Goal: Task Accomplishment & Management: Manage account settings

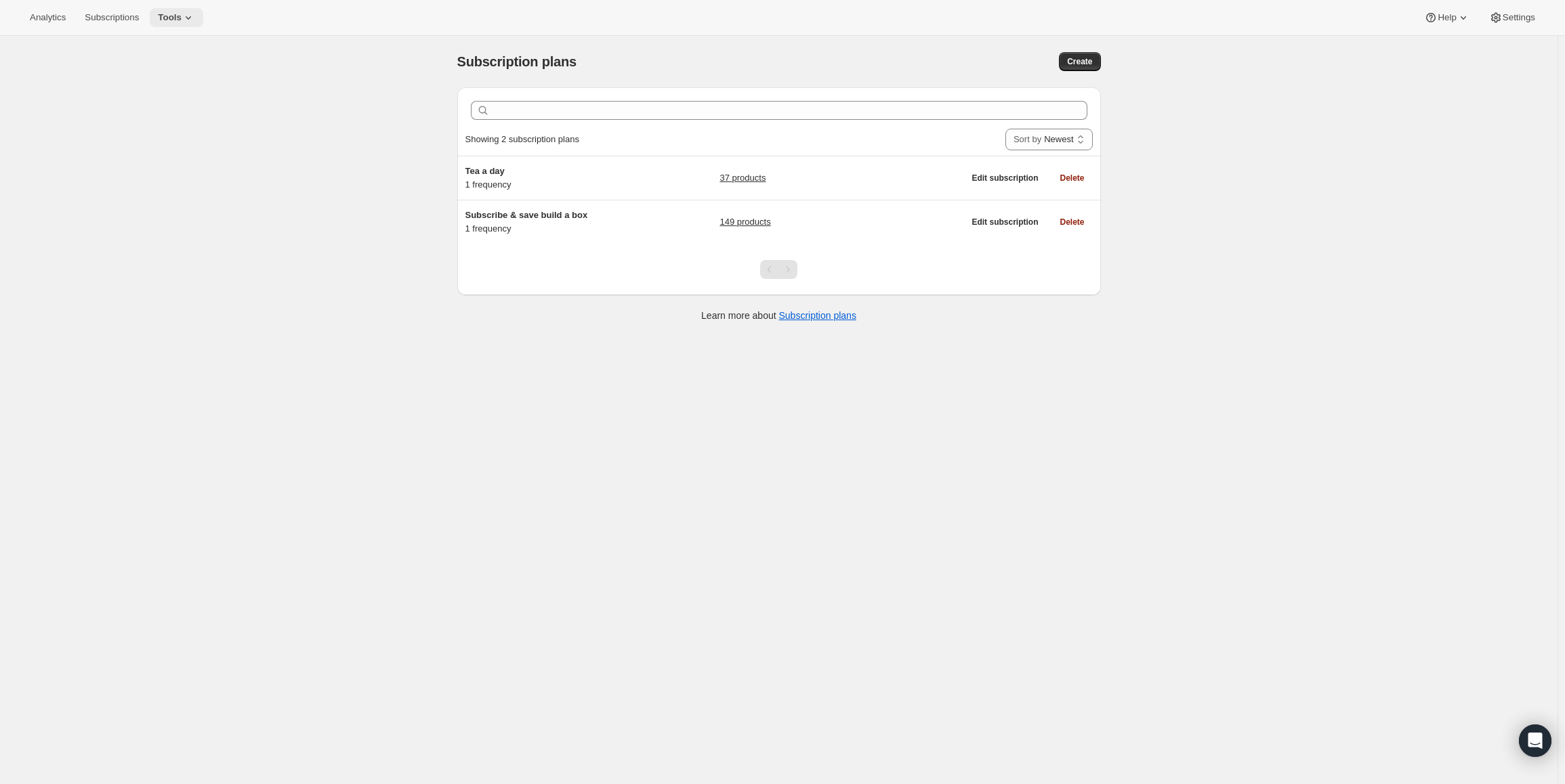
click at [192, 15] on icon at bounding box center [188, 17] width 14 height 14
click at [190, 91] on span "Bundles" at bounding box center [190, 92] width 120 height 14
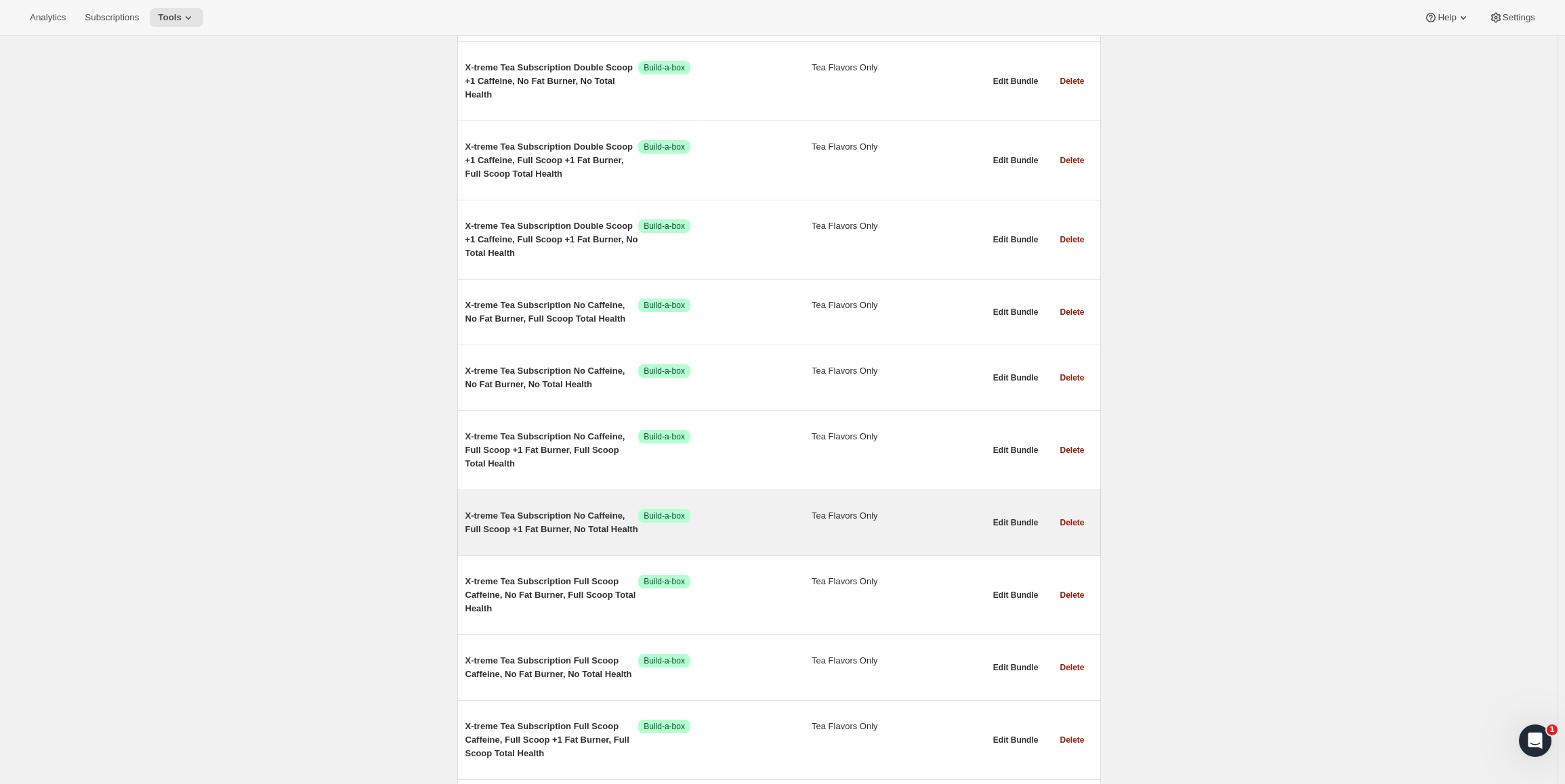
scroll to position [5559, 0]
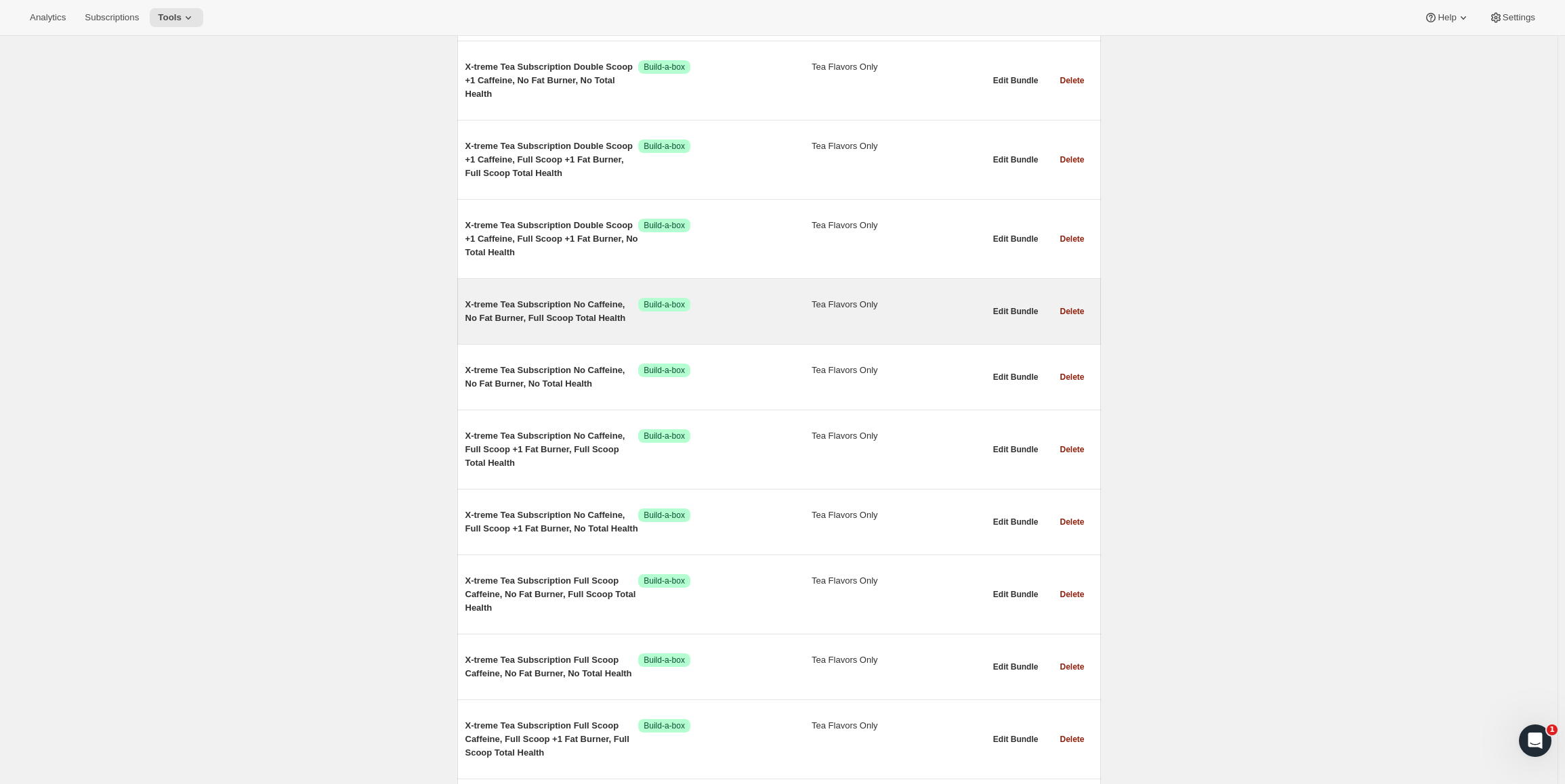
click at [538, 308] on span "X-treme Tea Subscription No Caffeine, No Fat Burner, Full Scoop Total Health" at bounding box center [552, 311] width 173 height 27
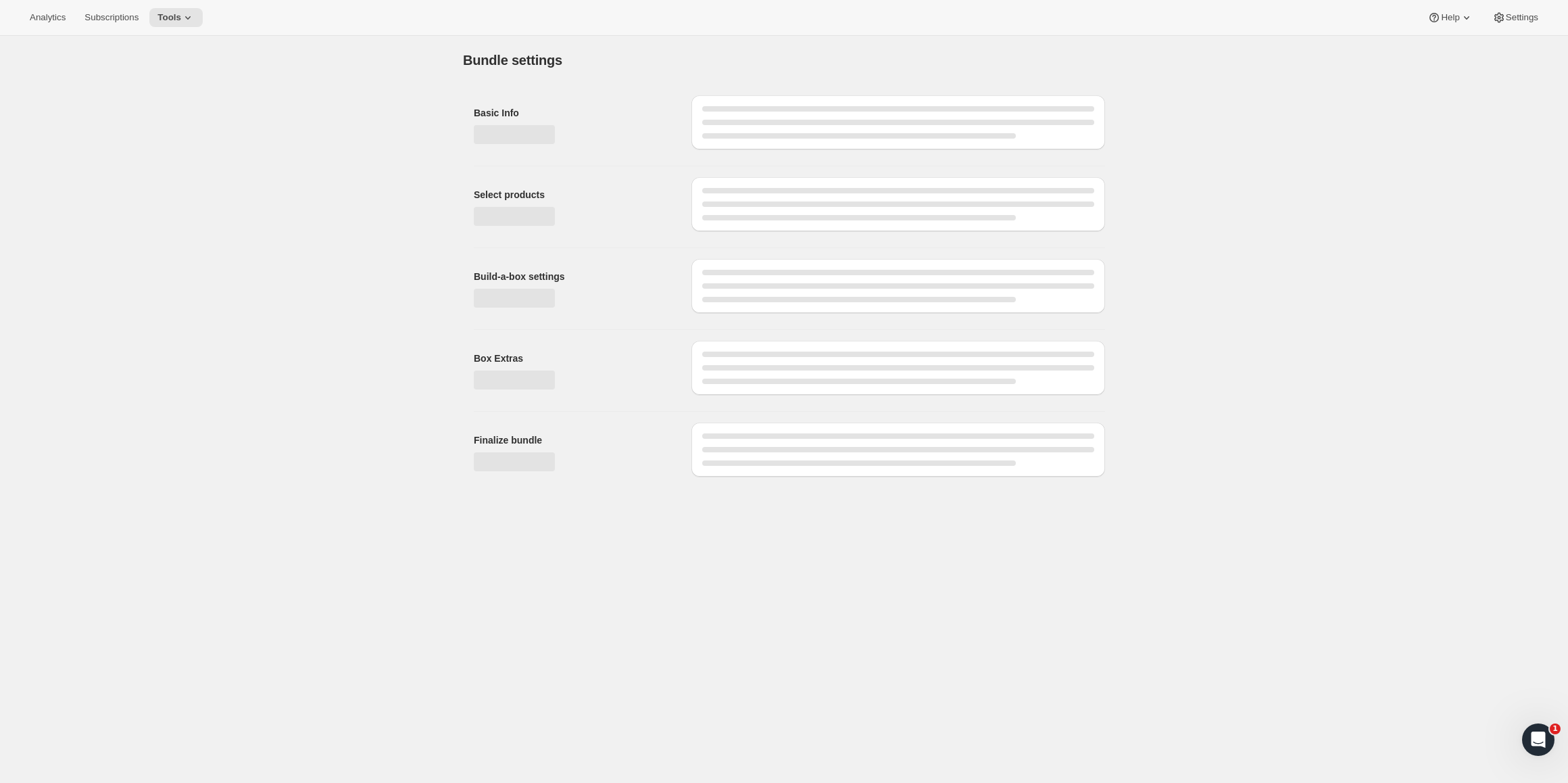
type input "X-treme Tea Subscription No Caffeine, No Fat Burner, Full Scoop Total Health"
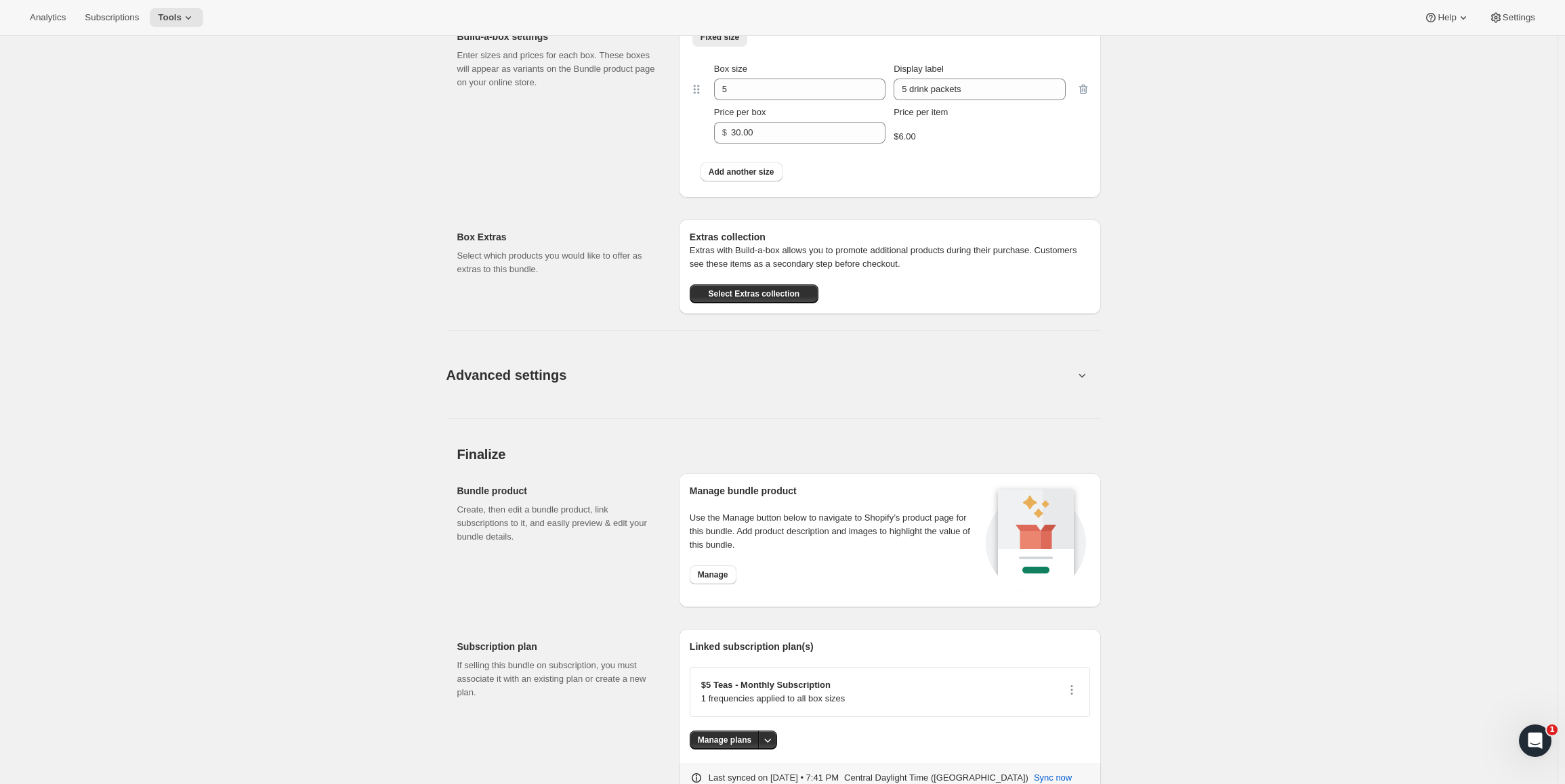
scroll to position [812, 0]
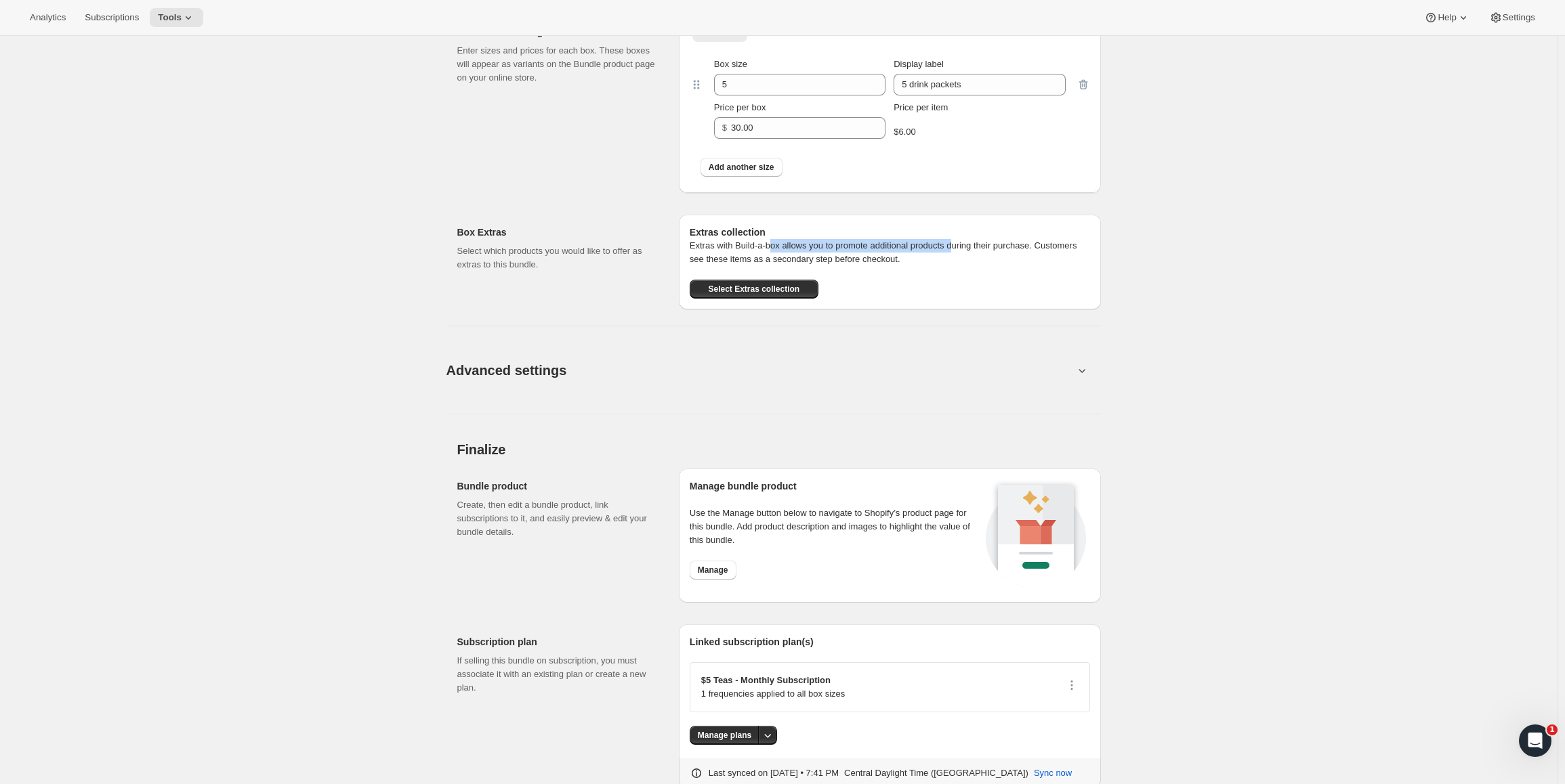
drag, startPoint x: 788, startPoint y: 246, endPoint x: 980, endPoint y: 239, distance: 192.1
click at [980, 239] on p "Extras with Build-a-box allows you to promote additional products during their …" at bounding box center [890, 253] width 401 height 27
click at [788, 284] on button "Select Extras collection" at bounding box center [753, 289] width 128 height 19
click at [568, 354] on button "Advanced settings" at bounding box center [760, 370] width 644 height 52
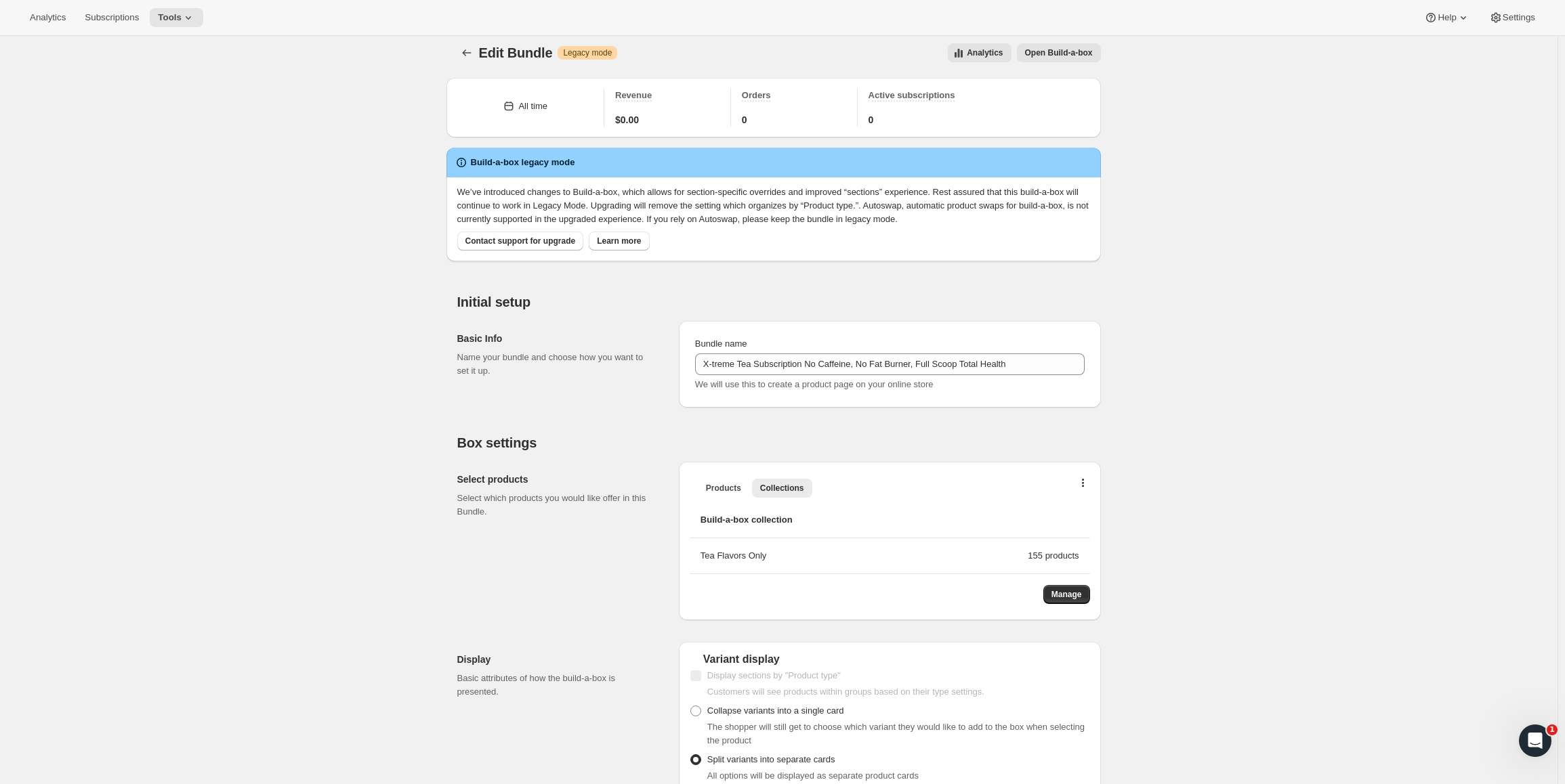
scroll to position [0, 0]
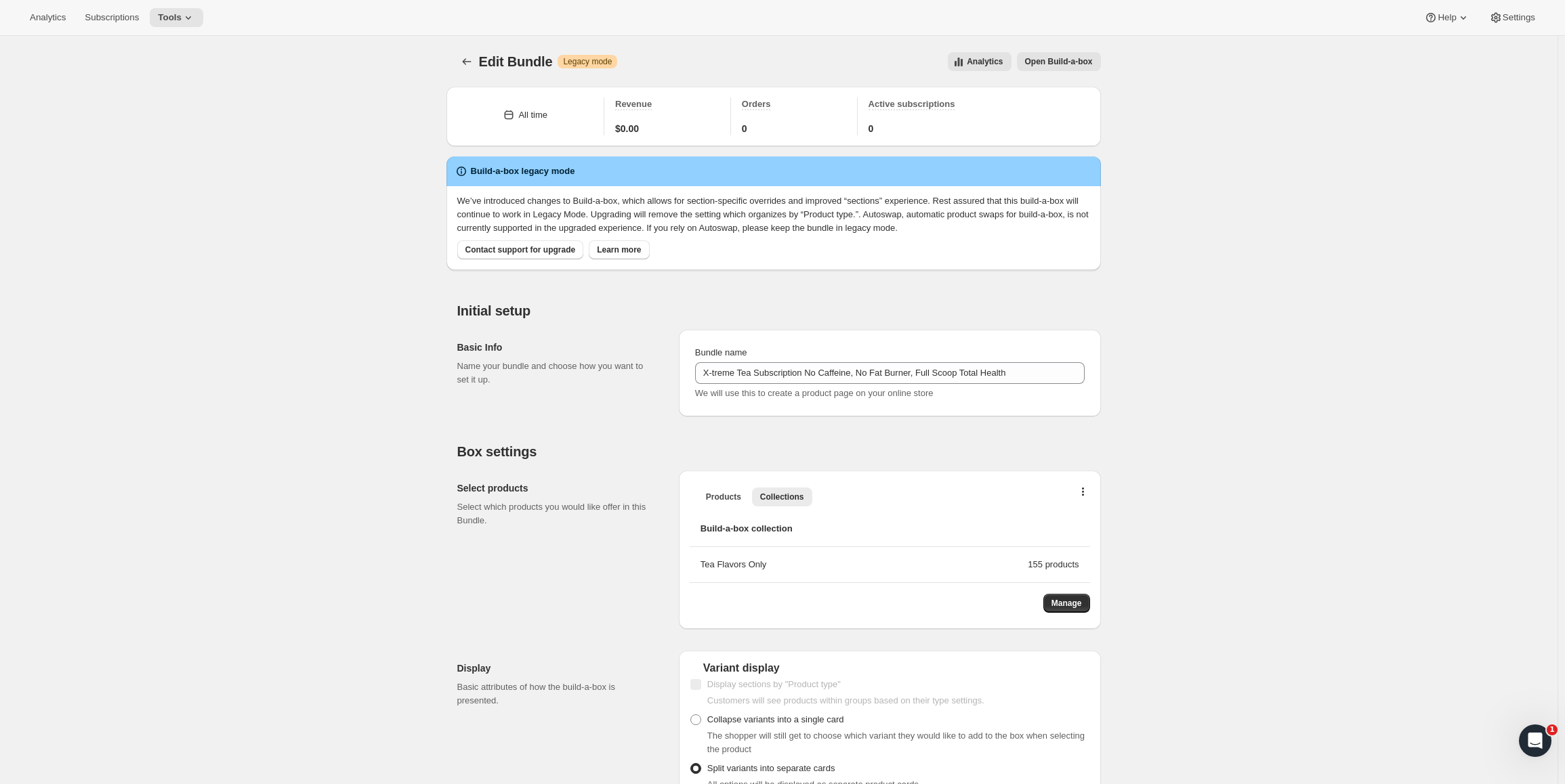
click at [474, 59] on icon "Bundles" at bounding box center [466, 61] width 14 height 14
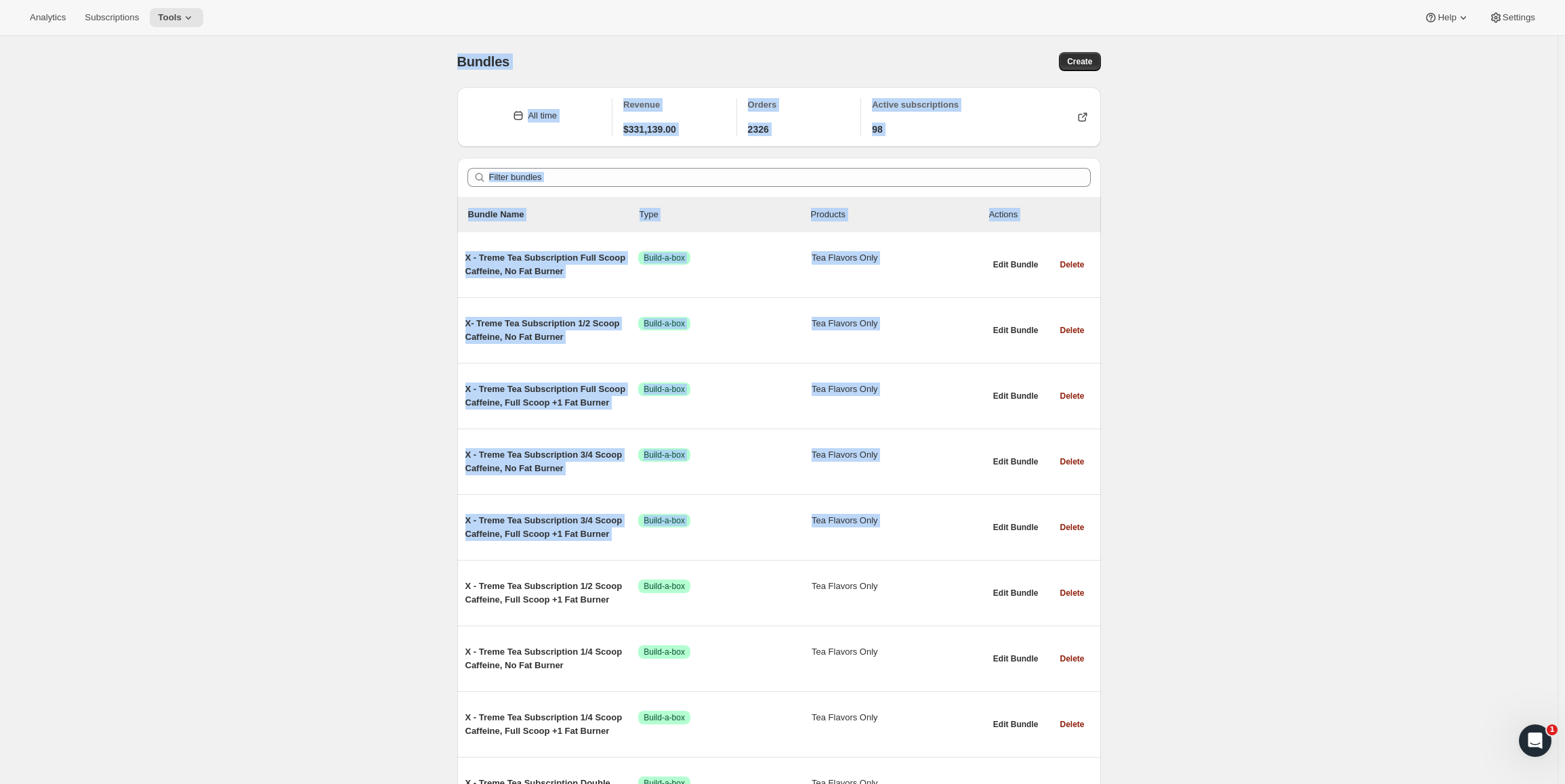
drag, startPoint x: 424, startPoint y: 67, endPoint x: 1279, endPoint y: 553, distance: 983.5
drag, startPoint x: 1314, startPoint y: 617, endPoint x: 262, endPoint y: 95, distance: 1174.4
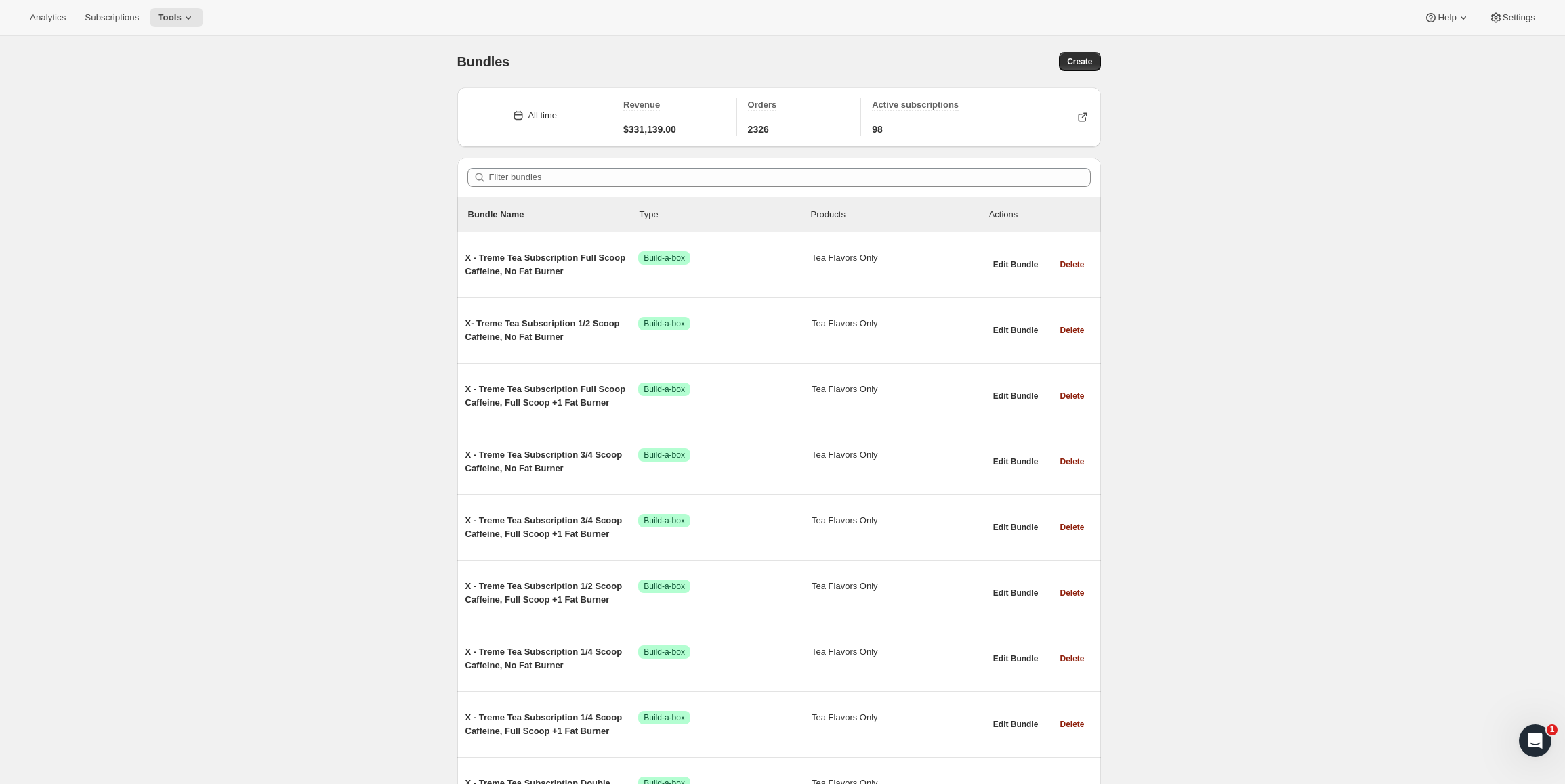
drag, startPoint x: 1363, startPoint y: 99, endPoint x: 1368, endPoint y: 12, distance: 87.1
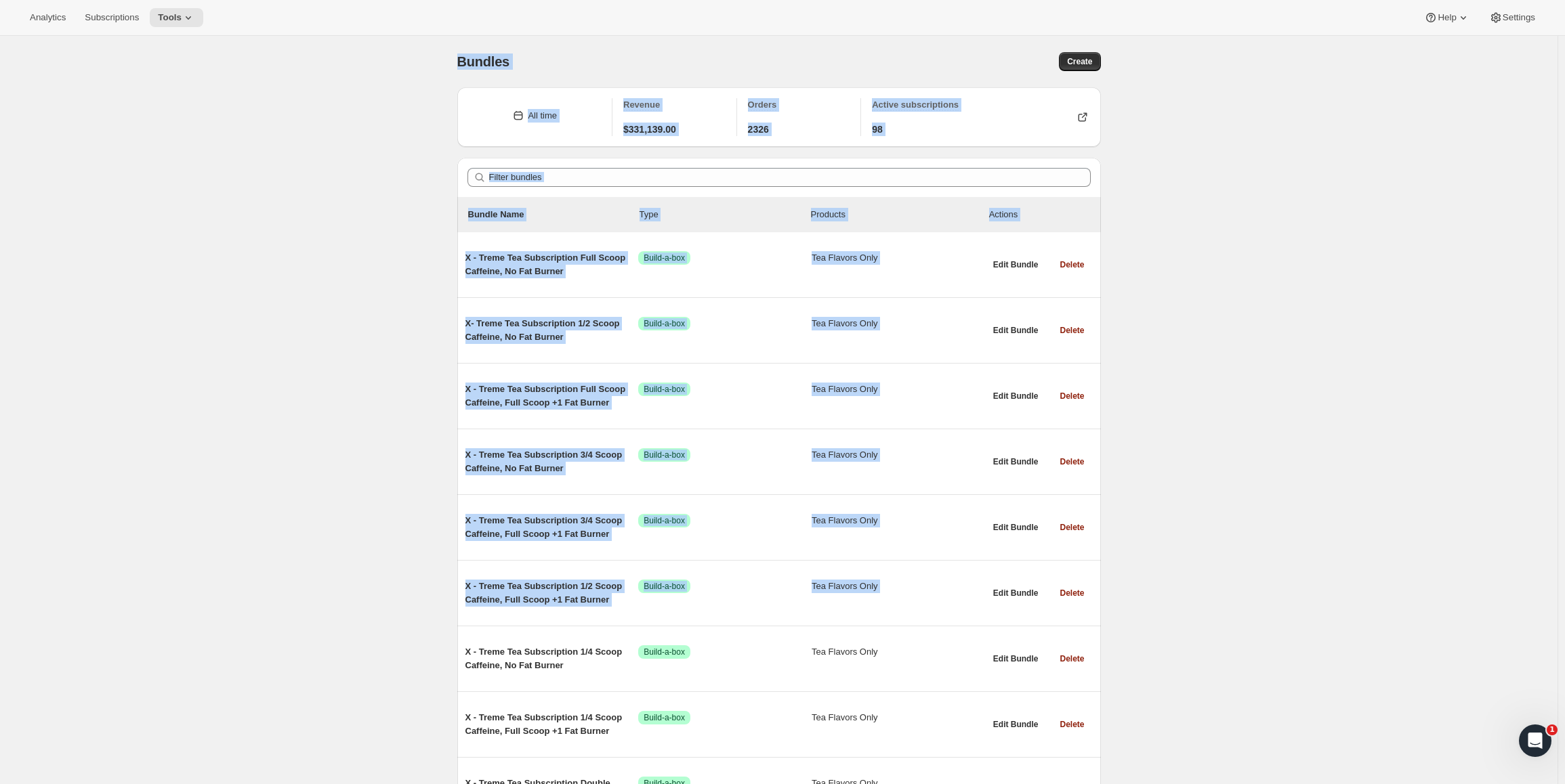
drag, startPoint x: 361, startPoint y: 78, endPoint x: 1226, endPoint y: 605, distance: 1012.9
drag, startPoint x: 1284, startPoint y: 637, endPoint x: 263, endPoint y: 48, distance: 1178.7
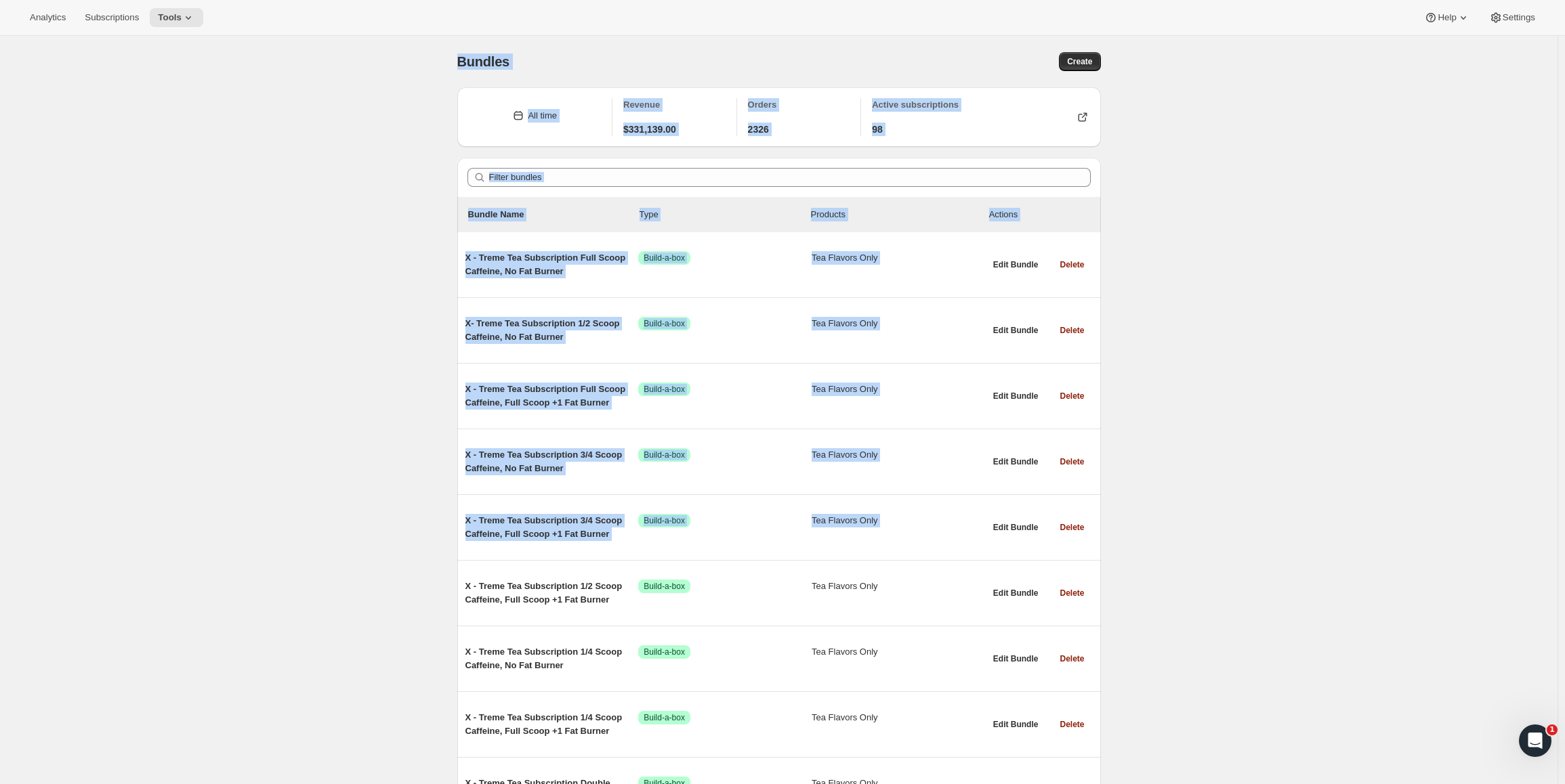
drag, startPoint x: 408, startPoint y: 82, endPoint x: 1376, endPoint y: 548, distance: 1074.3
drag, startPoint x: 1307, startPoint y: 482, endPoint x: 332, endPoint y: 38, distance: 1071.3
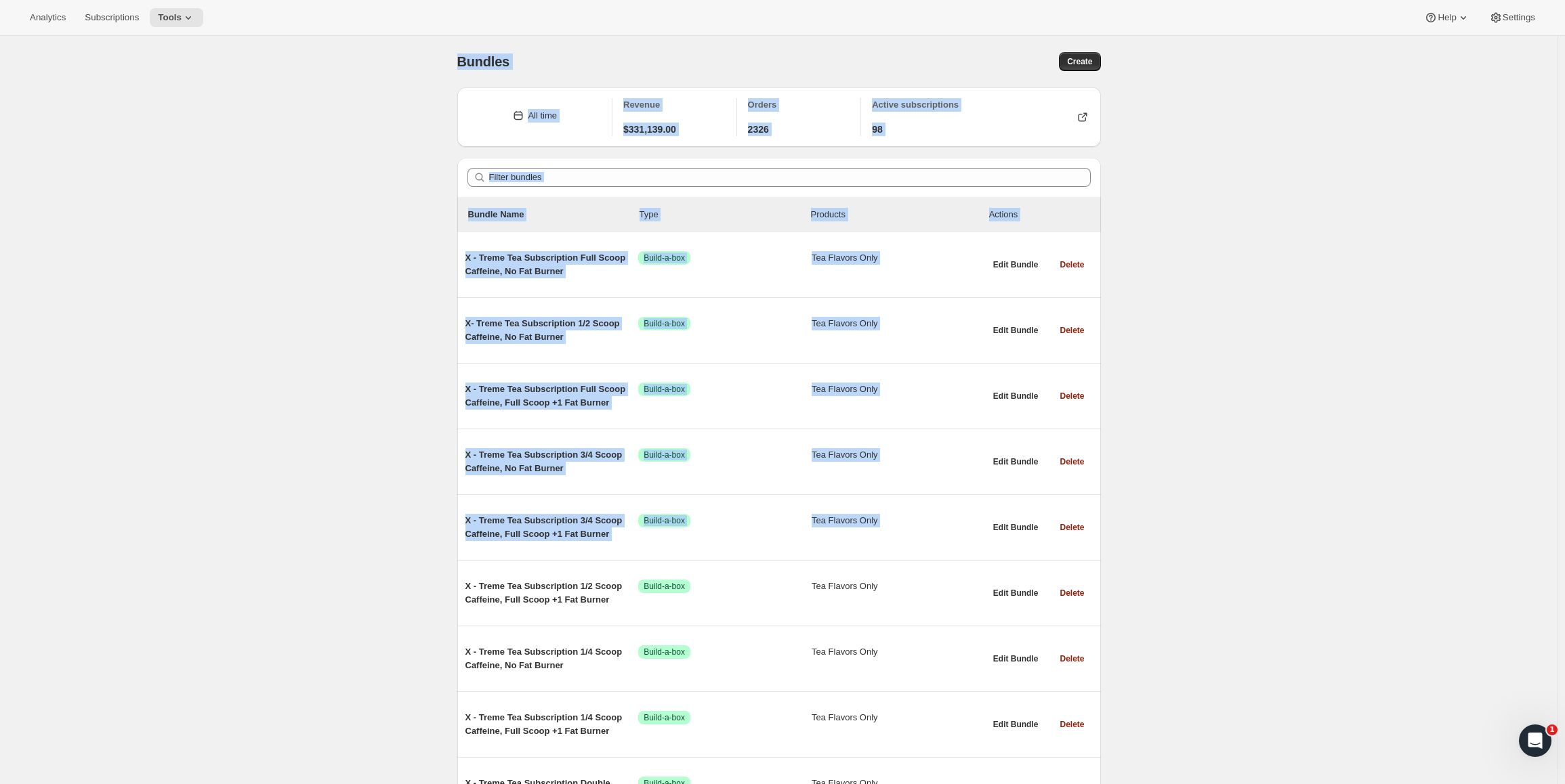
click at [547, 115] on div "All time" at bounding box center [542, 116] width 29 height 14
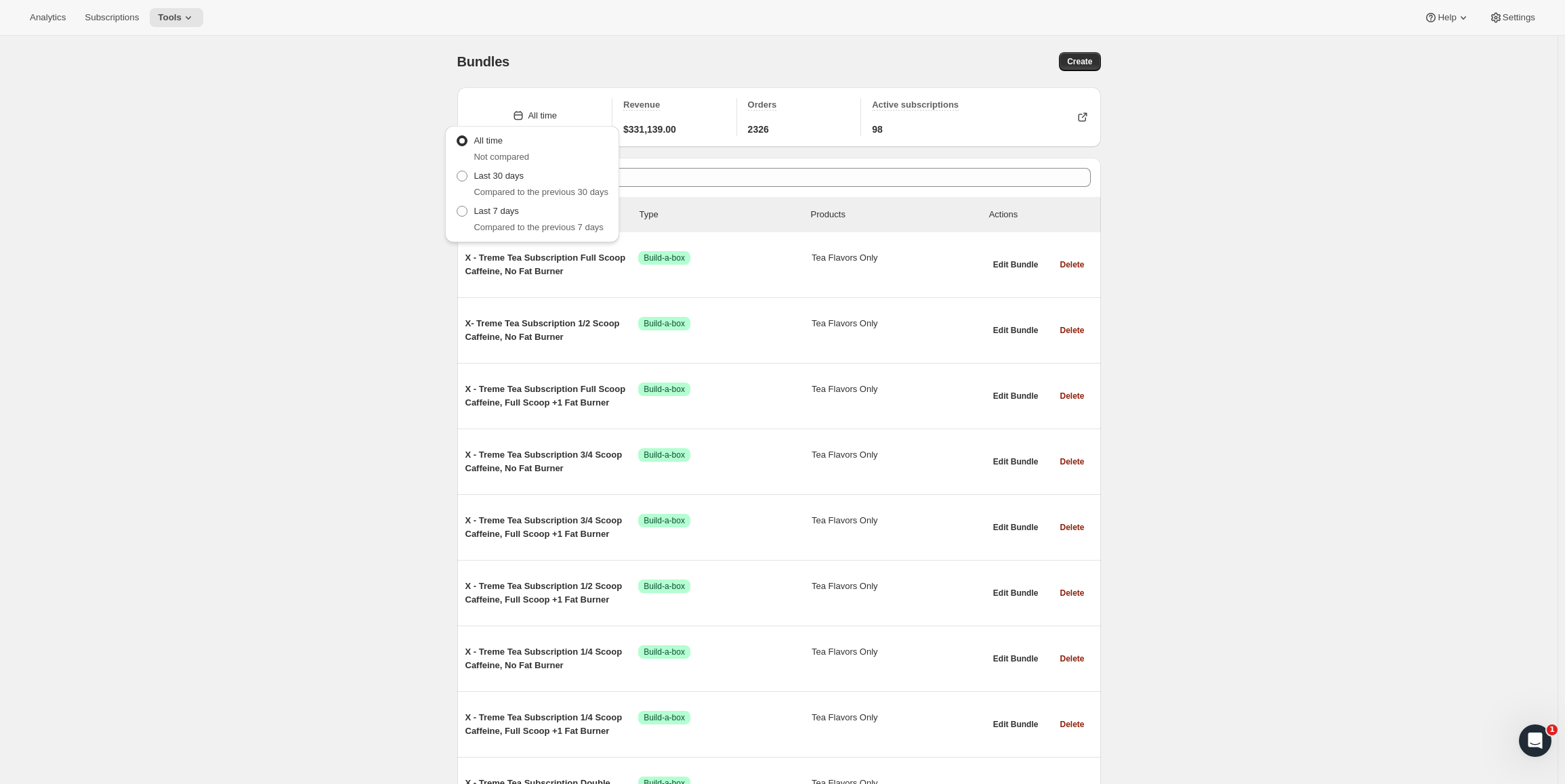
drag, startPoint x: 1527, startPoint y: 744, endPoint x: 2675, endPoint y: 795, distance: 1149.1
click at [1526, 745] on div "Open Intercom Messenger" at bounding box center [1533, 738] width 45 height 45
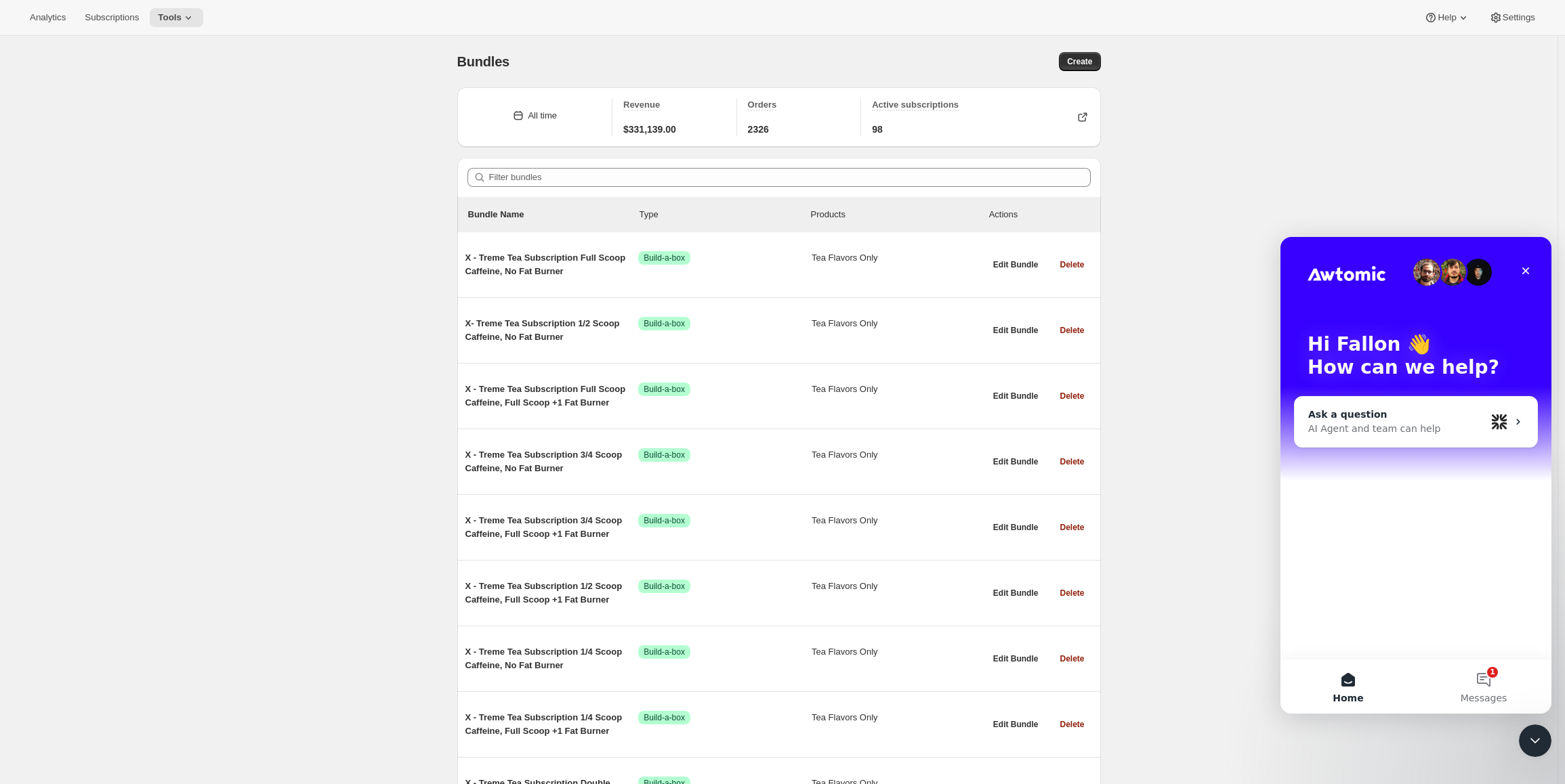
click at [1352, 439] on div "Ask a question AI Agent and team can help" at bounding box center [1416, 422] width 242 height 50
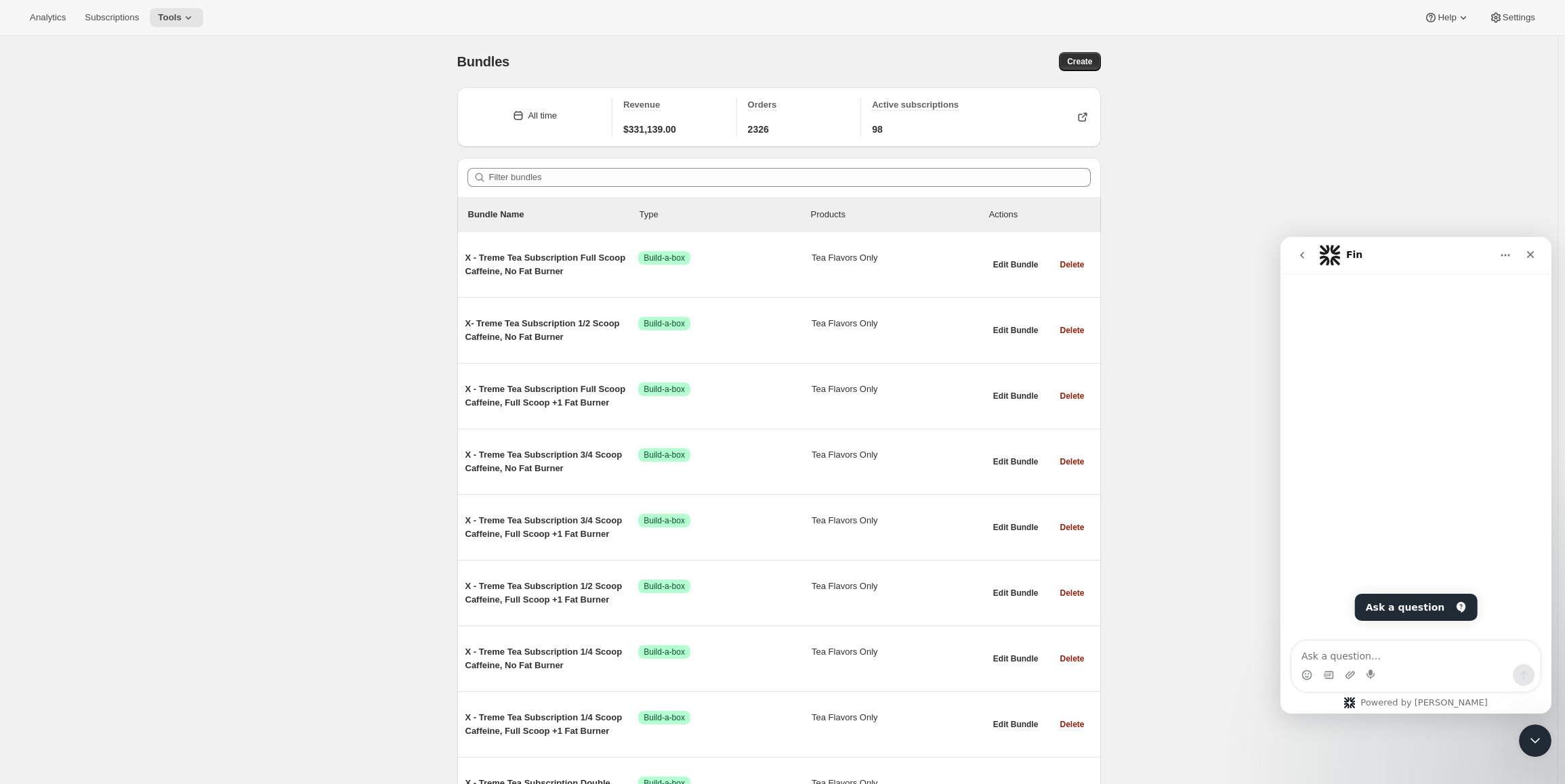
click at [1294, 244] on button "go back" at bounding box center [1302, 255] width 26 height 25
click at [1296, 249] on button "go back" at bounding box center [1302, 255] width 26 height 25
drag, startPoint x: 1296, startPoint y: 249, endPoint x: 1487, endPoint y: 255, distance: 191.1
click at [1299, 250] on button "go back" at bounding box center [1302, 255] width 26 height 25
click at [1504, 254] on icon "Home" at bounding box center [1506, 255] width 11 height 11
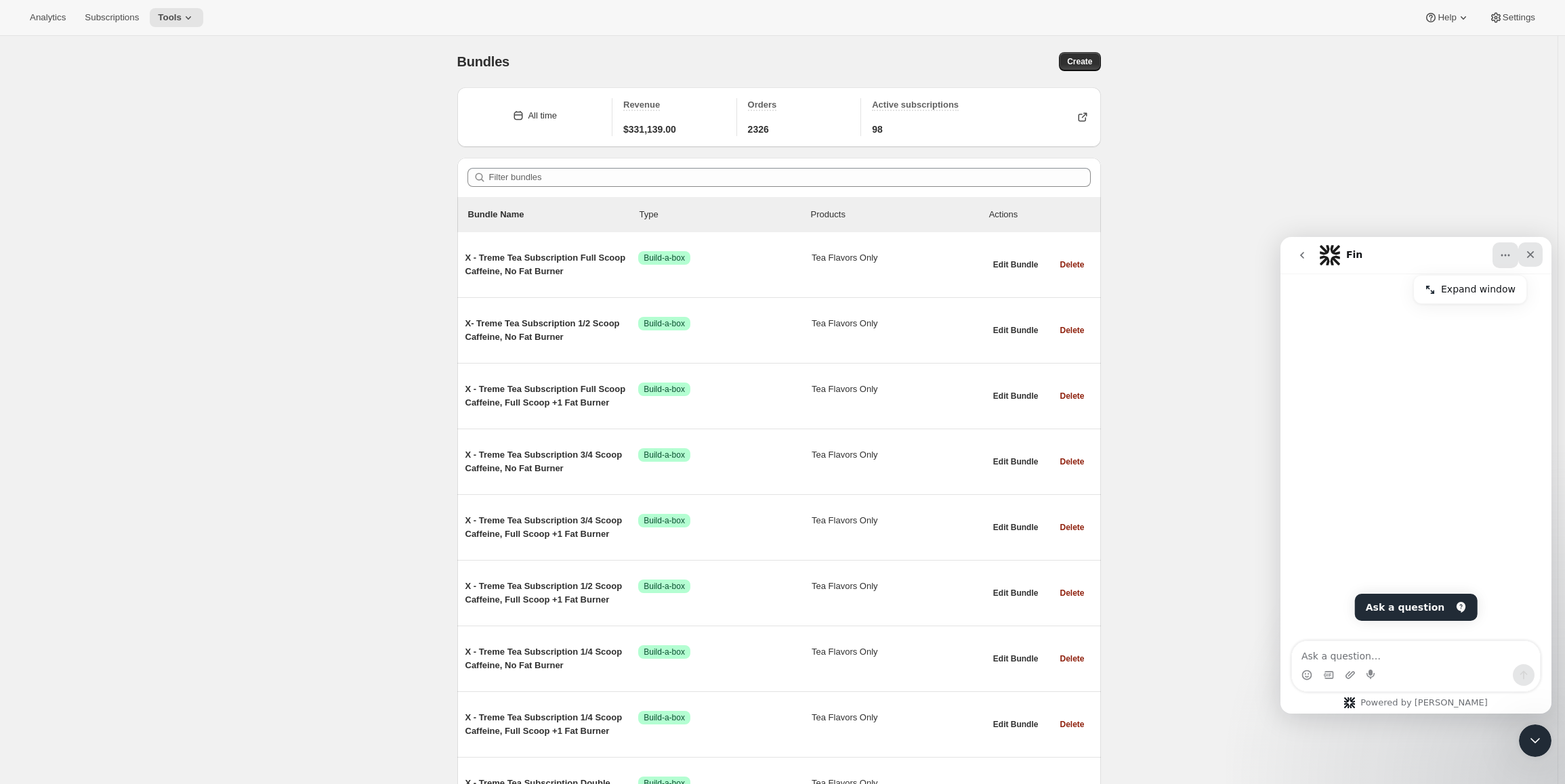
click at [1527, 254] on icon "Close" at bounding box center [1530, 255] width 11 height 11
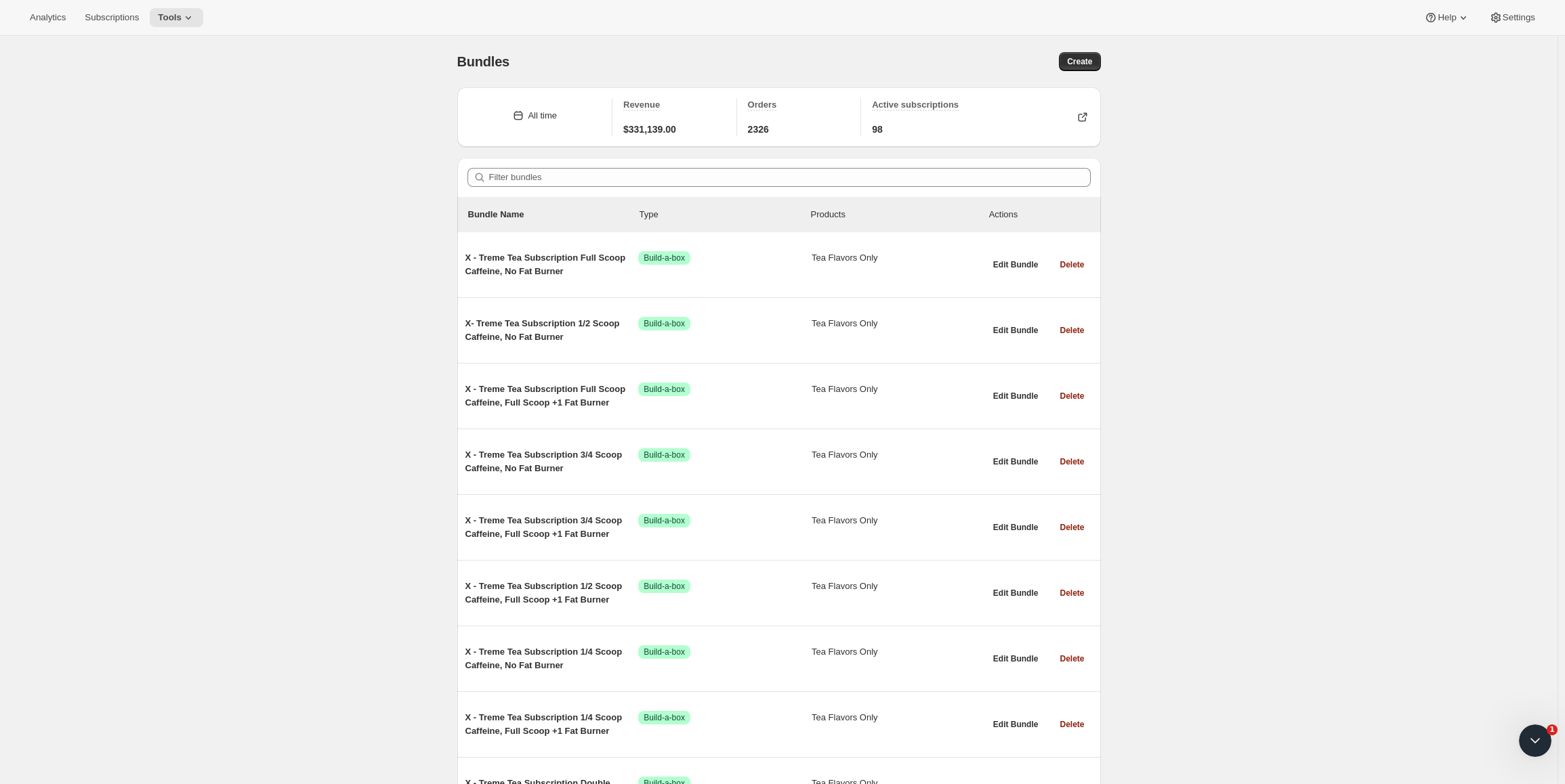
drag, startPoint x: 1556, startPoint y: 762, endPoint x: 23, endPoint y: 28, distance: 1699.7
click at [1525, 738] on icon "Open Intercom Messenger" at bounding box center [1533, 739] width 23 height 23
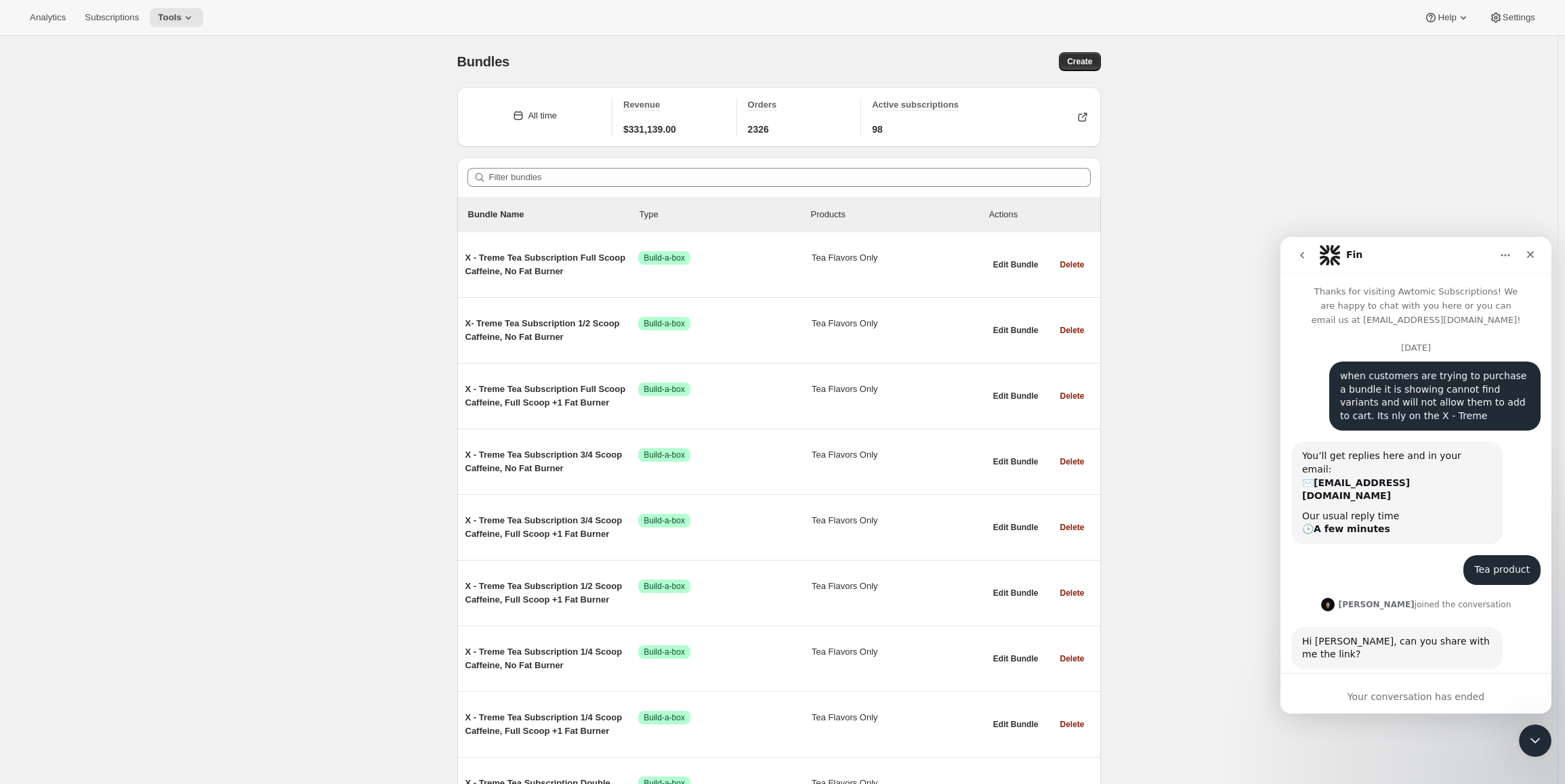
scroll to position [3408, 0]
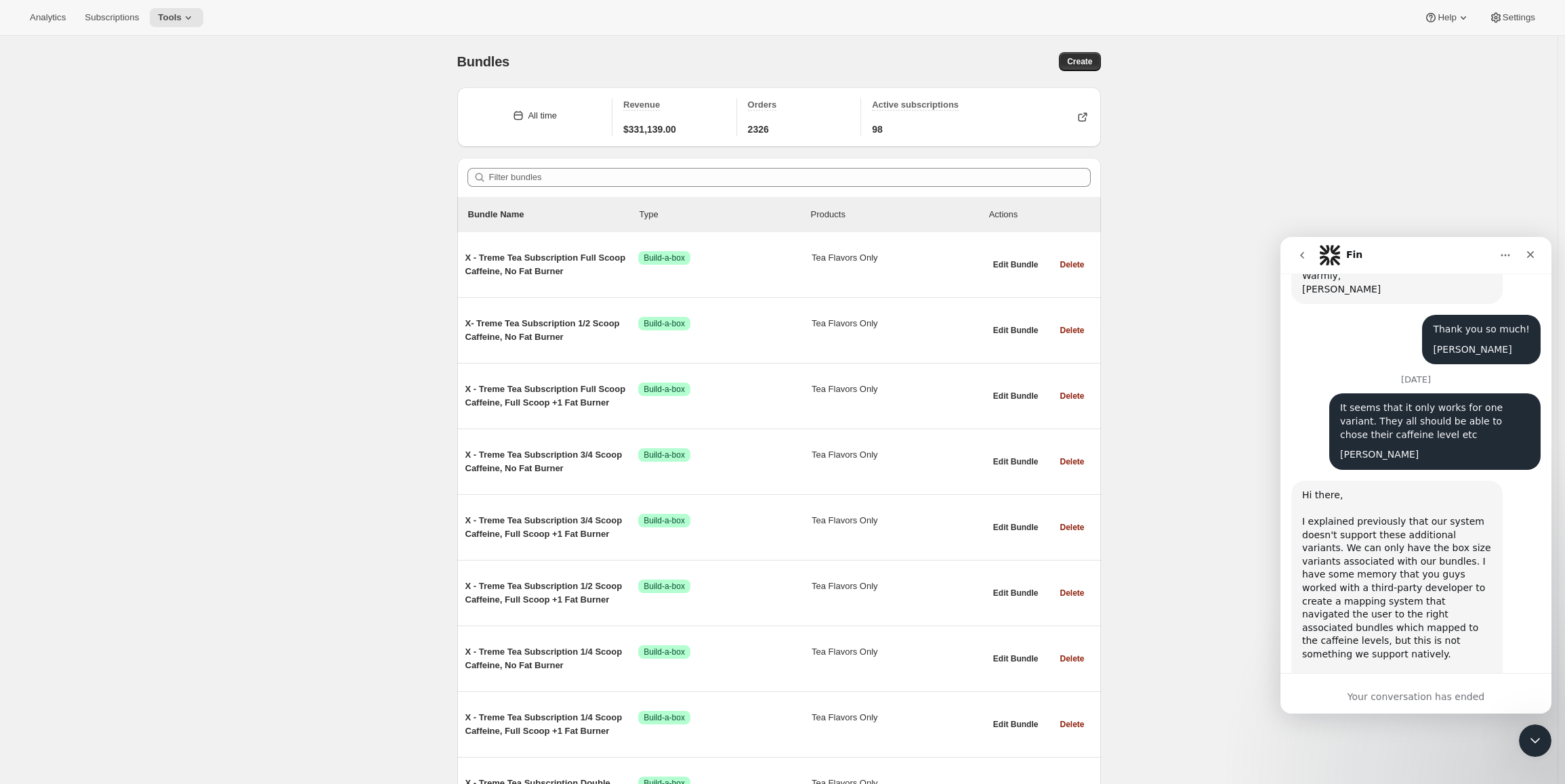
click at [213, 12] on div "Analytics Subscriptions Tools Help Settings" at bounding box center [782, 17] width 1565 height 36
click at [1501, 244] on button "Home" at bounding box center [1505, 255] width 26 height 25
click at [1384, 481] on div "Hi there, I explained previously that our system doesn't support these addition…" at bounding box center [1417, 607] width 250 height 253
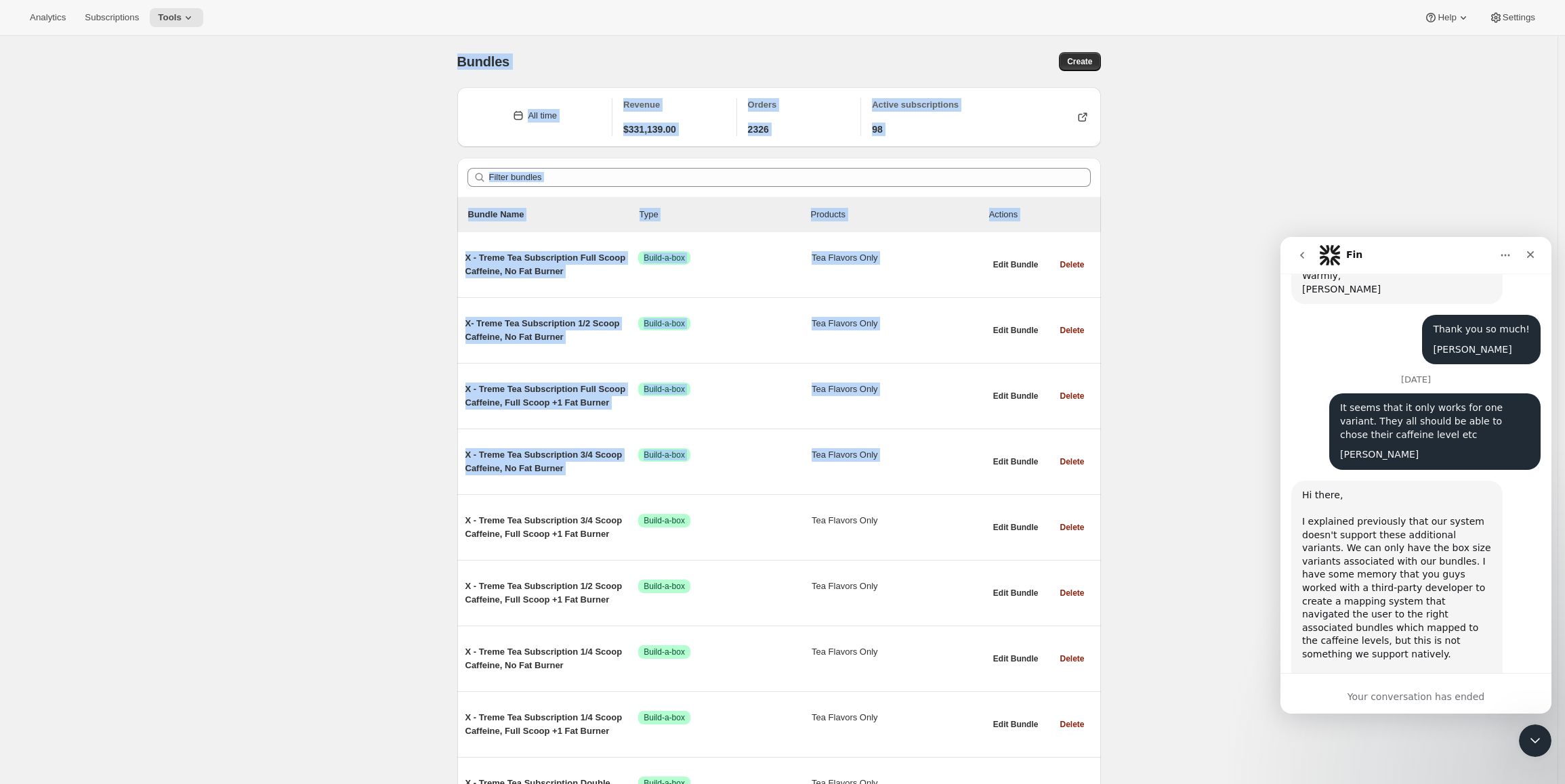
drag, startPoint x: 373, startPoint y: 55, endPoint x: 1184, endPoint y: 430, distance: 893.5
drag, startPoint x: 1124, startPoint y: 501, endPoint x: 336, endPoint y: 22, distance: 922.2
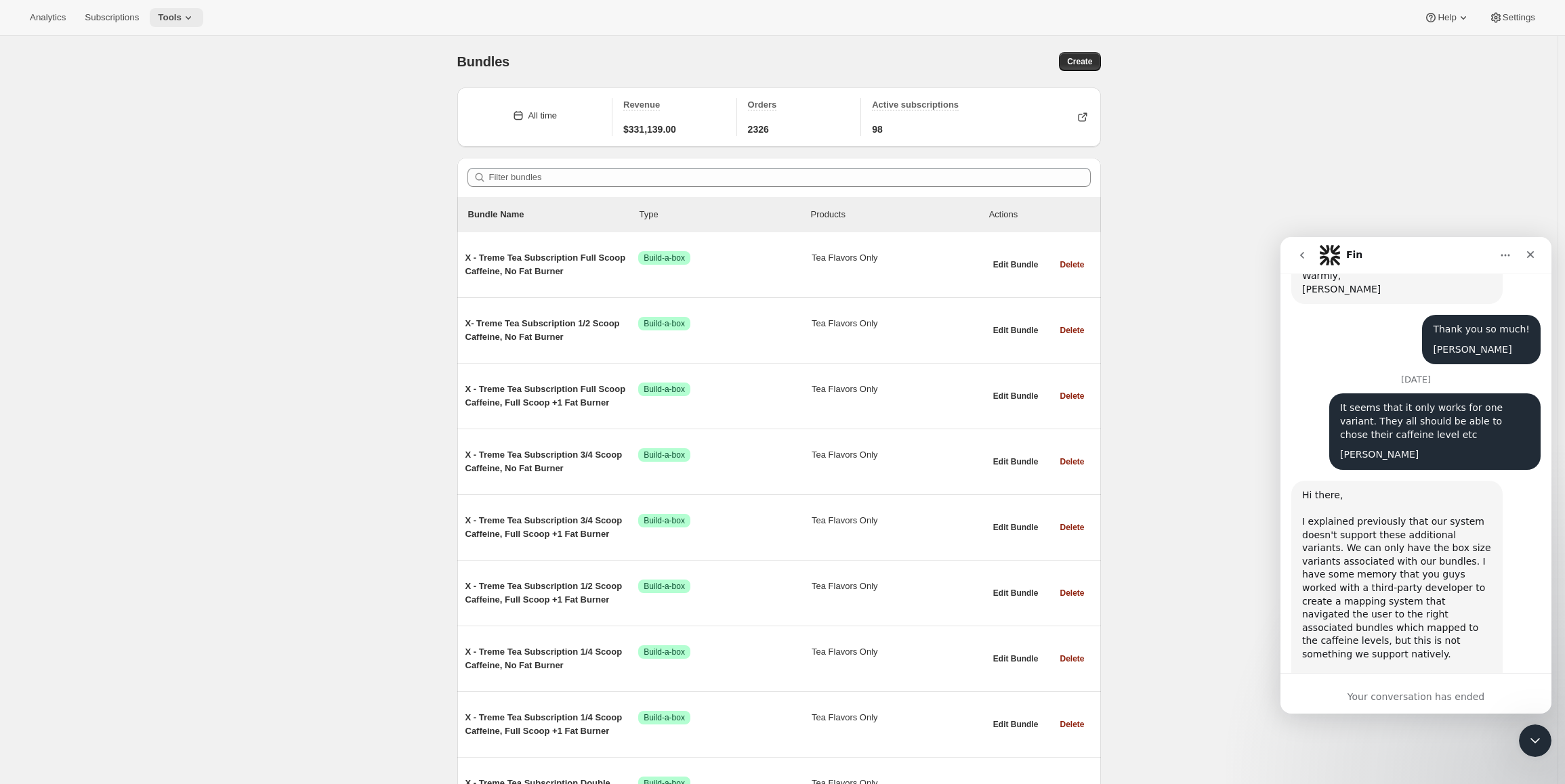
click at [181, 15] on span "Tools" at bounding box center [169, 17] width 24 height 11
click at [195, 14] on icon at bounding box center [188, 17] width 14 height 14
click at [197, 9] on button "Tools" at bounding box center [176, 17] width 54 height 19
click at [196, 8] on button "Tools" at bounding box center [176, 17] width 54 height 19
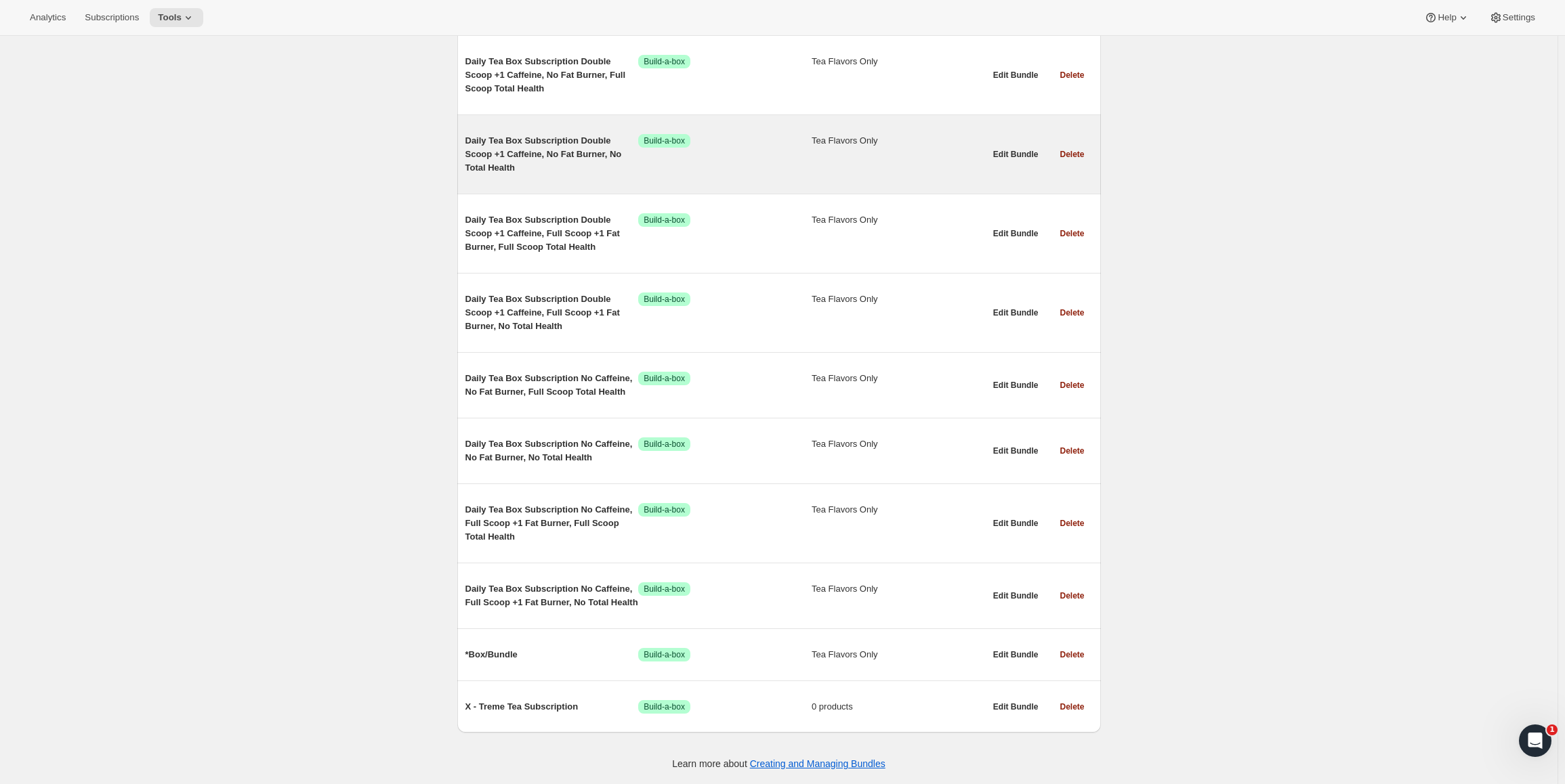
click at [501, 134] on span "Daily Tea Box Subscription Double Scoop +1 Caffeine, No Fat Burner, No Total He…" at bounding box center [552, 154] width 173 height 41
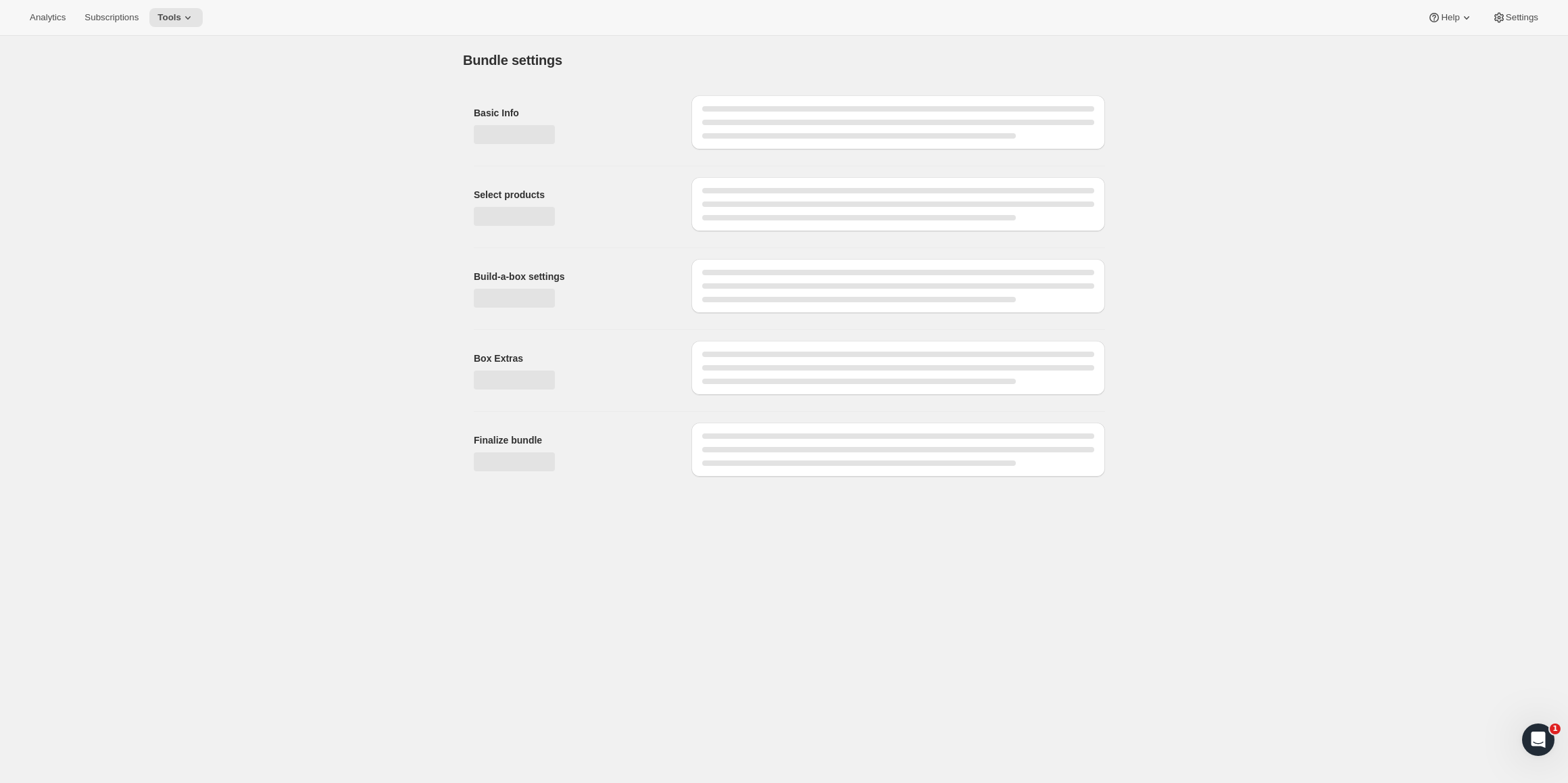
type input "Daily Tea Box Subscription Double Scoop +1 Caffeine, No Fat Burner, No Total He…"
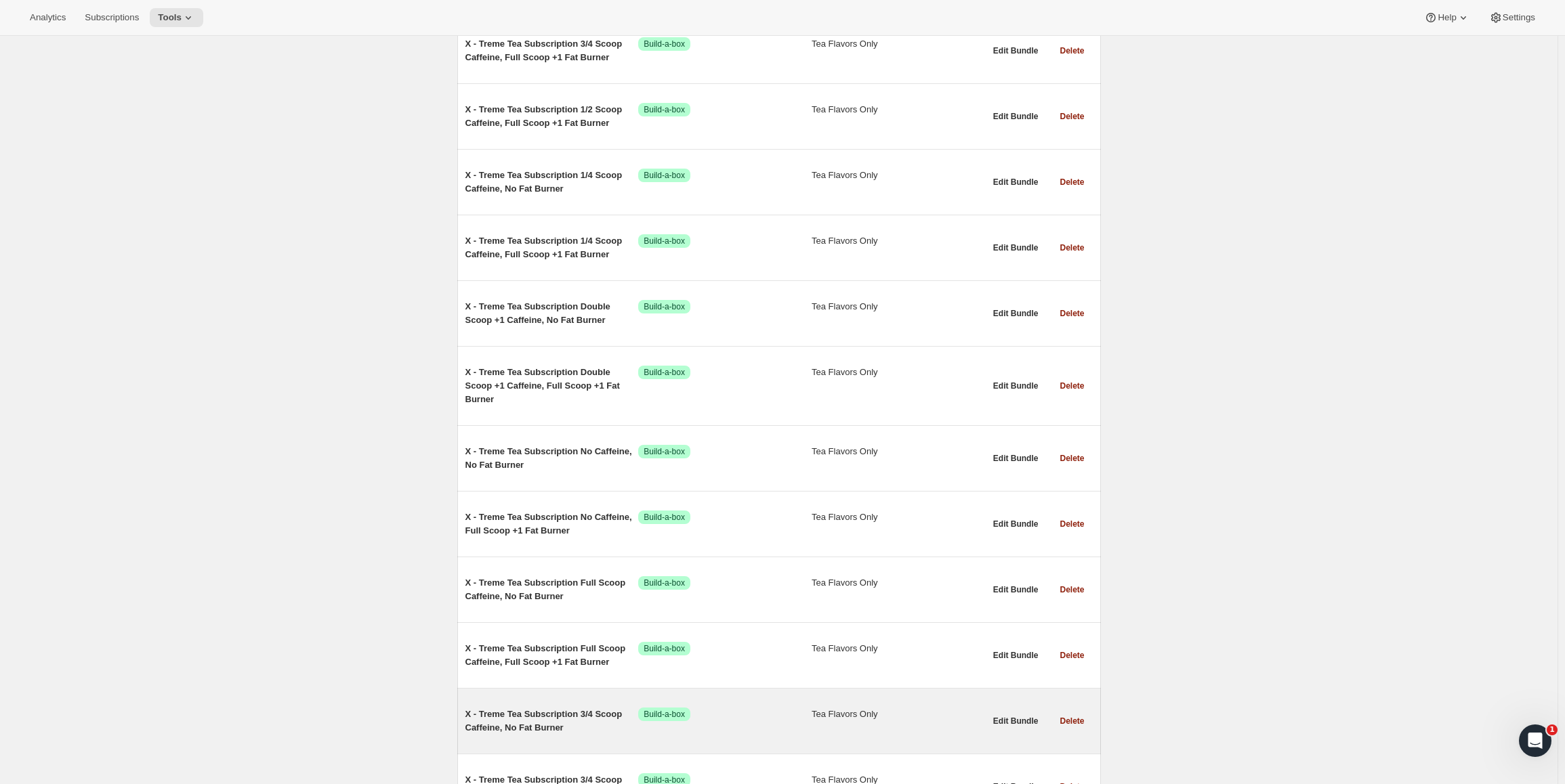
scroll to position [812, 0]
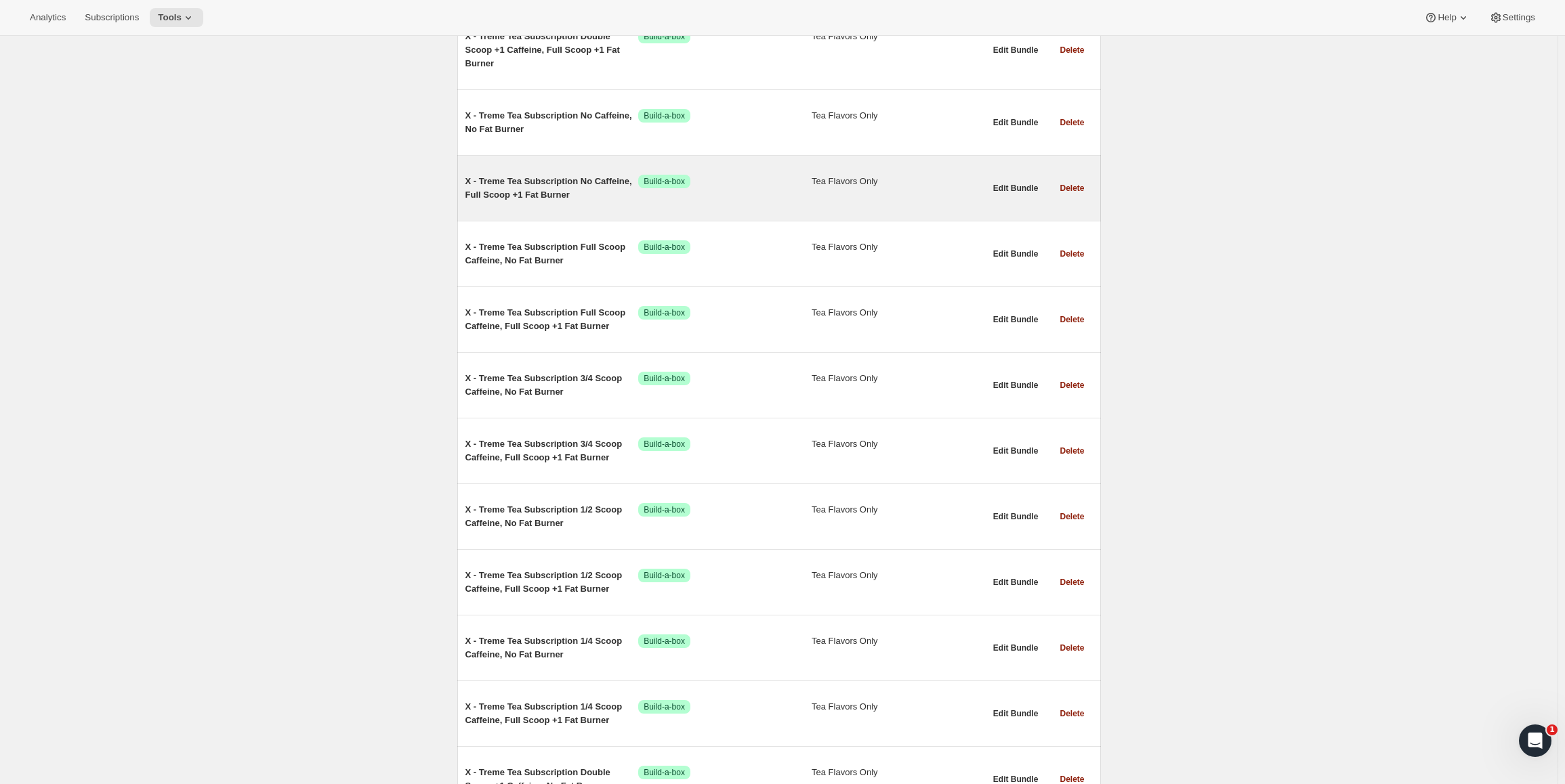
click at [517, 182] on span "X - Treme Tea Subscription No Caffeine, Full Scoop +1 Fat Burner" at bounding box center [552, 188] width 173 height 27
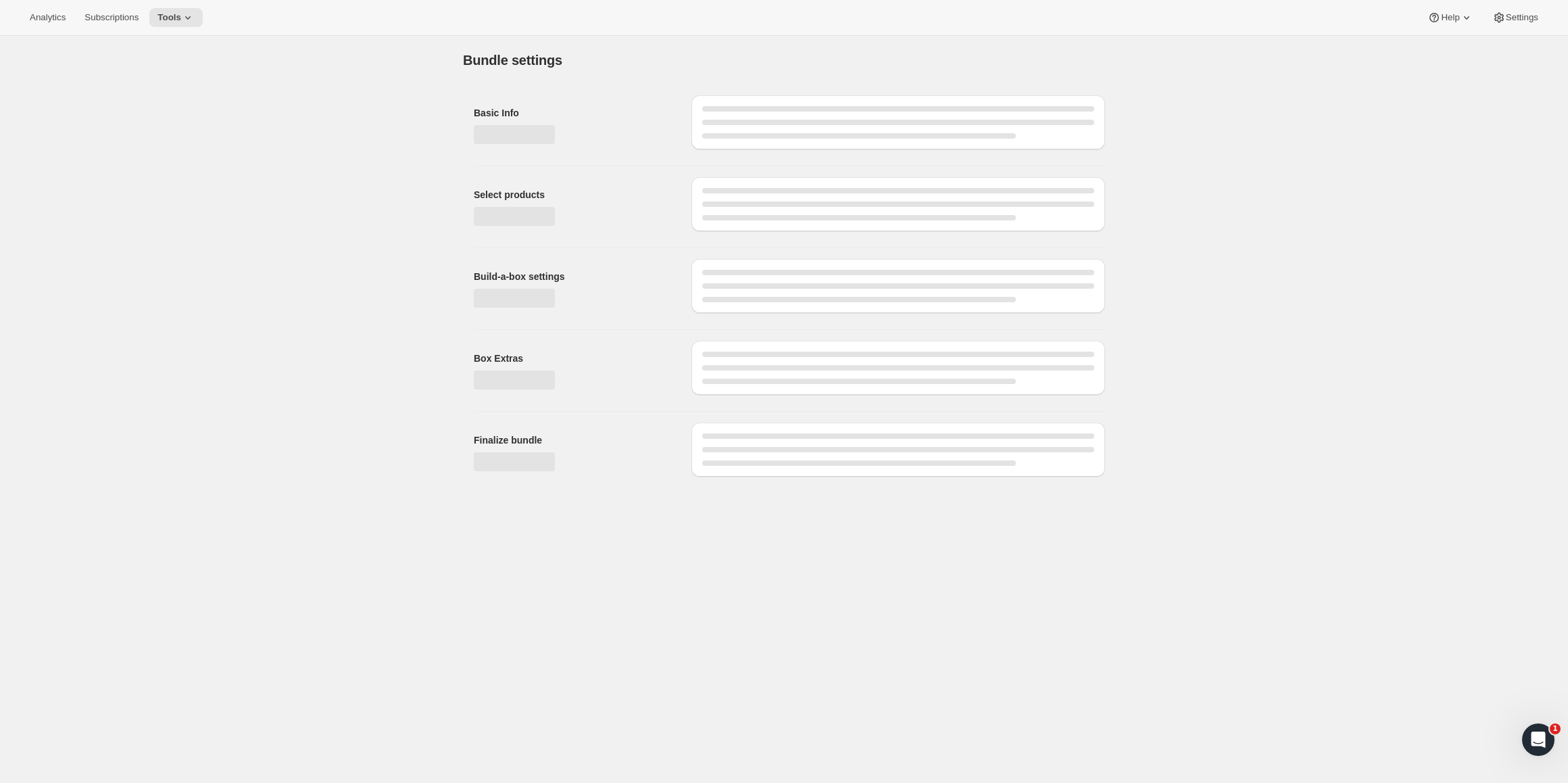
type input "X - Treme Tea Subscription No Caffeine, Full Scoop +1 Fat Burner"
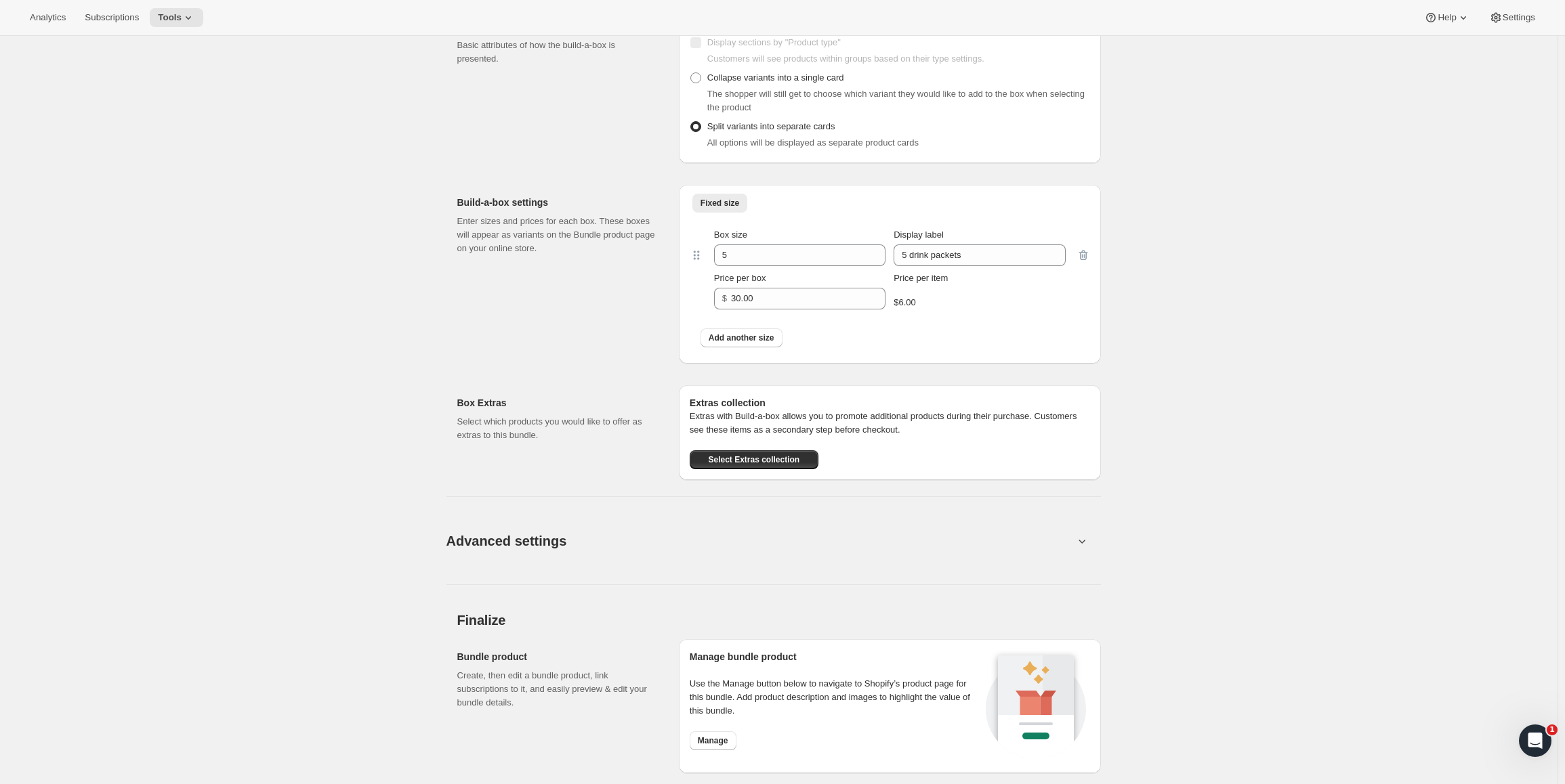
scroll to position [857, 0]
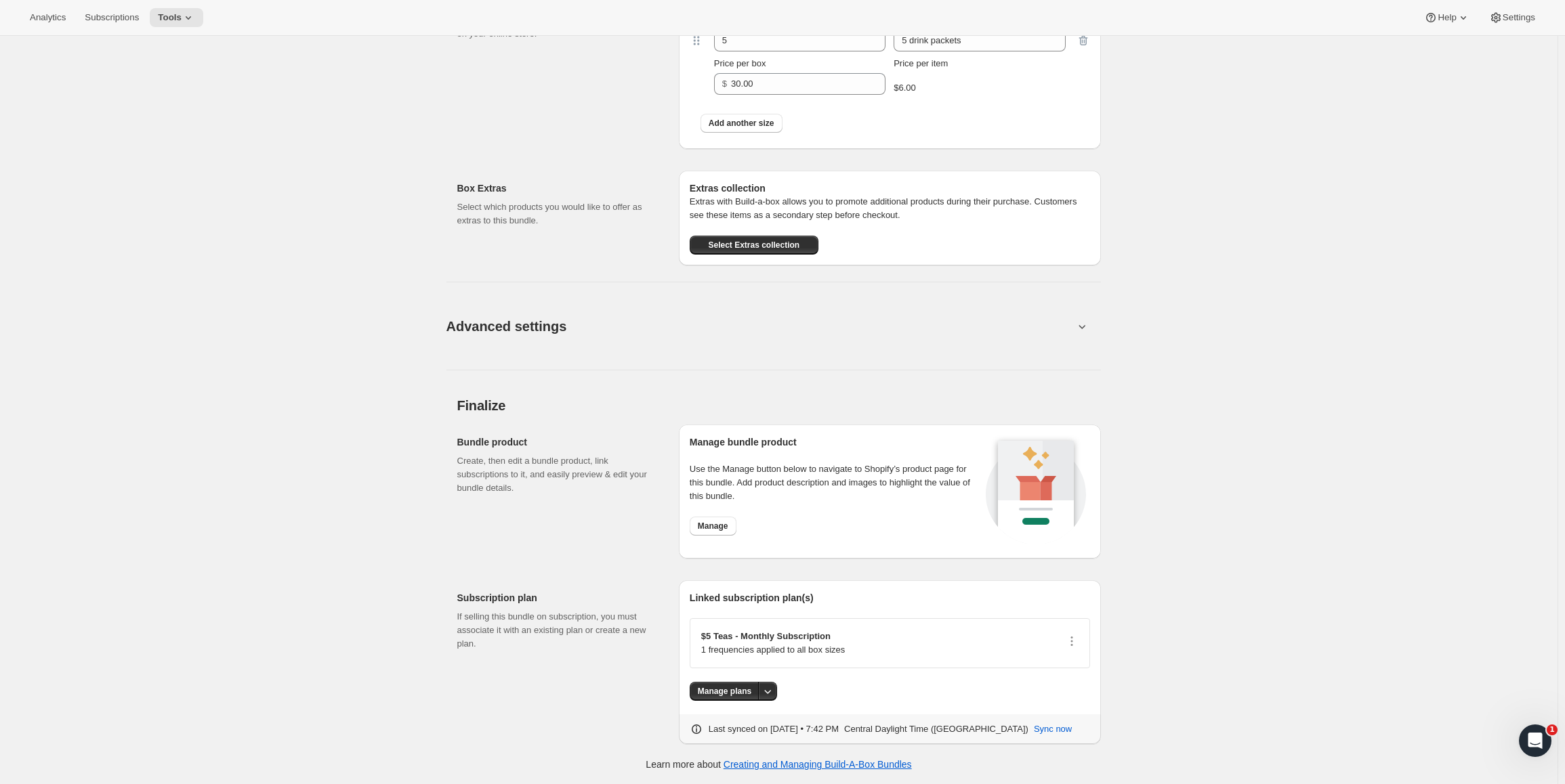
click at [512, 319] on span "Advanced settings" at bounding box center [506, 327] width 120 height 22
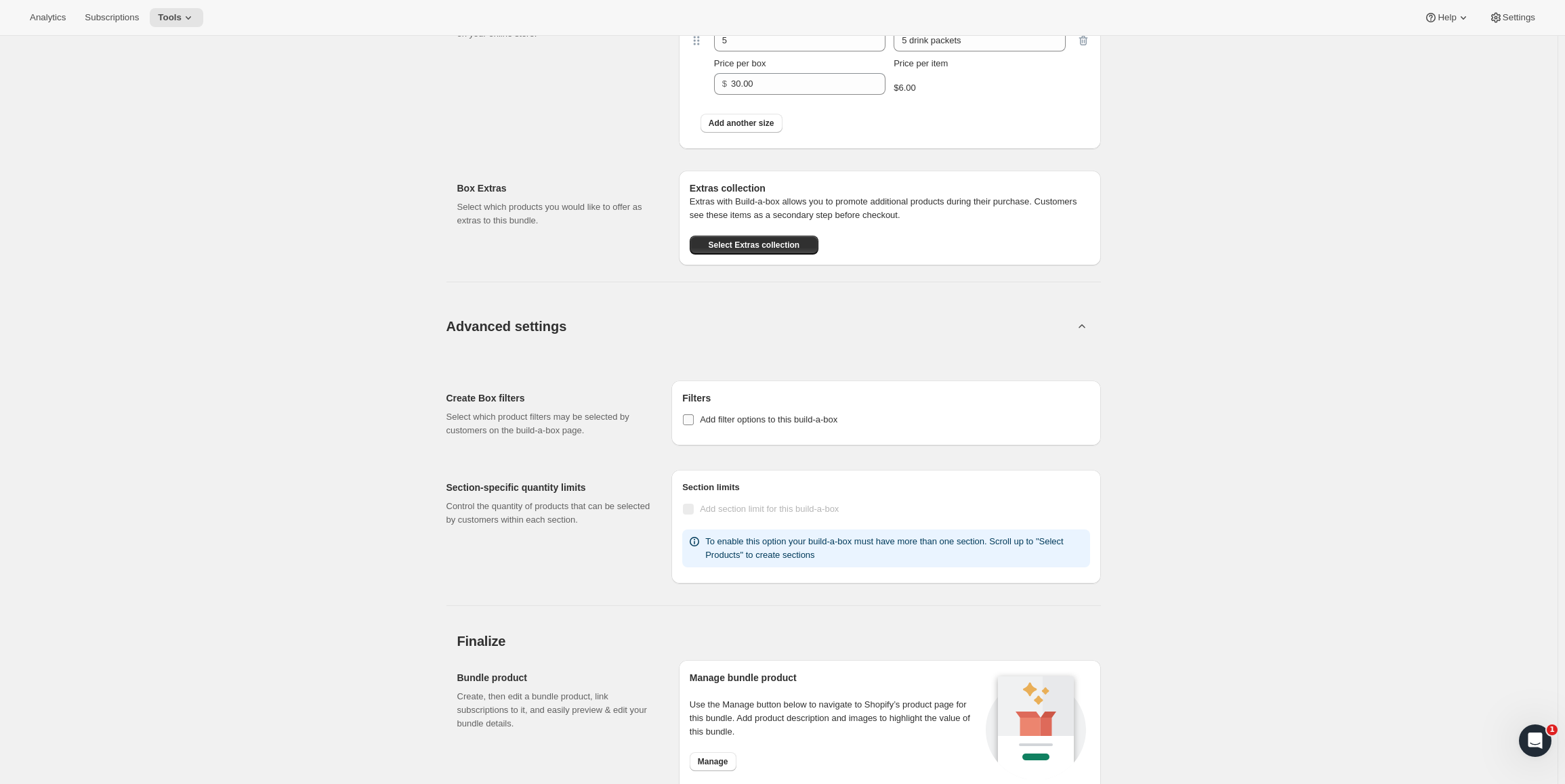
click at [694, 420] on span at bounding box center [688, 419] width 12 height 12
click at [694, 420] on input "Add filter options to this build-a-box" at bounding box center [689, 420] width 11 height 11
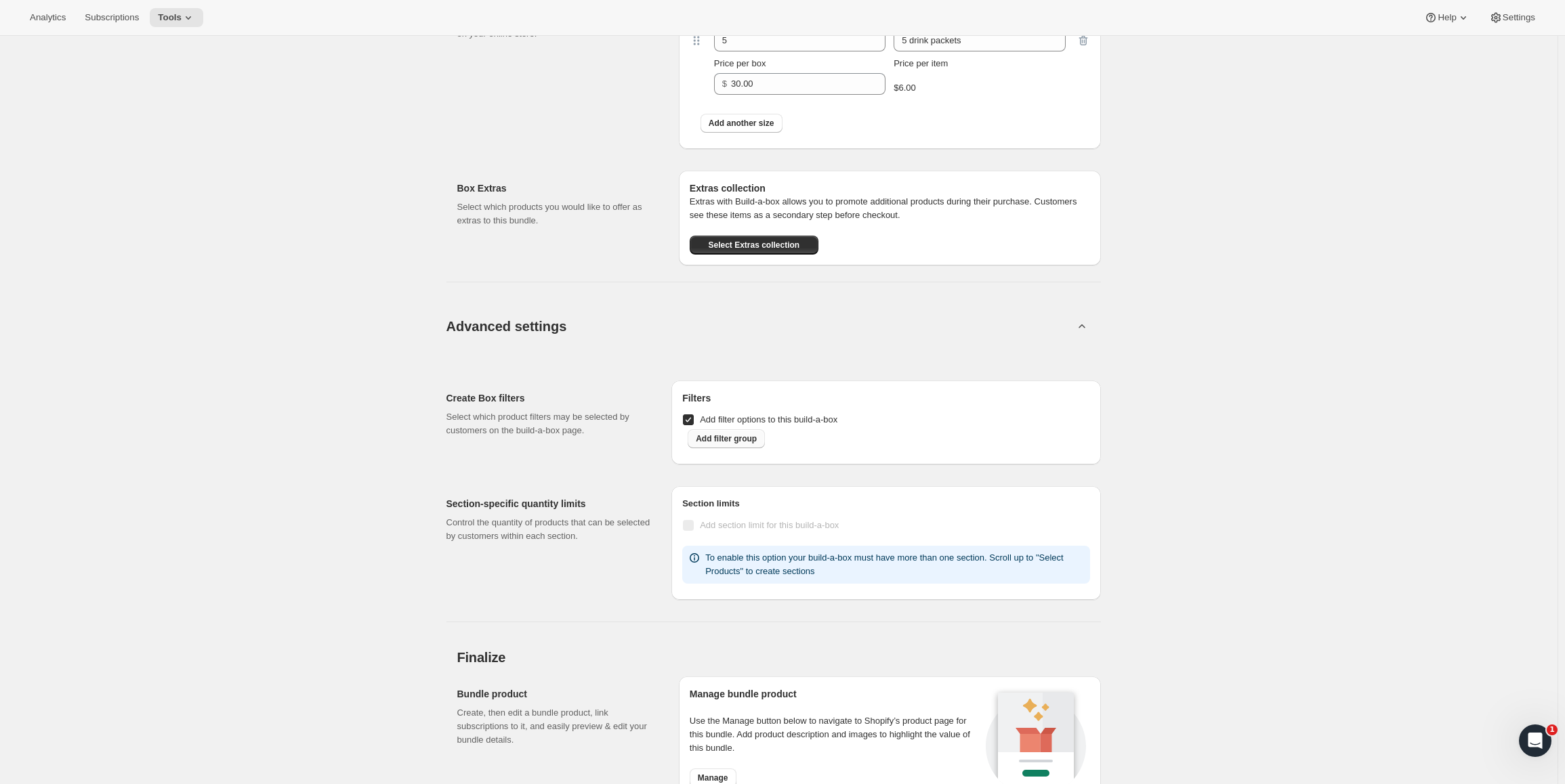
click at [729, 444] on span "Add filter group" at bounding box center [726, 439] width 61 height 11
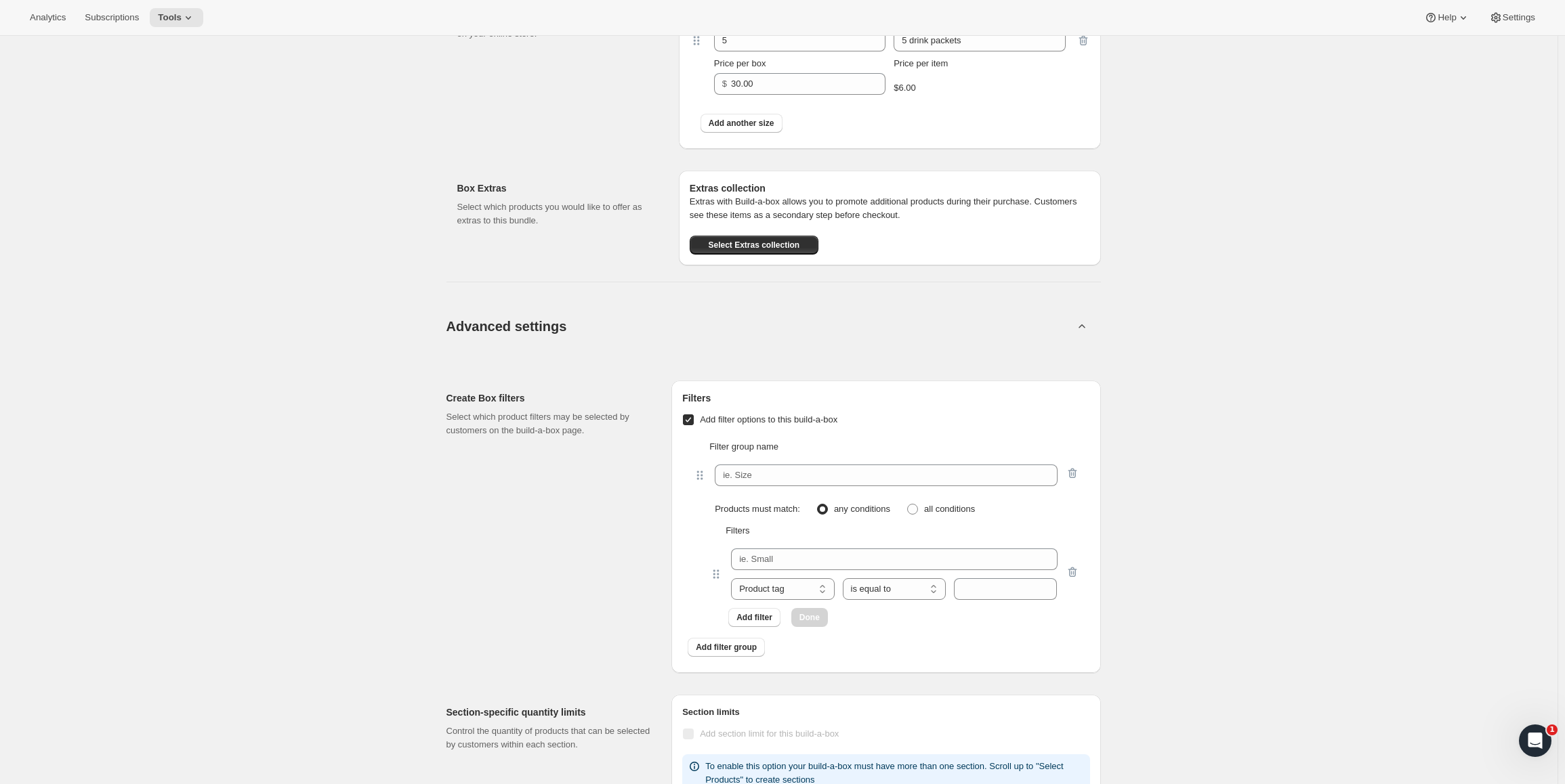
click at [691, 419] on input "Add filter options to this build-a-box" at bounding box center [689, 420] width 11 height 11
checkbox input "false"
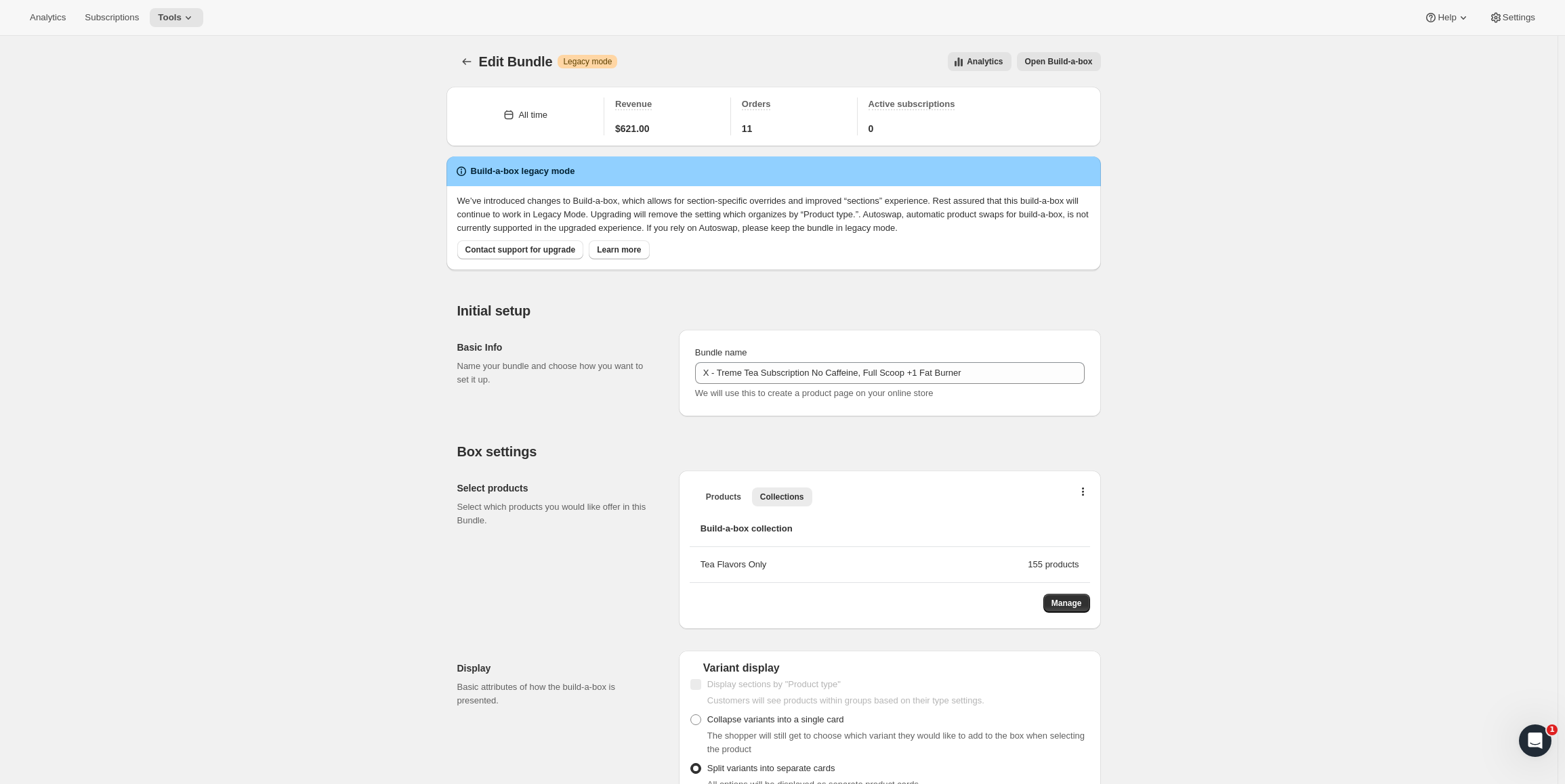
scroll to position [136, 0]
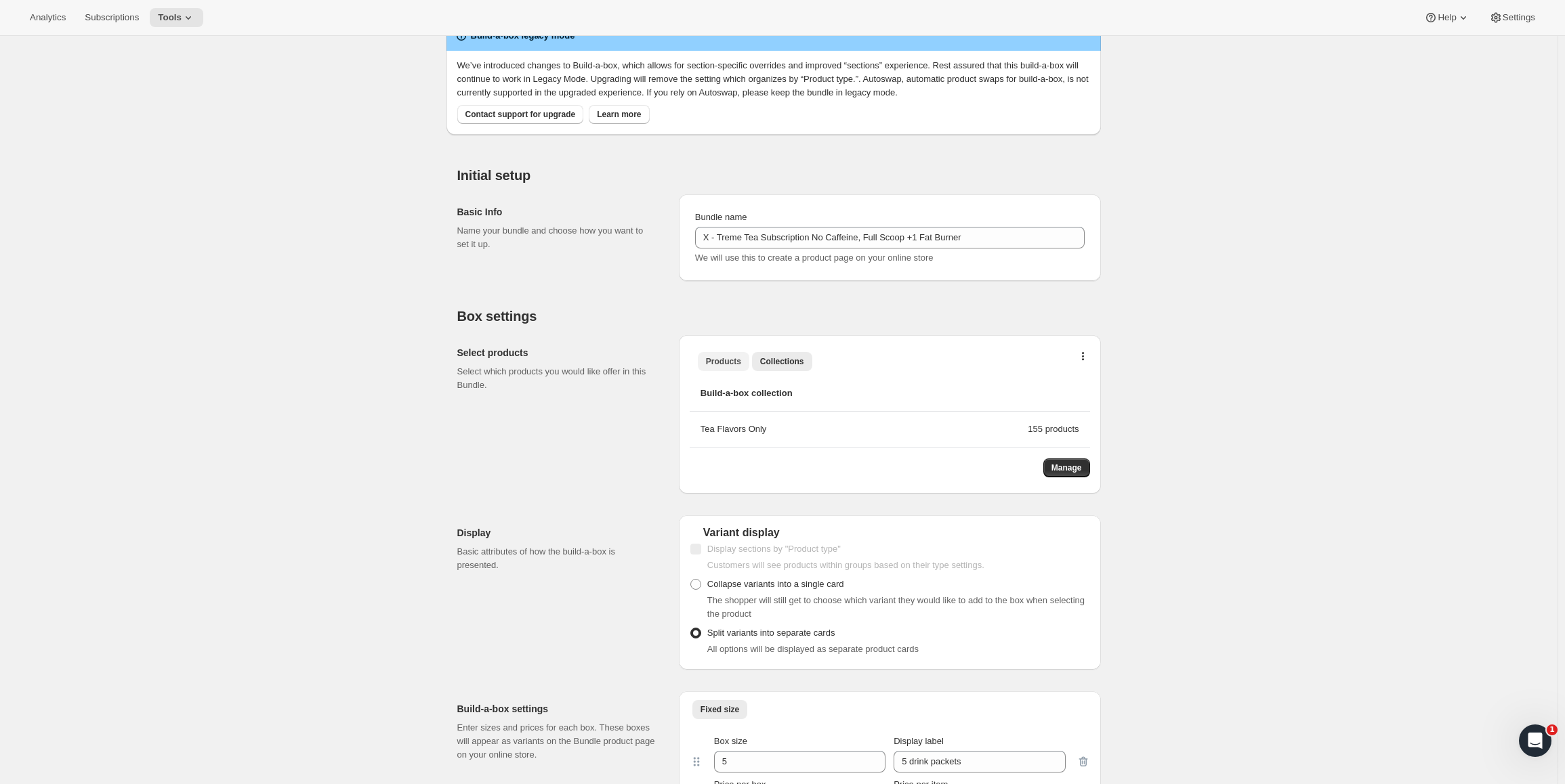
click at [731, 358] on span "Products" at bounding box center [723, 361] width 36 height 11
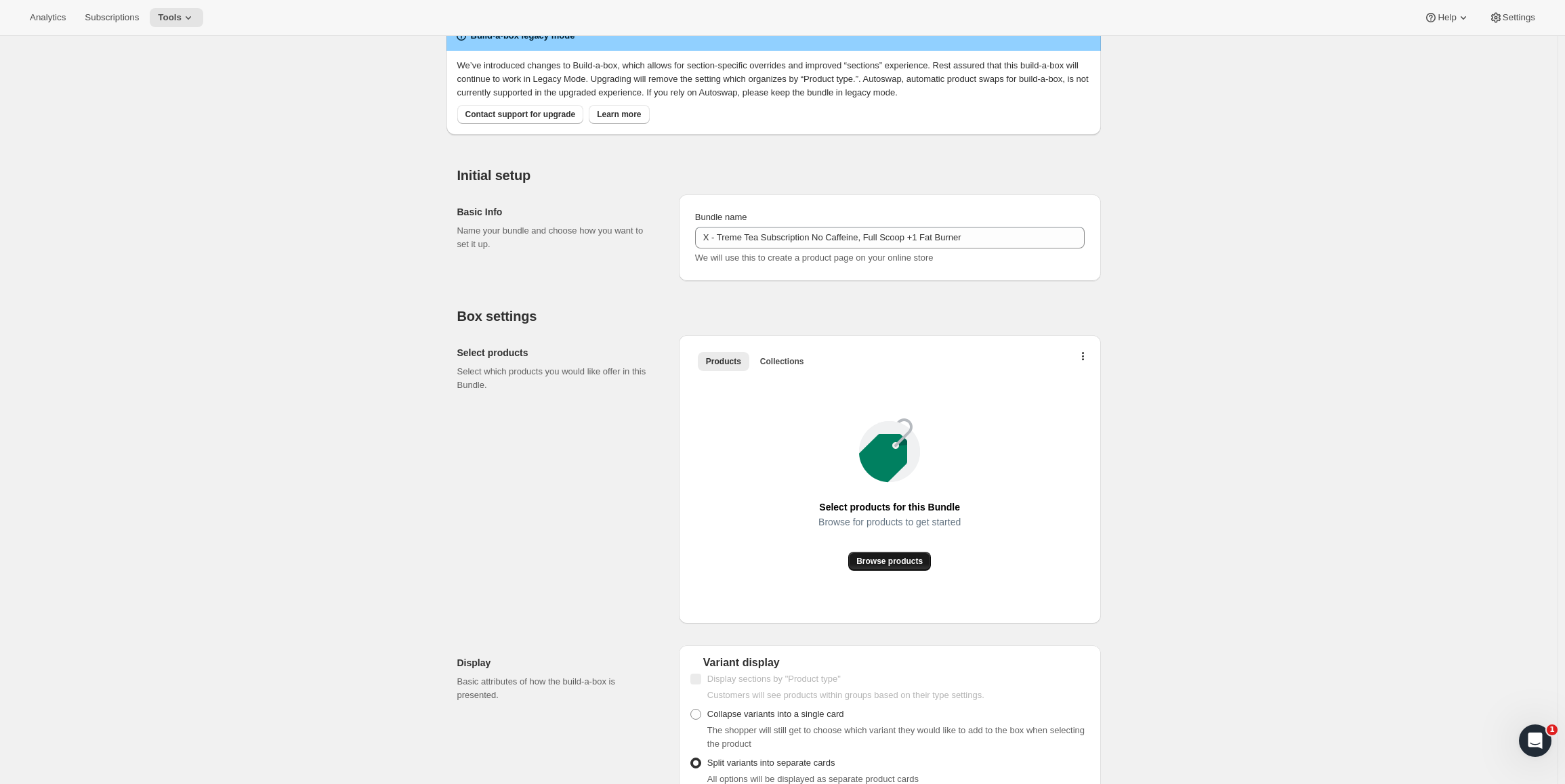
click at [887, 563] on span "Browse products" at bounding box center [889, 562] width 66 height 11
click at [791, 371] on button "Collections" at bounding box center [782, 361] width 60 height 19
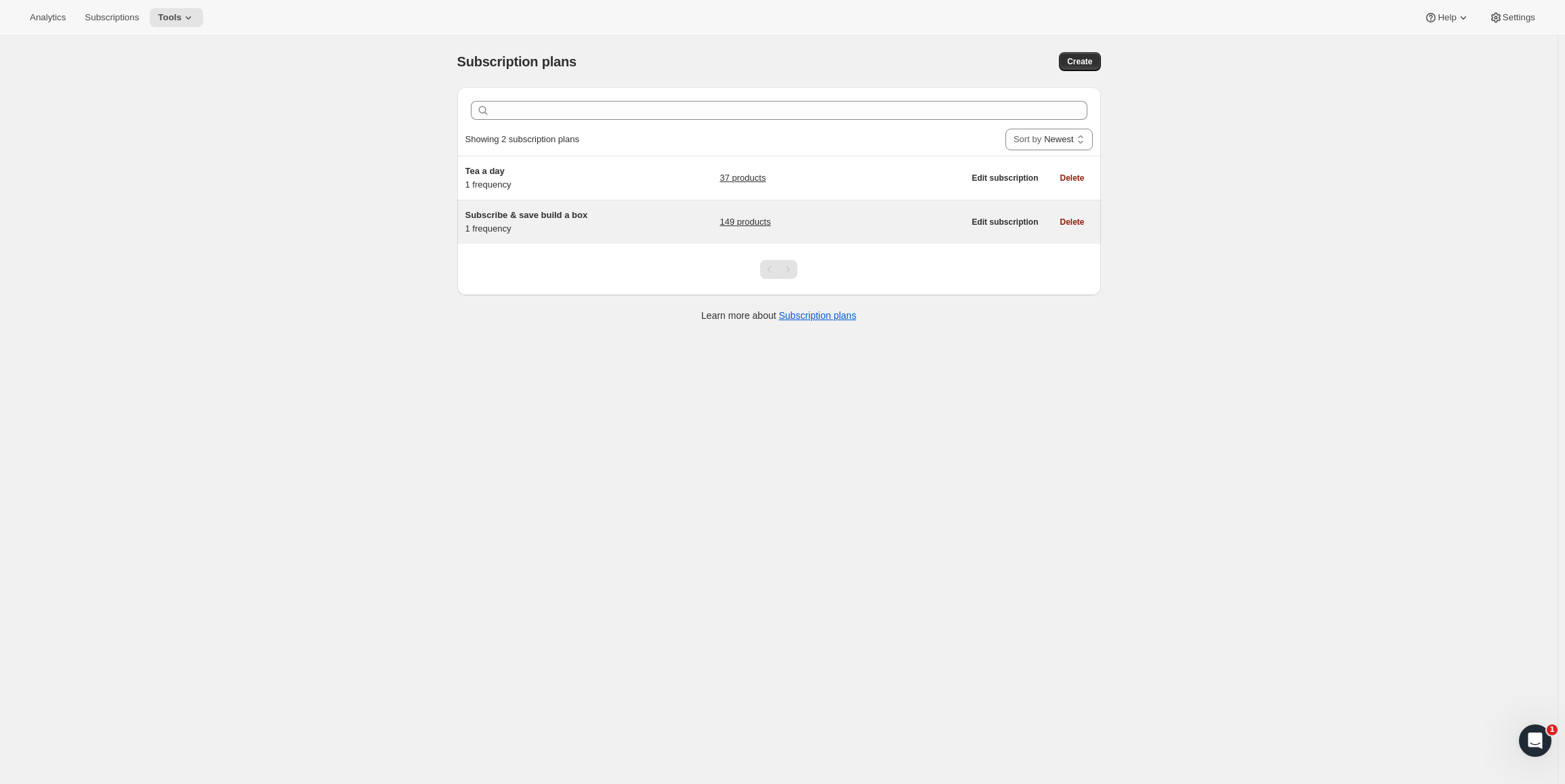
click at [501, 213] on span "Subscribe & save build a box" at bounding box center [527, 215] width 123 height 10
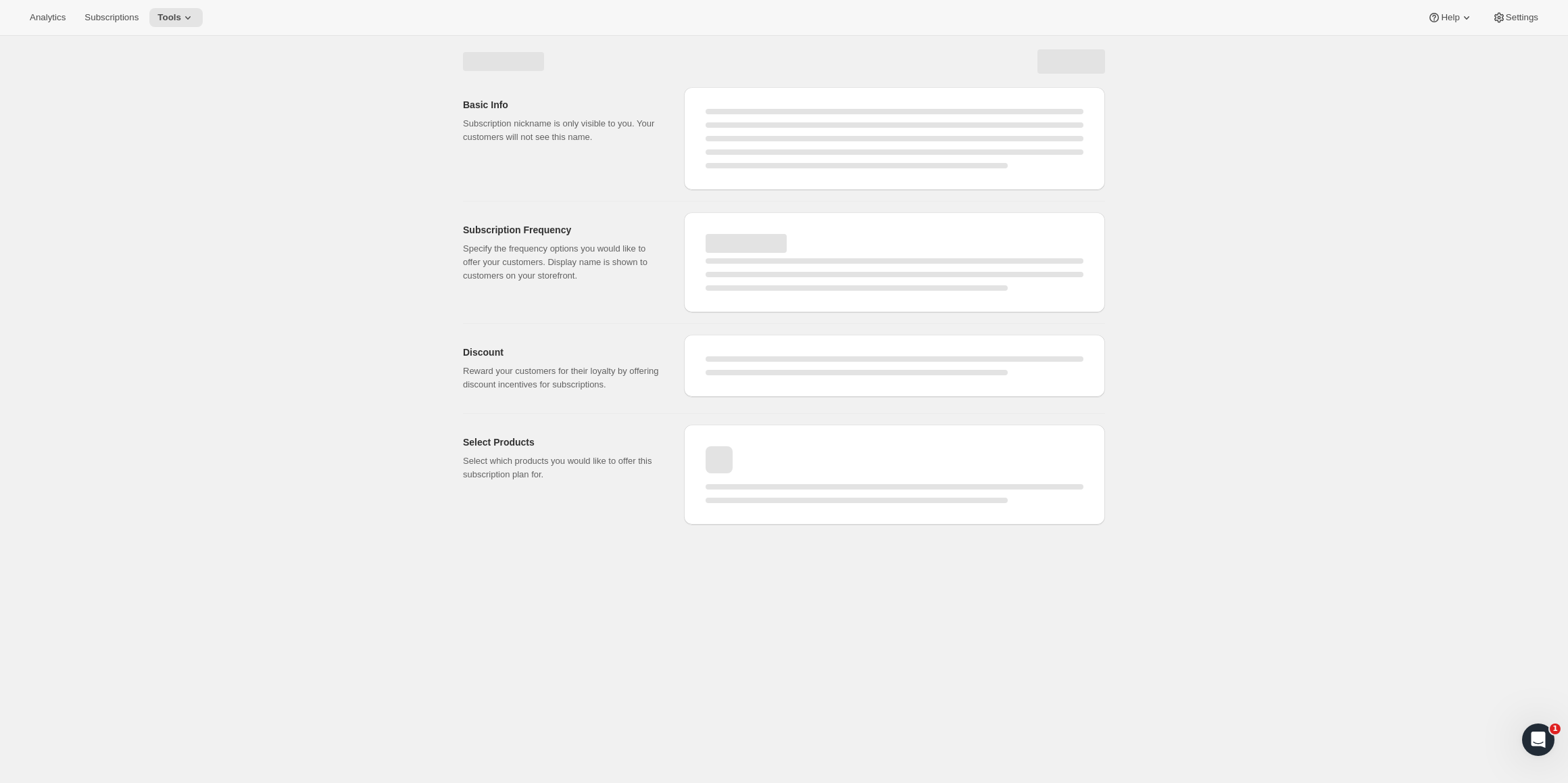
select select "WEEK"
select select "MONTH"
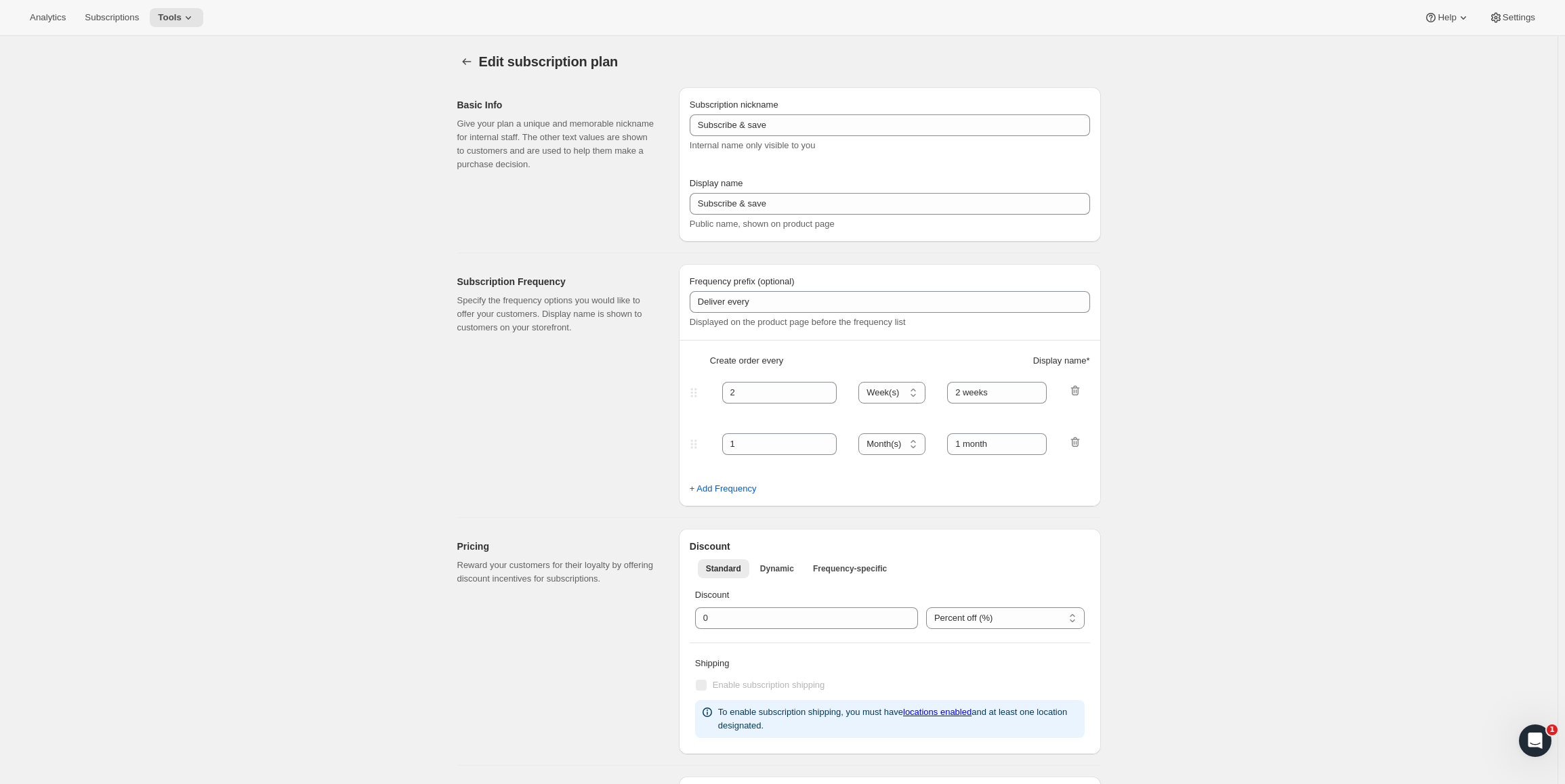
type input "Subscribe & save build a box"
type input "$5 Teas - Monthly Subscription"
type input "1"
select select "MONTH"
type input "month"
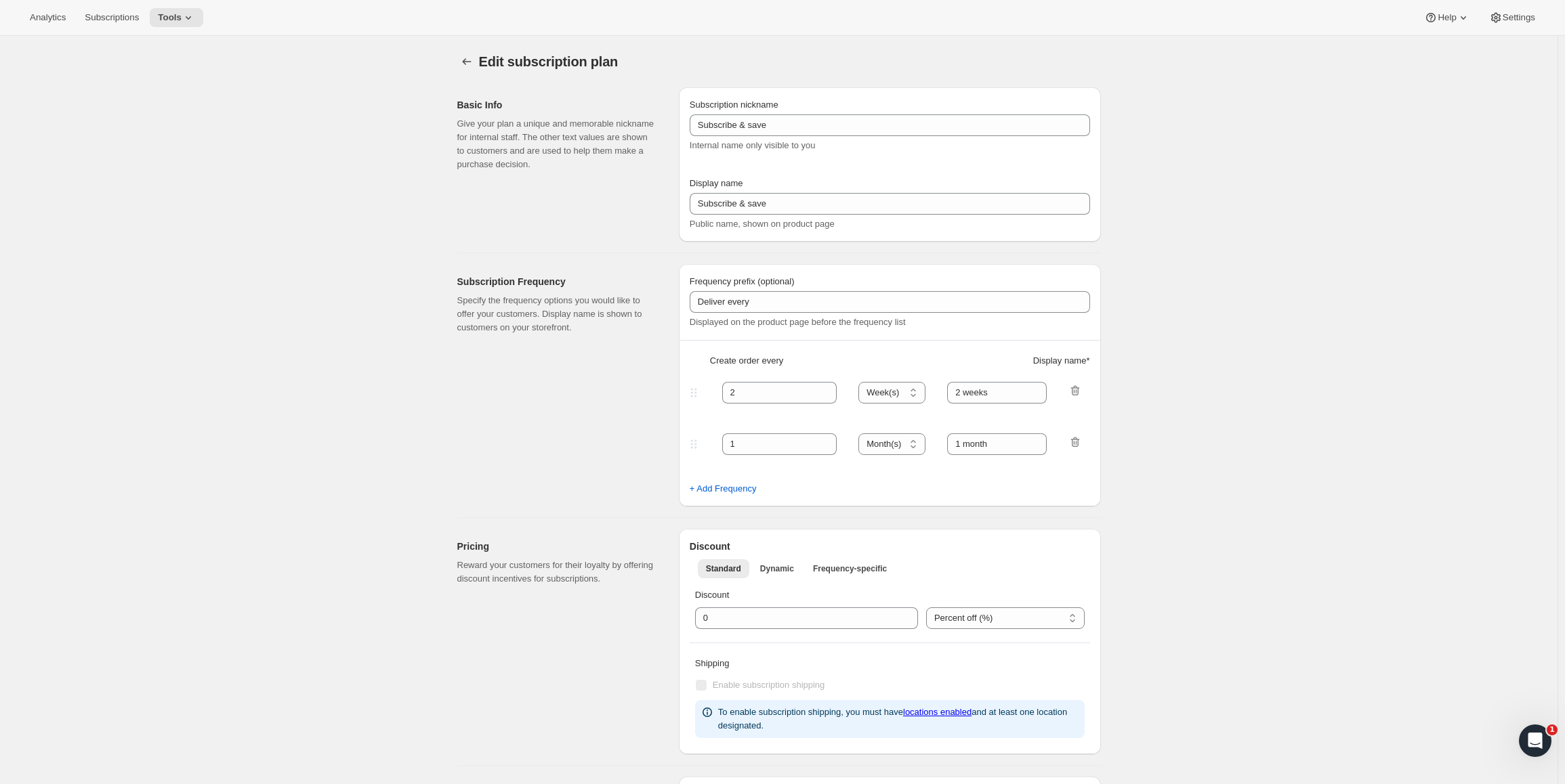
type input "0.0"
select select "FIXED_AMOUNT"
type input "No obligation, cancel at any time. If subscribed for five months, get a $25 cre…"
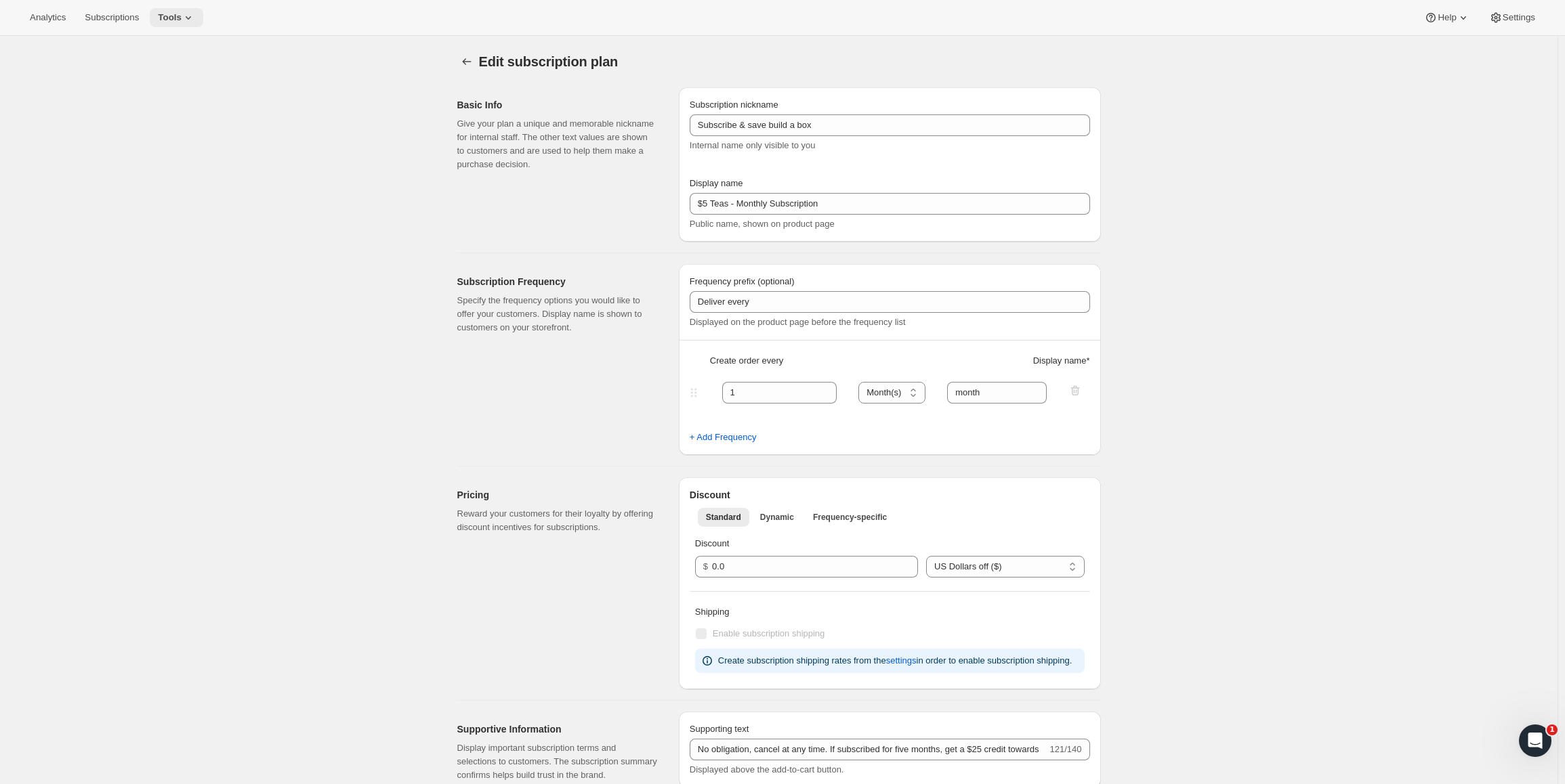
click at [181, 15] on span "Tools" at bounding box center [169, 17] width 24 height 11
click at [196, 86] on span "Bundles" at bounding box center [190, 92] width 120 height 14
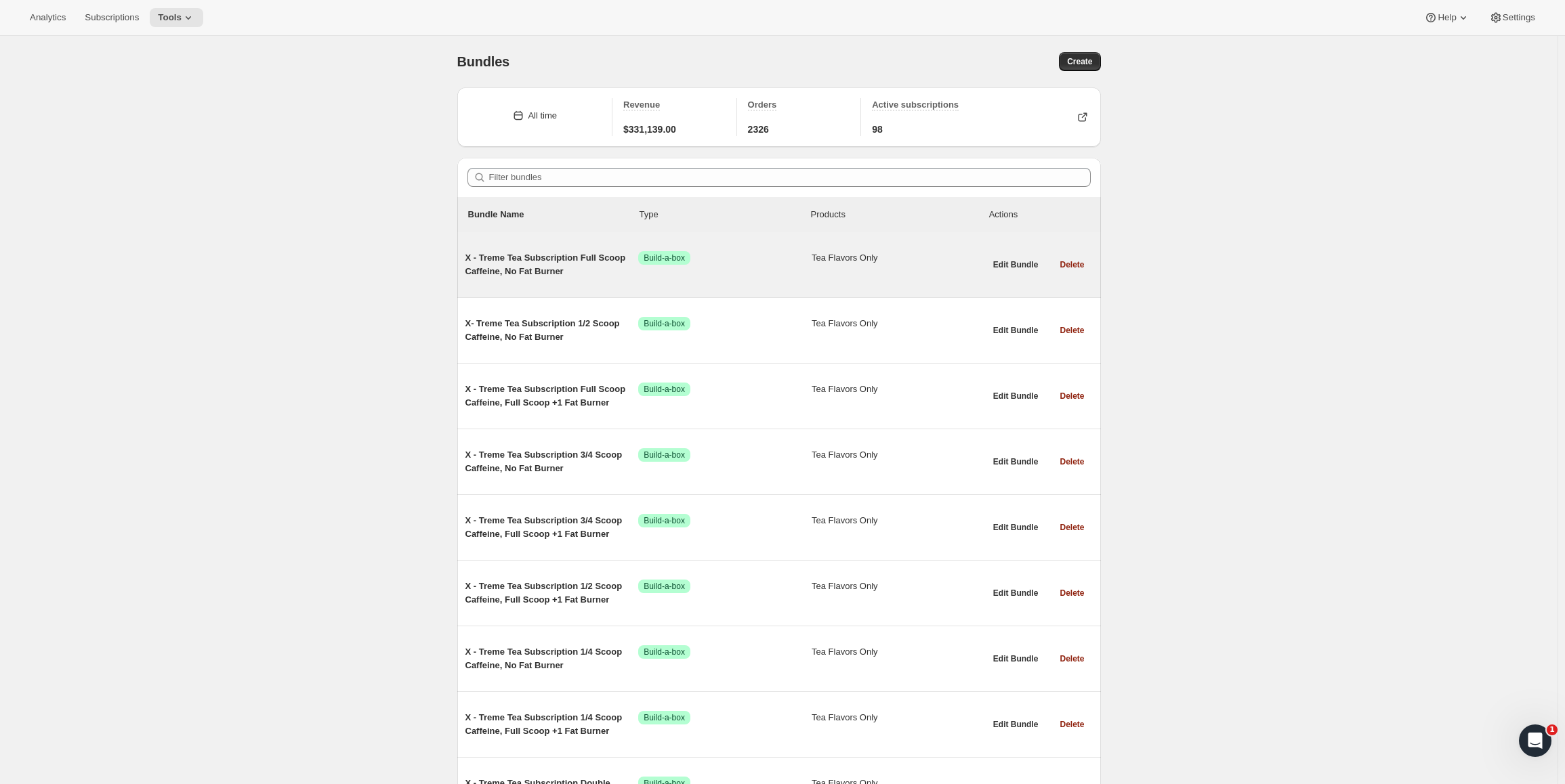
click at [546, 260] on span "X - Treme Tea Subscription Full Scoop Caffeine, No Fat Burner" at bounding box center [552, 265] width 173 height 27
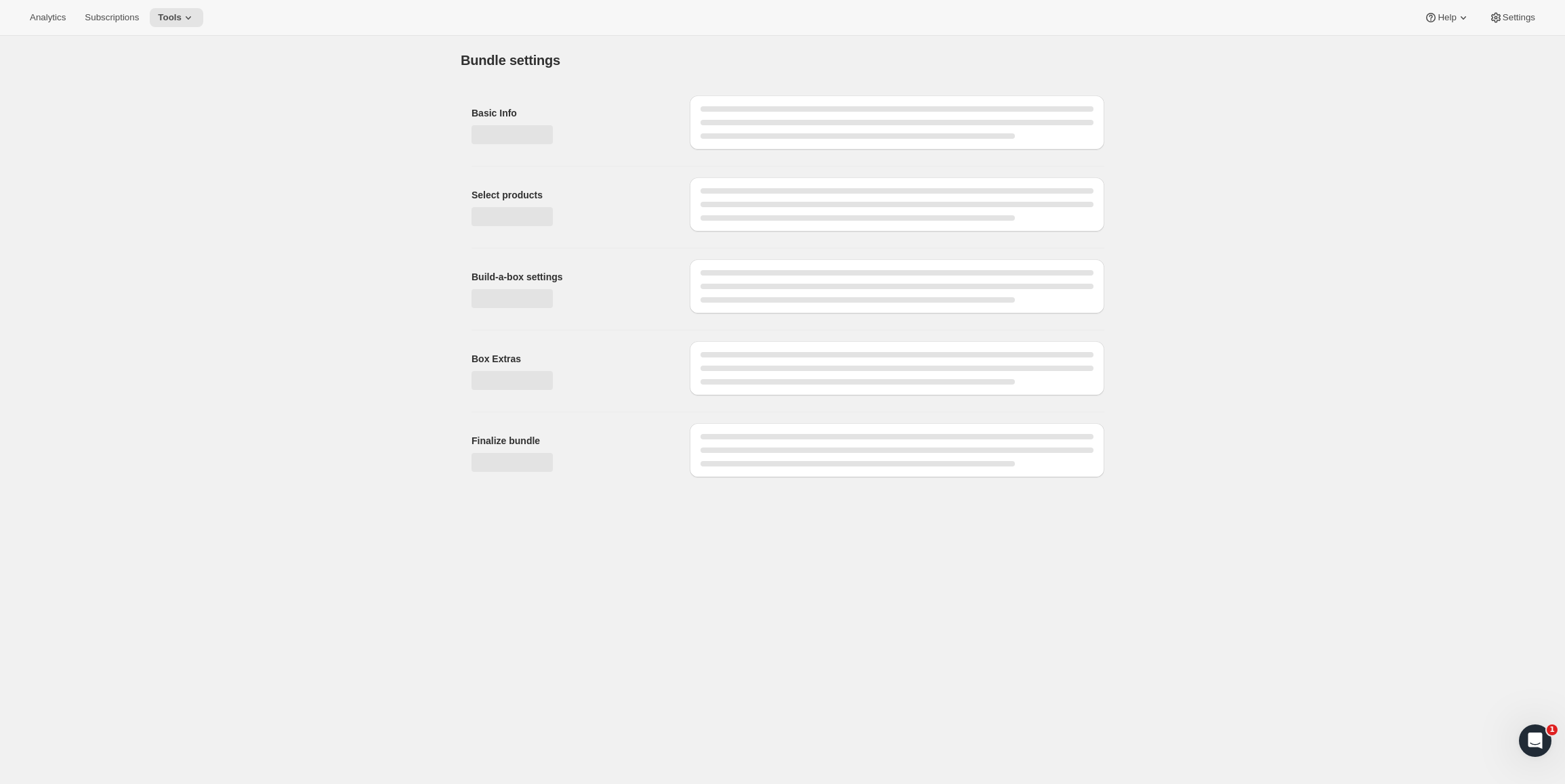
type input "X - Treme Tea Subscription Full Scoop Caffeine, No Fat Burner"
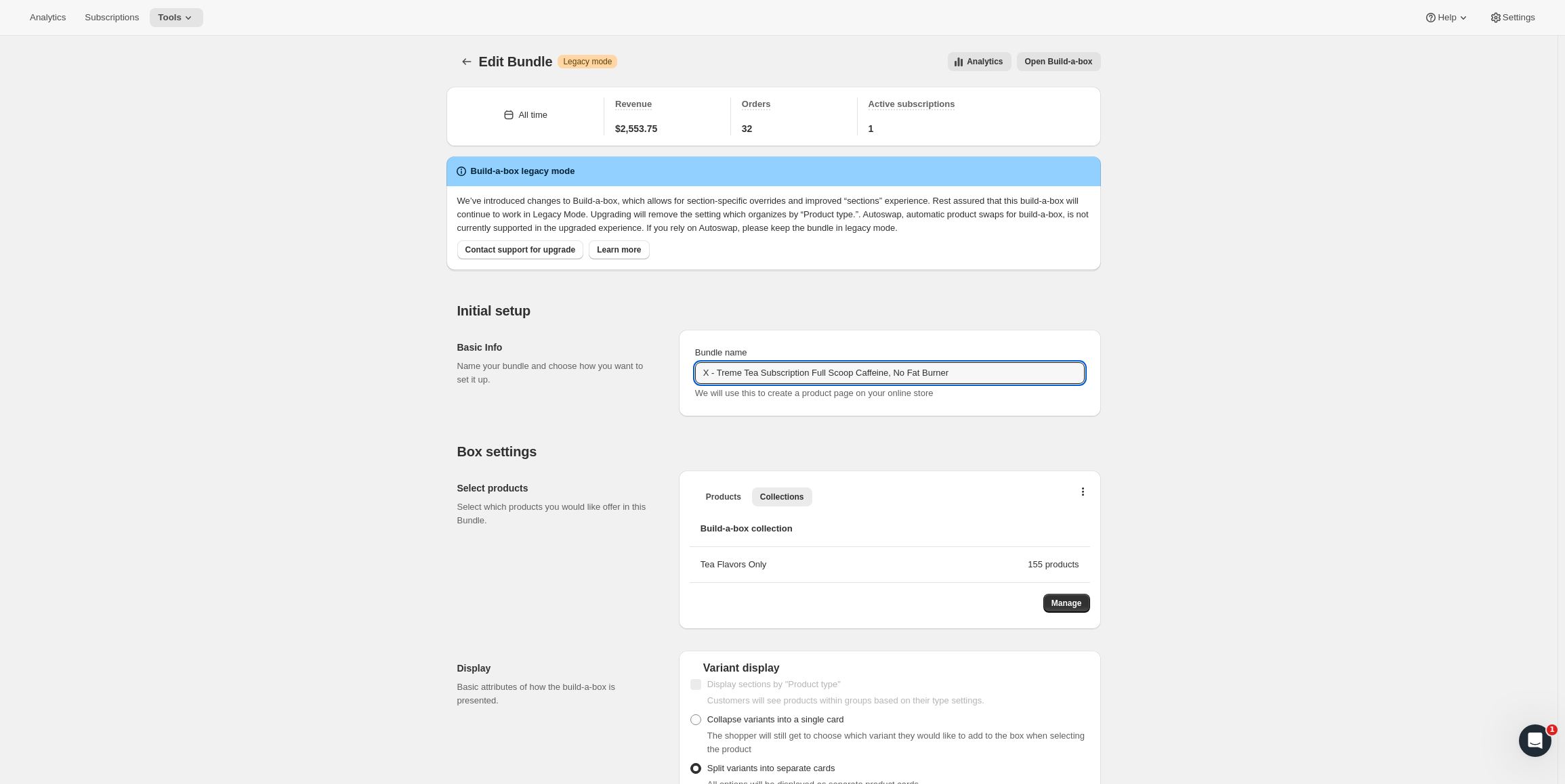
drag, startPoint x: 989, startPoint y: 372, endPoint x: 532, endPoint y: 388, distance: 457.3
click at [532, 388] on div "Basic Info Name your bundle and choose how you want to set it up. Bundle name X…" at bounding box center [779, 367] width 644 height 97
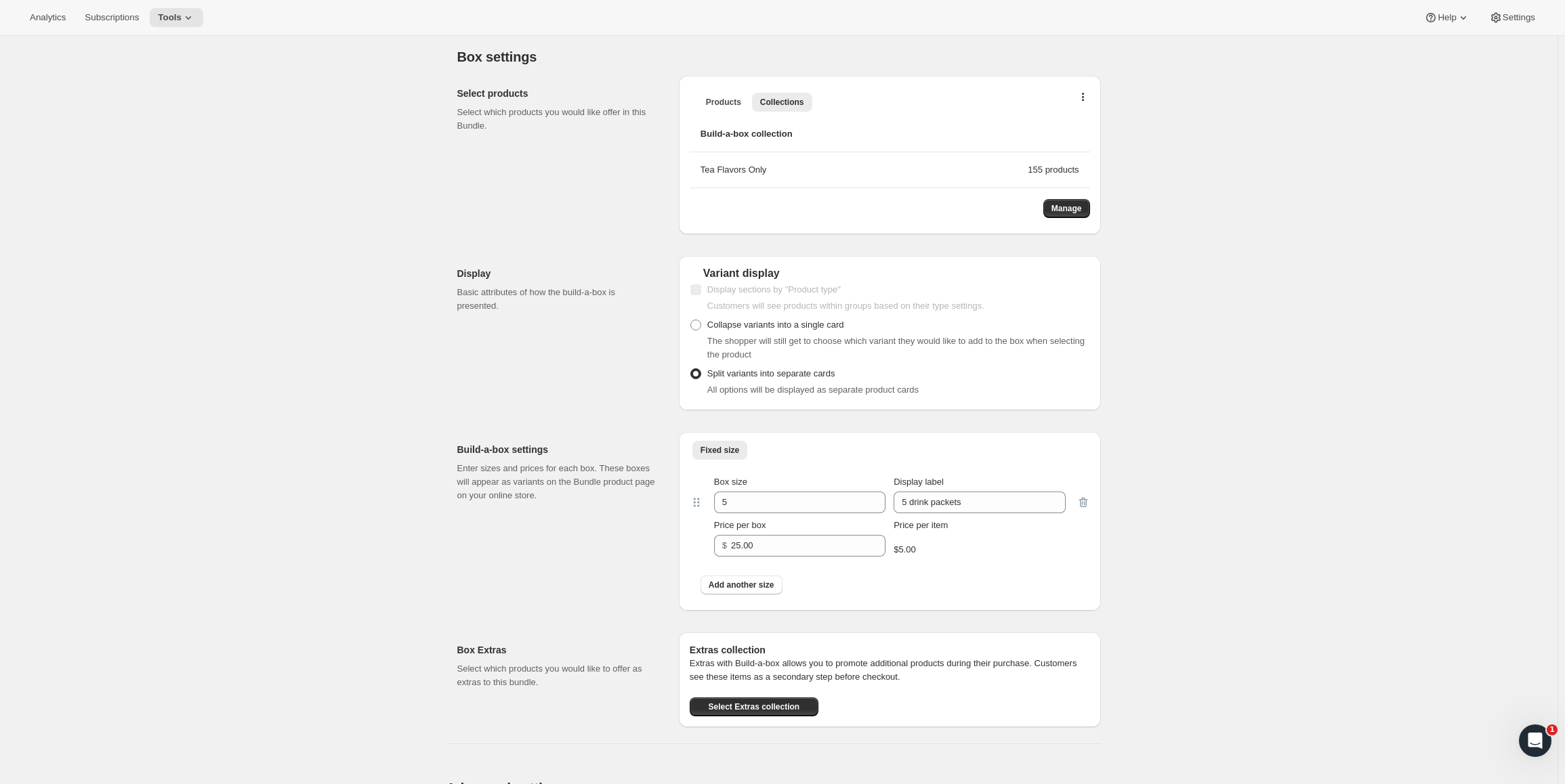
scroll to position [406, 0]
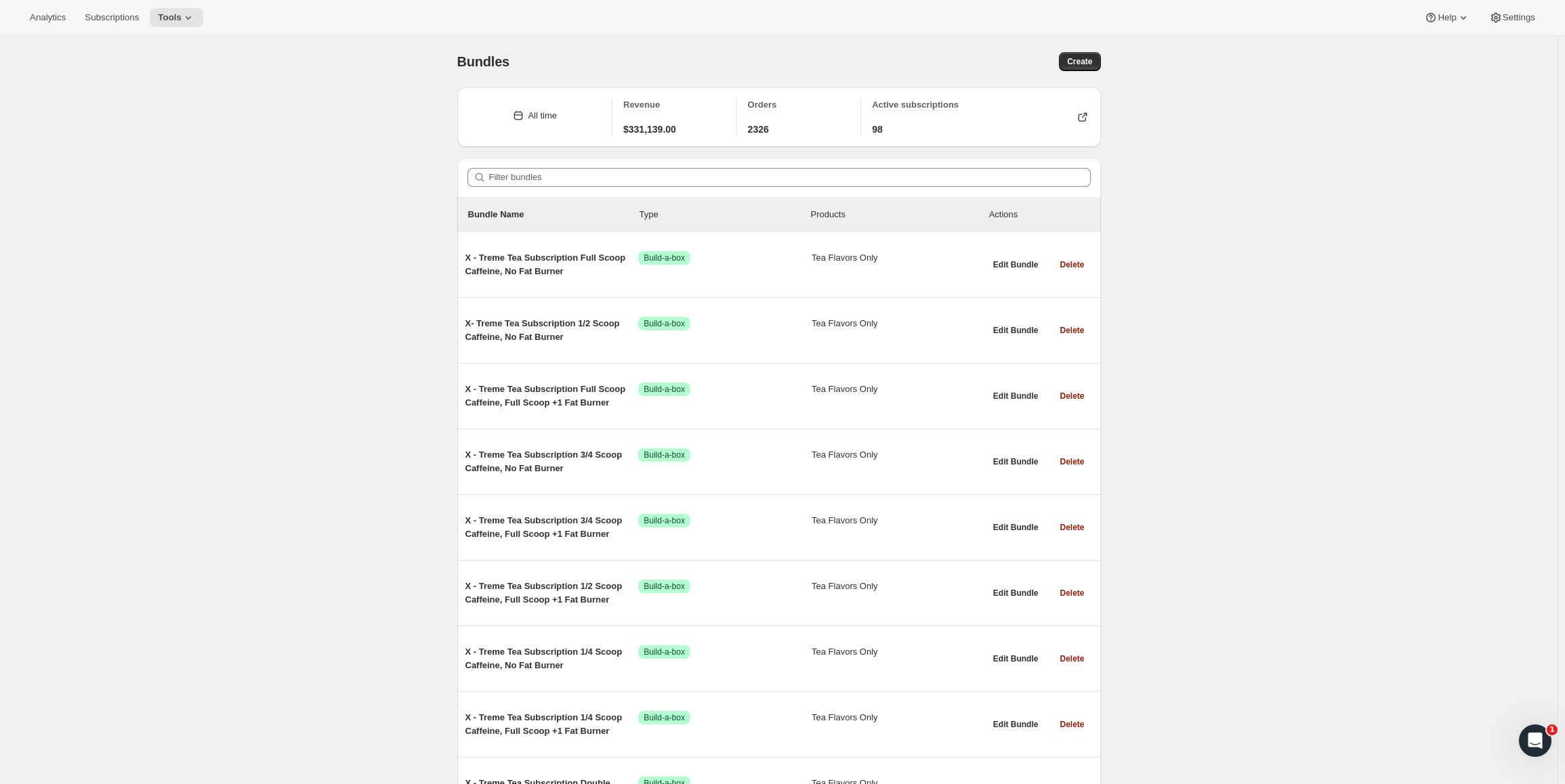
click at [203, 25] on button "Tools" at bounding box center [176, 17] width 54 height 19
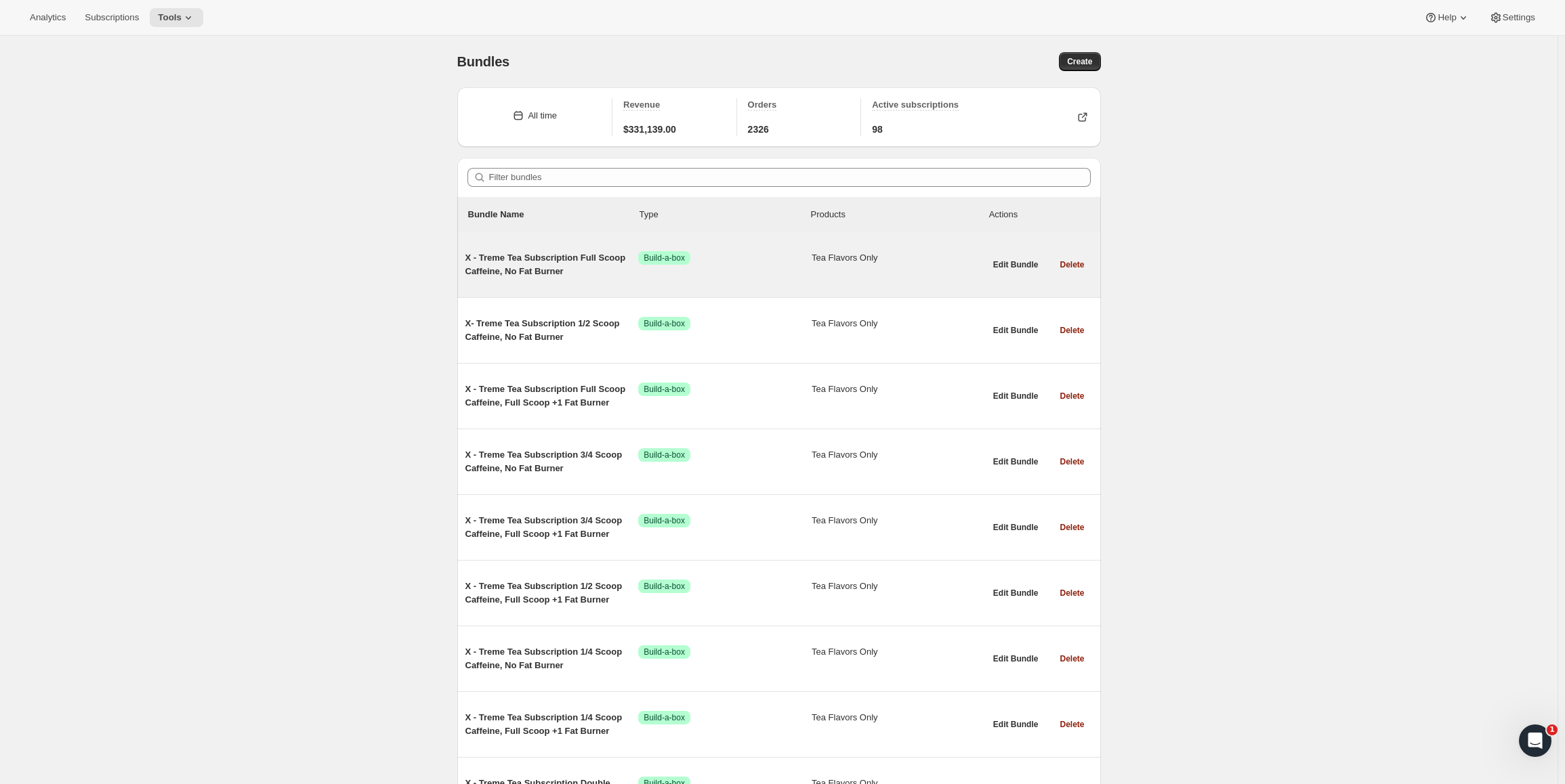
click at [540, 260] on span "X - Treme Tea Subscription Full Scoop Caffeine, No Fat Burner" at bounding box center [552, 265] width 173 height 27
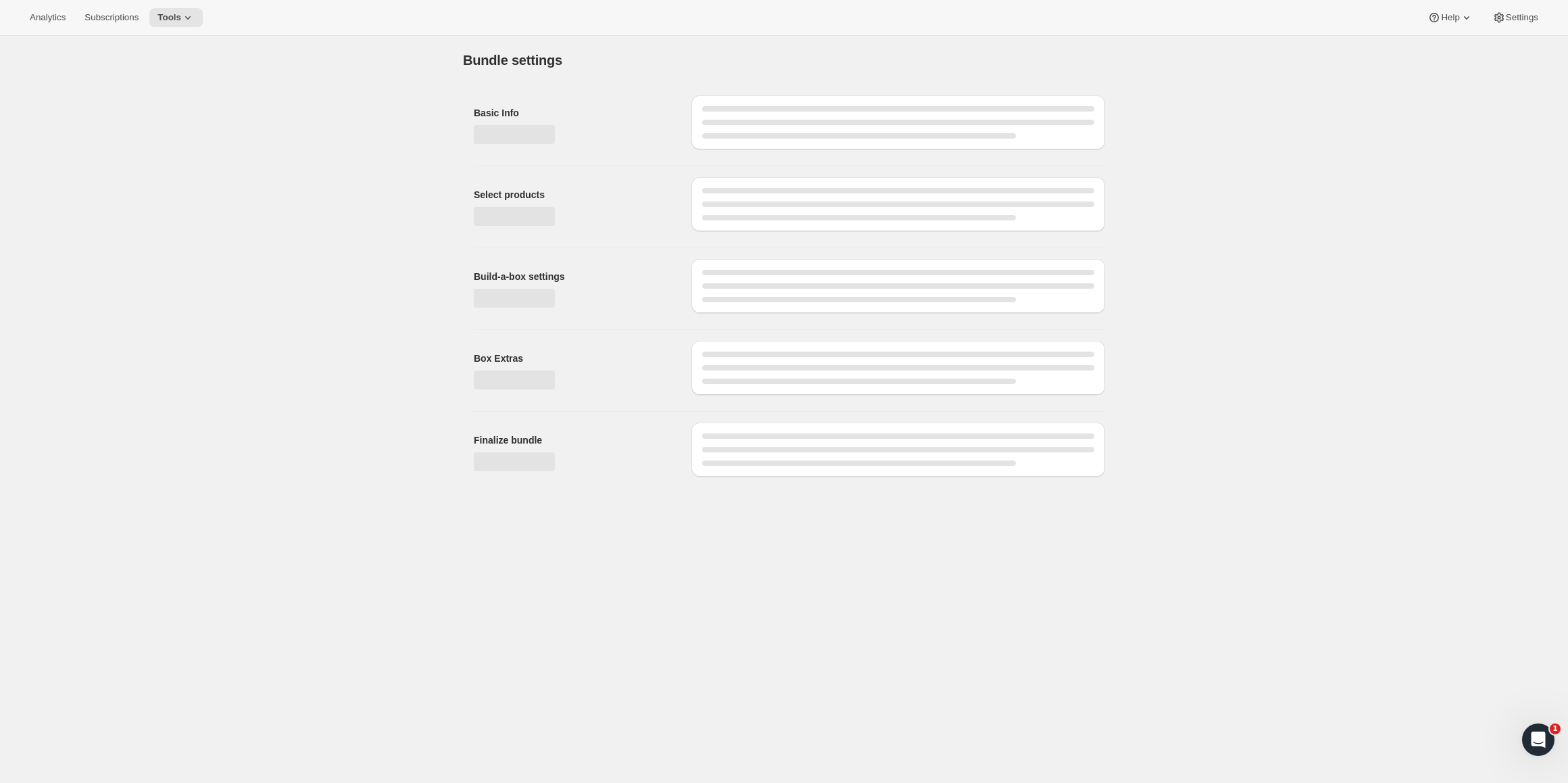
type input "X - Treme Tea Subscription Full Scoop Caffeine, No Fat Burner"
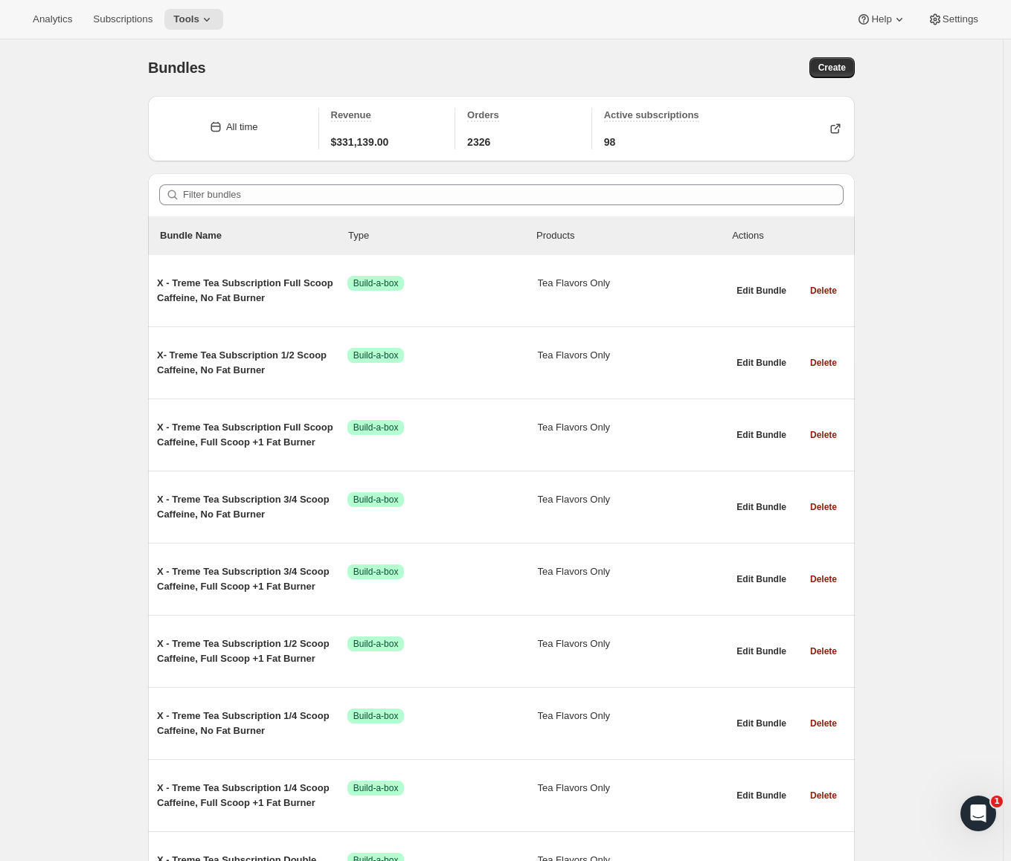
drag, startPoint x: 237, startPoint y: 126, endPoint x: 226, endPoint y: 128, distance: 10.5
click at [226, 128] on div "All time" at bounding box center [233, 127] width 147 height 15
click at [417, 36] on div "Analytics Subscriptions Tools Help Settings" at bounding box center [505, 19] width 1011 height 39
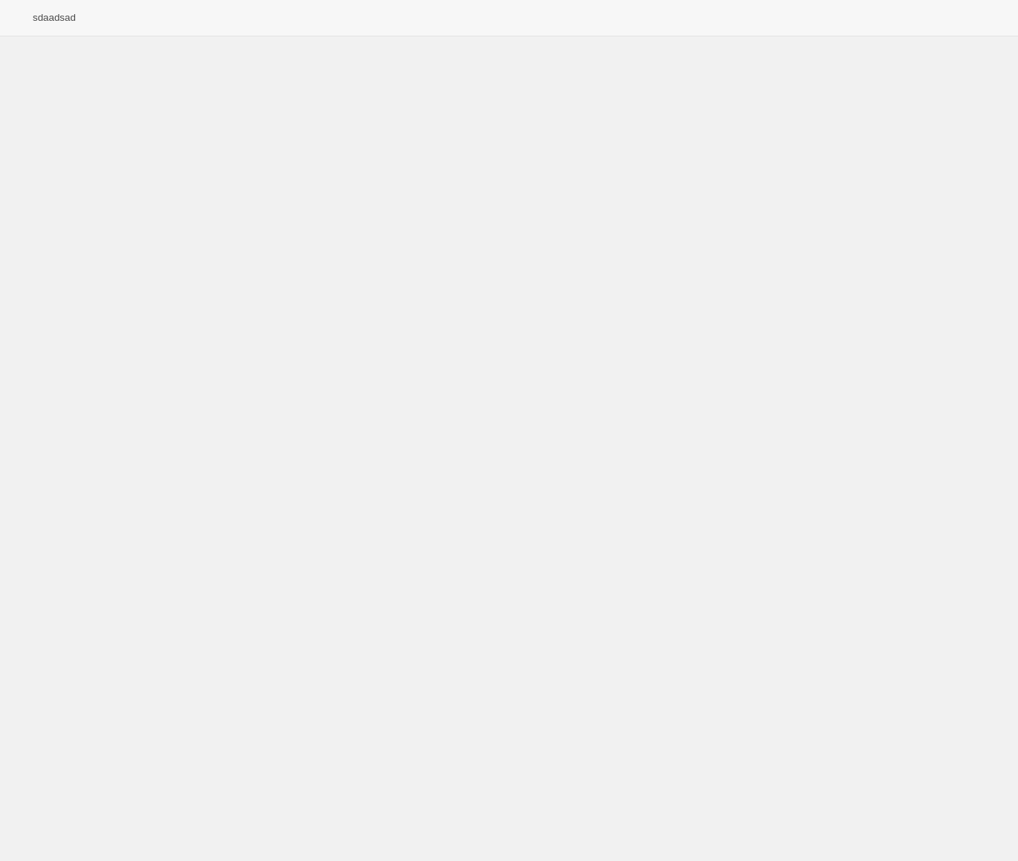
click at [10, 29] on div "sdaadsad" at bounding box center [509, 18] width 1018 height 36
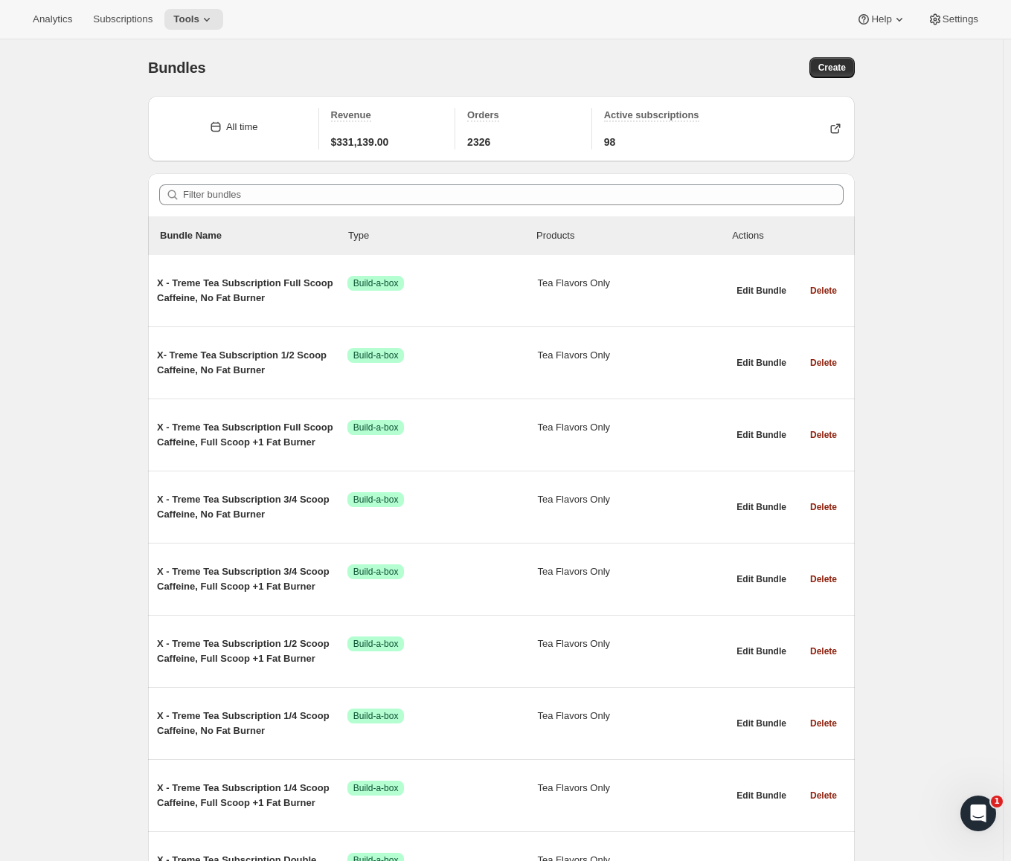
drag, startPoint x: 890, startPoint y: 239, endPoint x: 959, endPoint y: 151, distance: 111.7
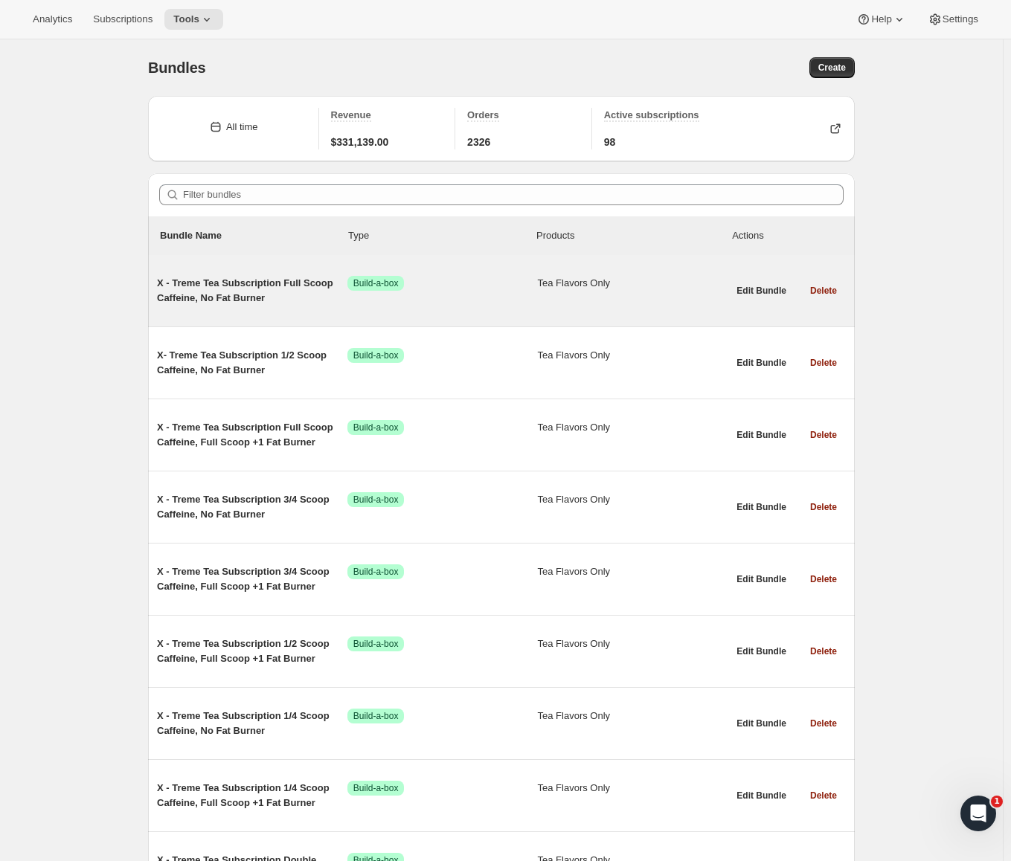
click at [245, 295] on span "X - Treme Tea Subscription Full Scoop Caffeine, No Fat Burner" at bounding box center [252, 291] width 190 height 30
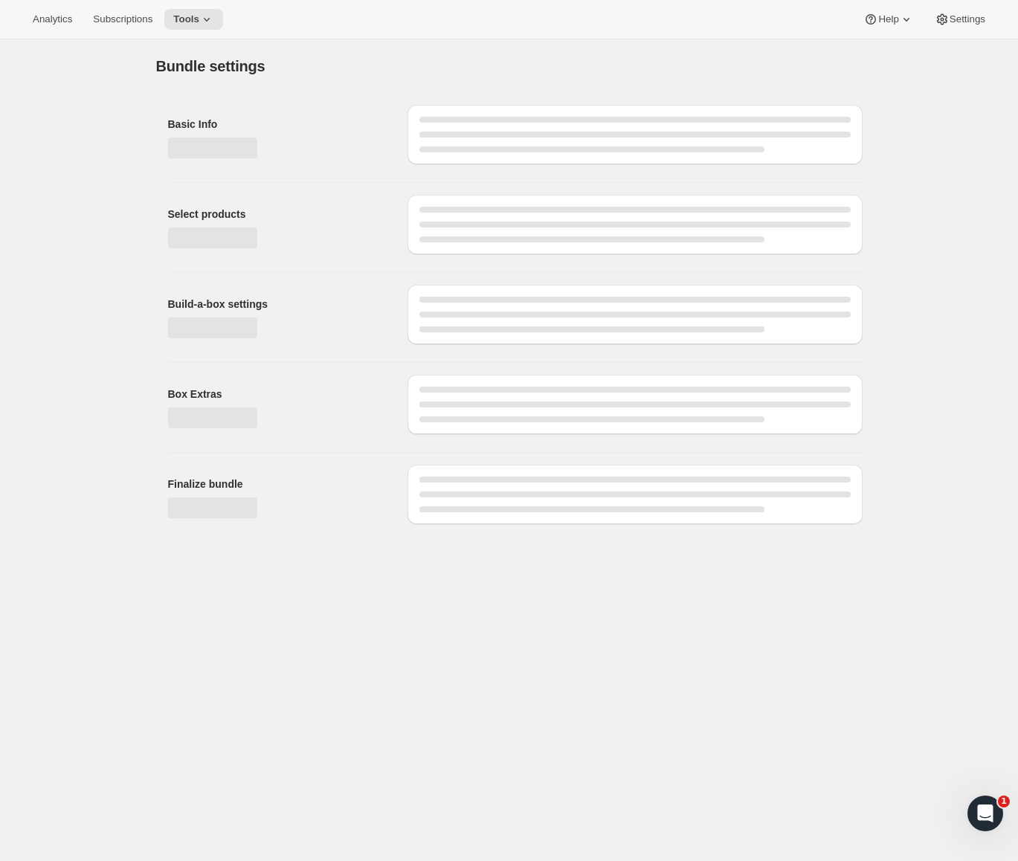
type input "X - Treme Tea Subscription Full Scoop Caffeine, No Fat Burner"
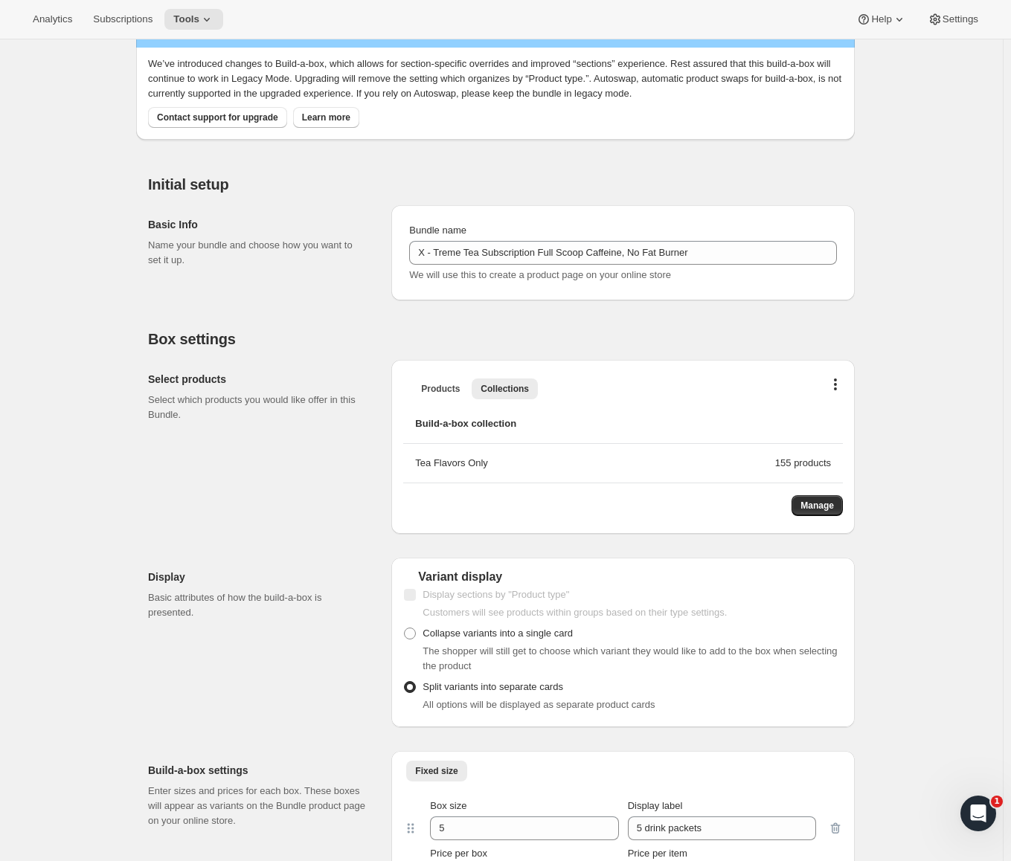
scroll to position [297, 0]
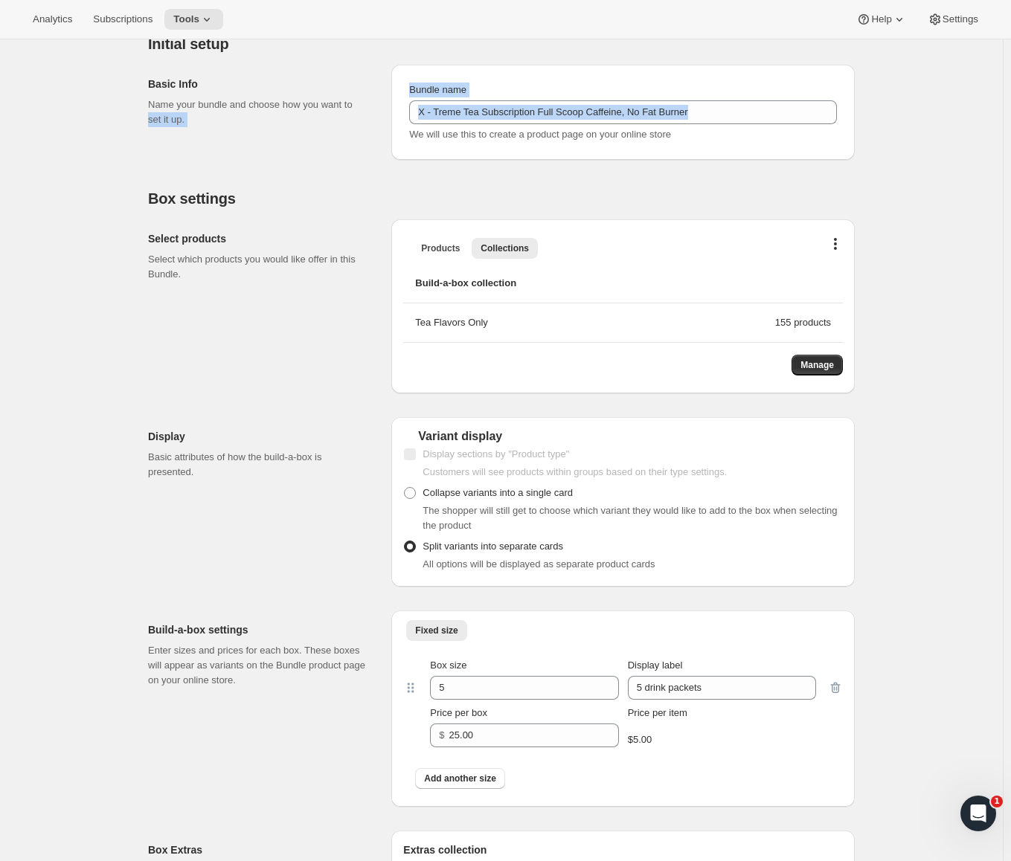
drag, startPoint x: 755, startPoint y: 100, endPoint x: 372, endPoint y: 112, distance: 383.2
click at [372, 112] on div "Basic Info Name your bundle and choose how you want to set it up. Bundle name X…" at bounding box center [501, 106] width 707 height 107
click at [675, 99] on div "Bundle name X - Treme Tea Subscription Full Scoop Caffeine, No Fat Burner We wi…" at bounding box center [623, 112] width 428 height 59
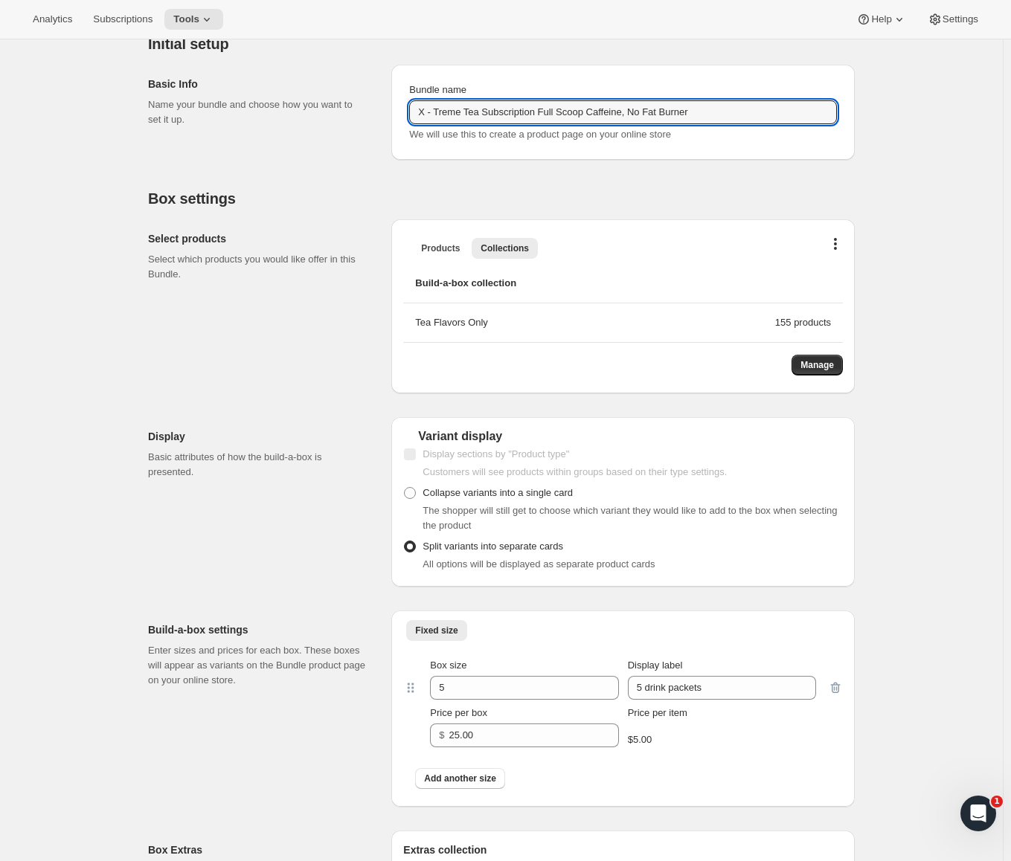
drag, startPoint x: 740, startPoint y: 113, endPoint x: 315, endPoint y: 115, distance: 424.7
click at [315, 115] on div "Basic Info Name your bundle and choose how you want to set it up. Bundle name X…" at bounding box center [501, 106] width 707 height 107
click at [370, 195] on h2 "Box settings" at bounding box center [501, 199] width 707 height 18
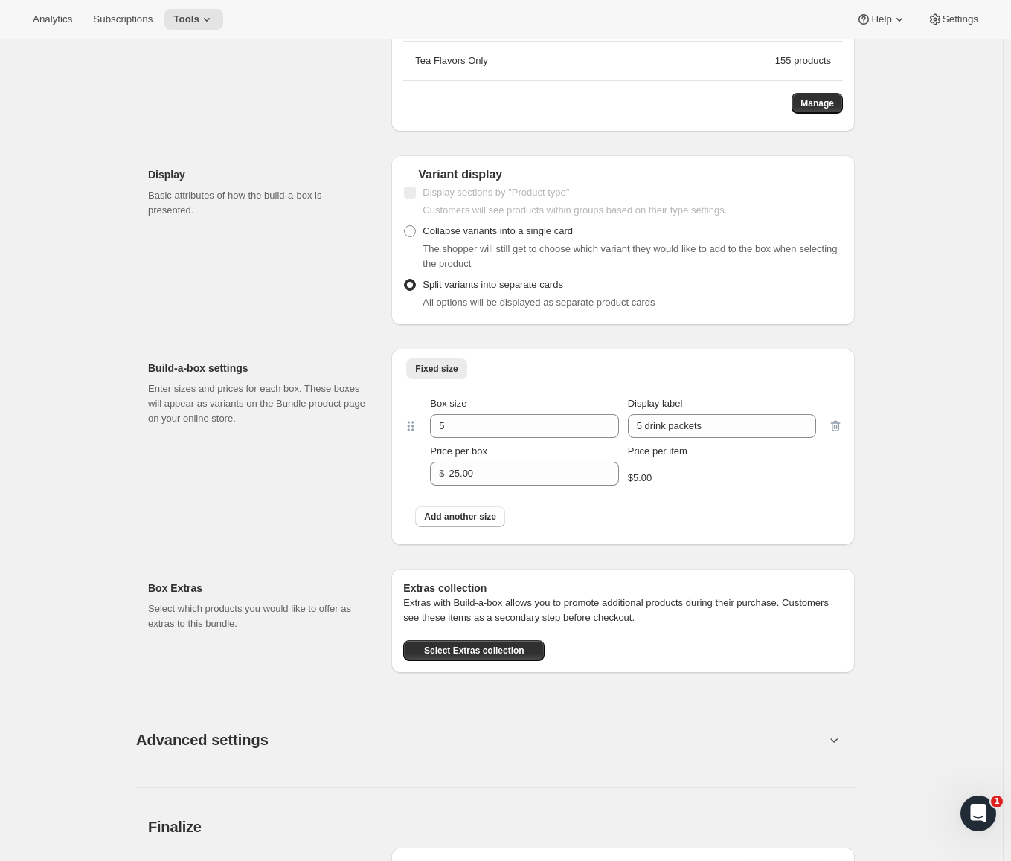
scroll to position [0, 0]
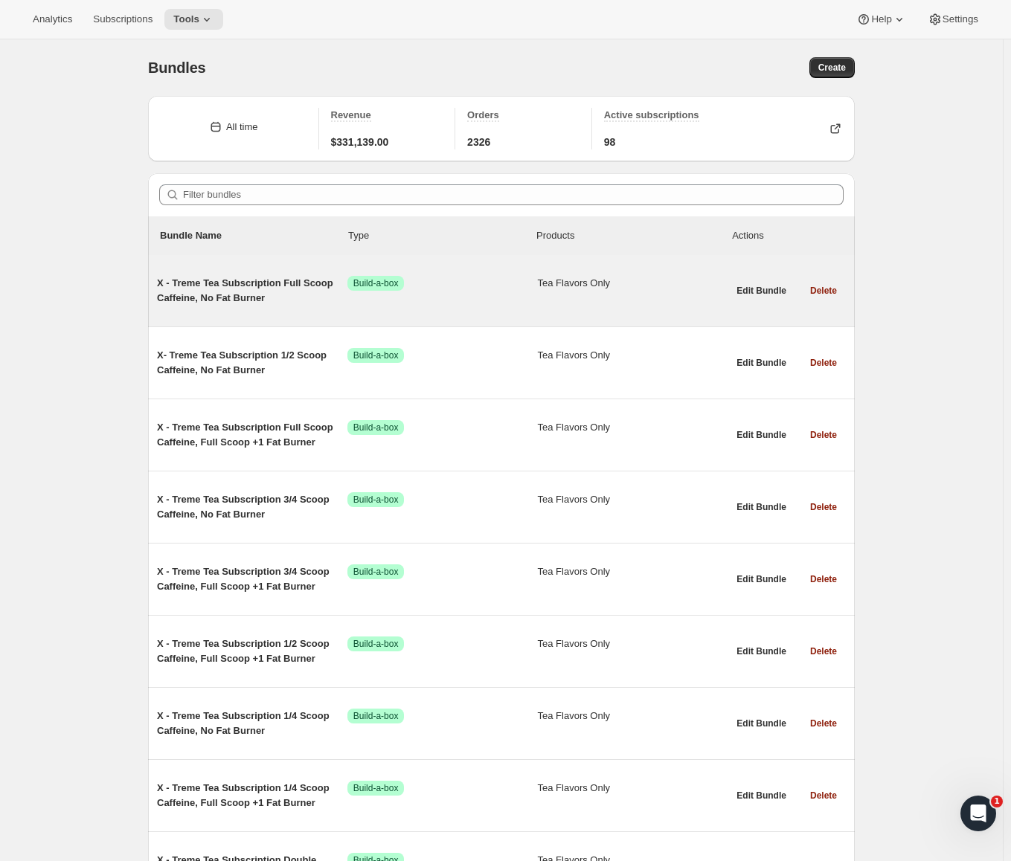
click at [222, 290] on span "X - Treme Tea Subscription Full Scoop Caffeine, No Fat Burner" at bounding box center [252, 291] width 190 height 30
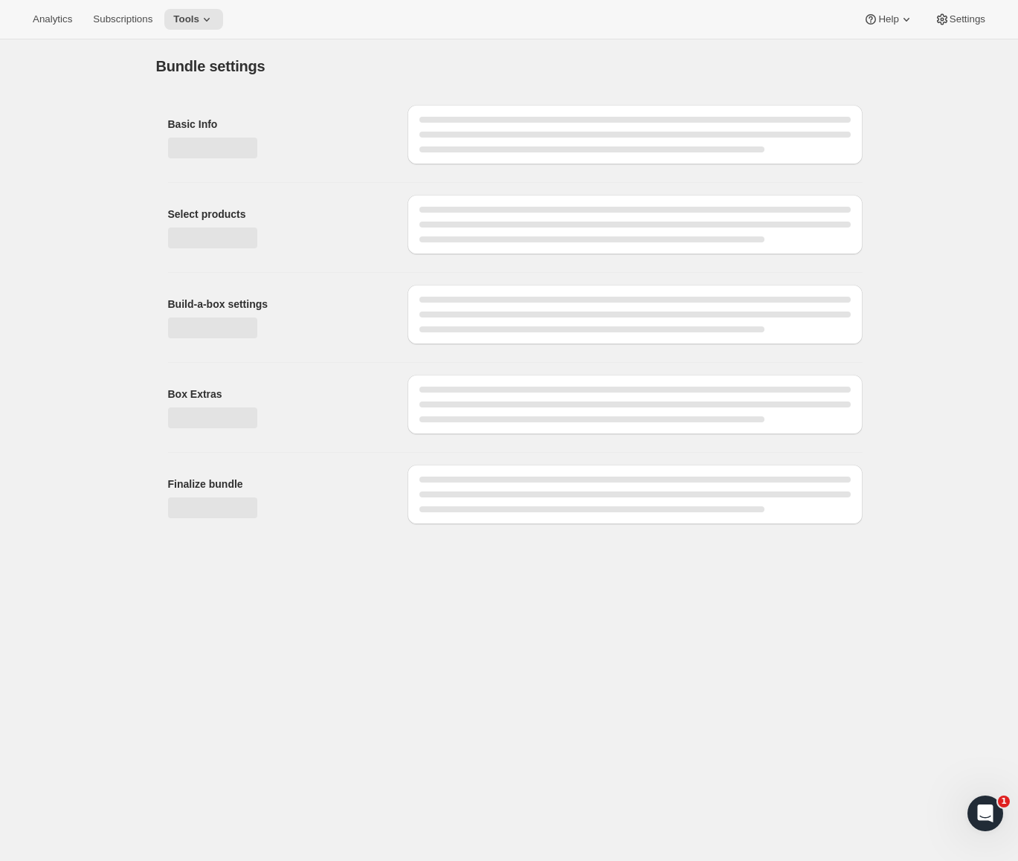
type input "X - Treme Tea Subscription Full Scoop Caffeine, No Fat Burner"
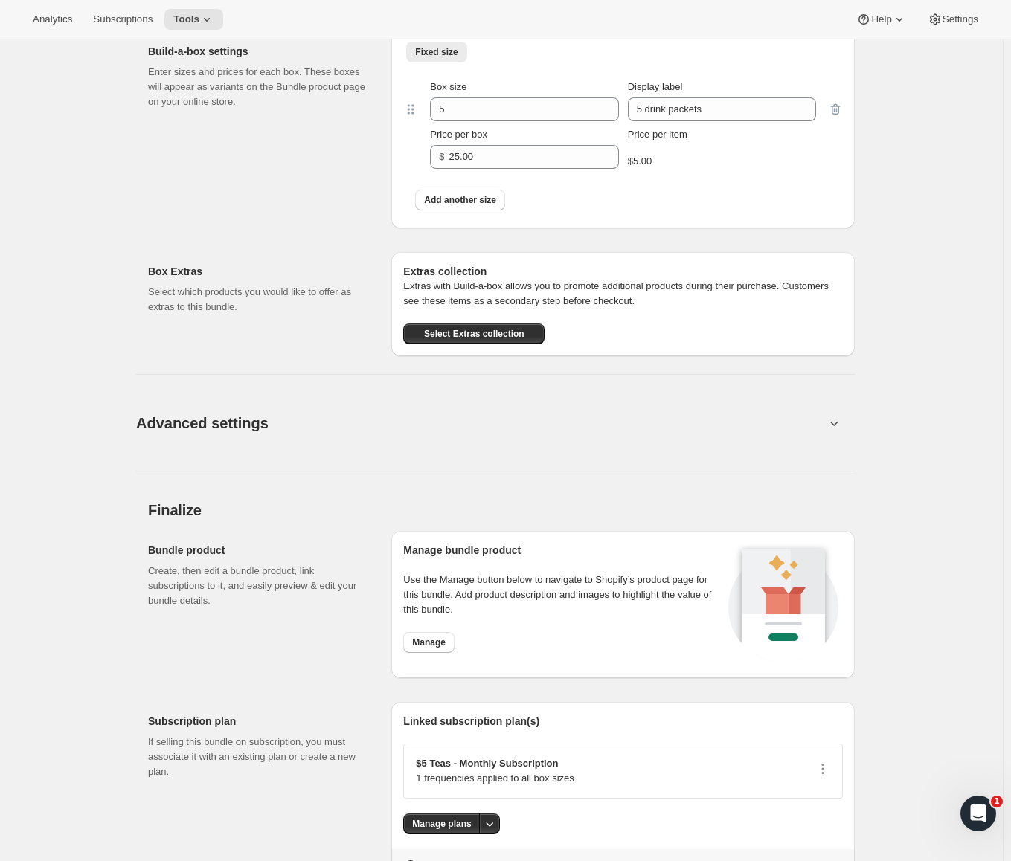
scroll to position [941, 0]
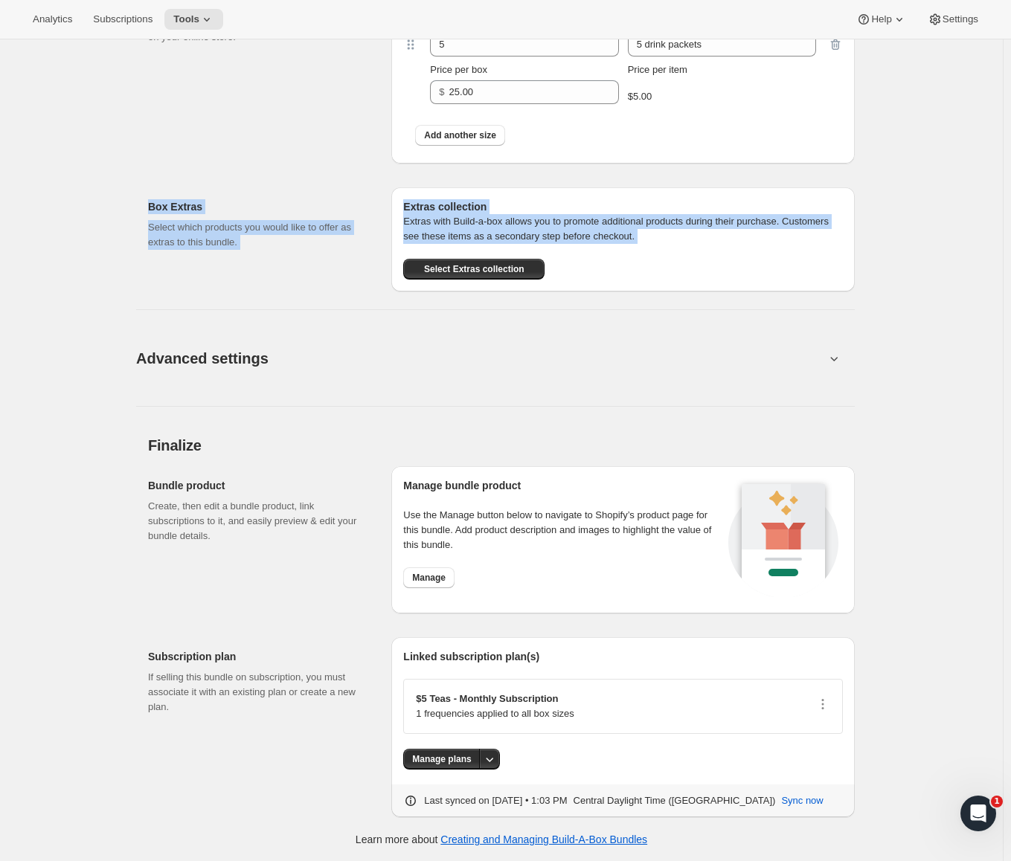
drag, startPoint x: 123, startPoint y: 205, endPoint x: 815, endPoint y: 257, distance: 694.3
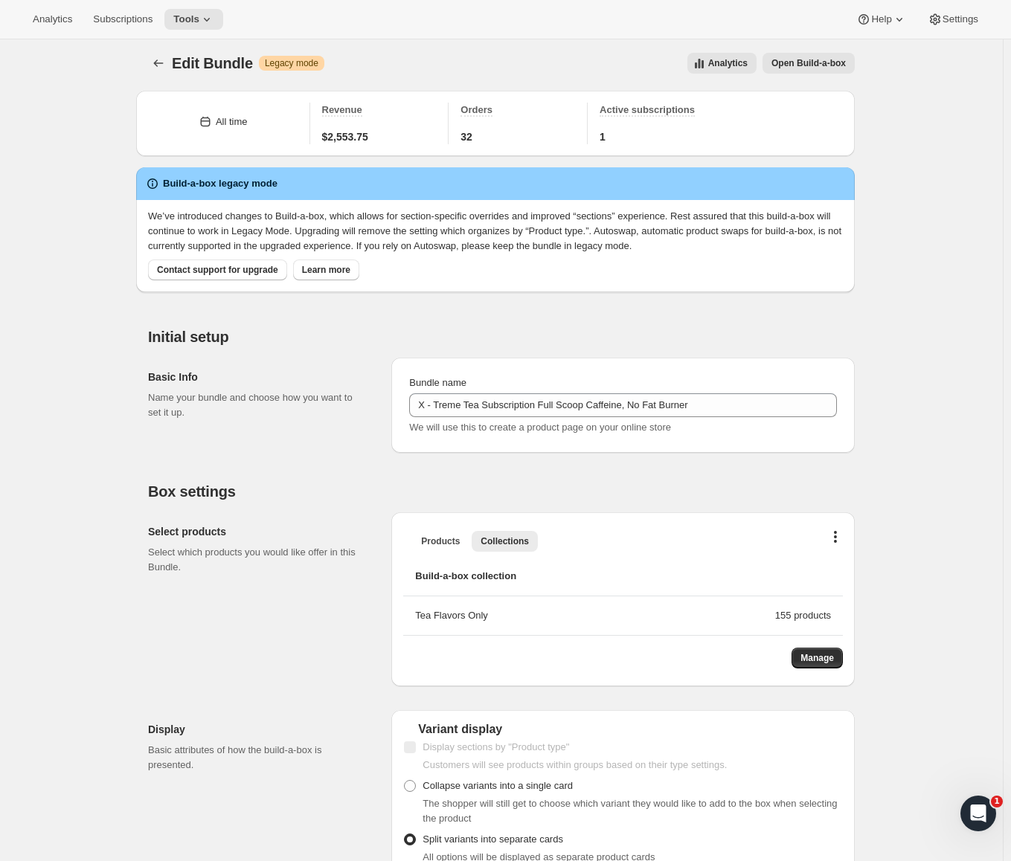
scroll to position [0, 0]
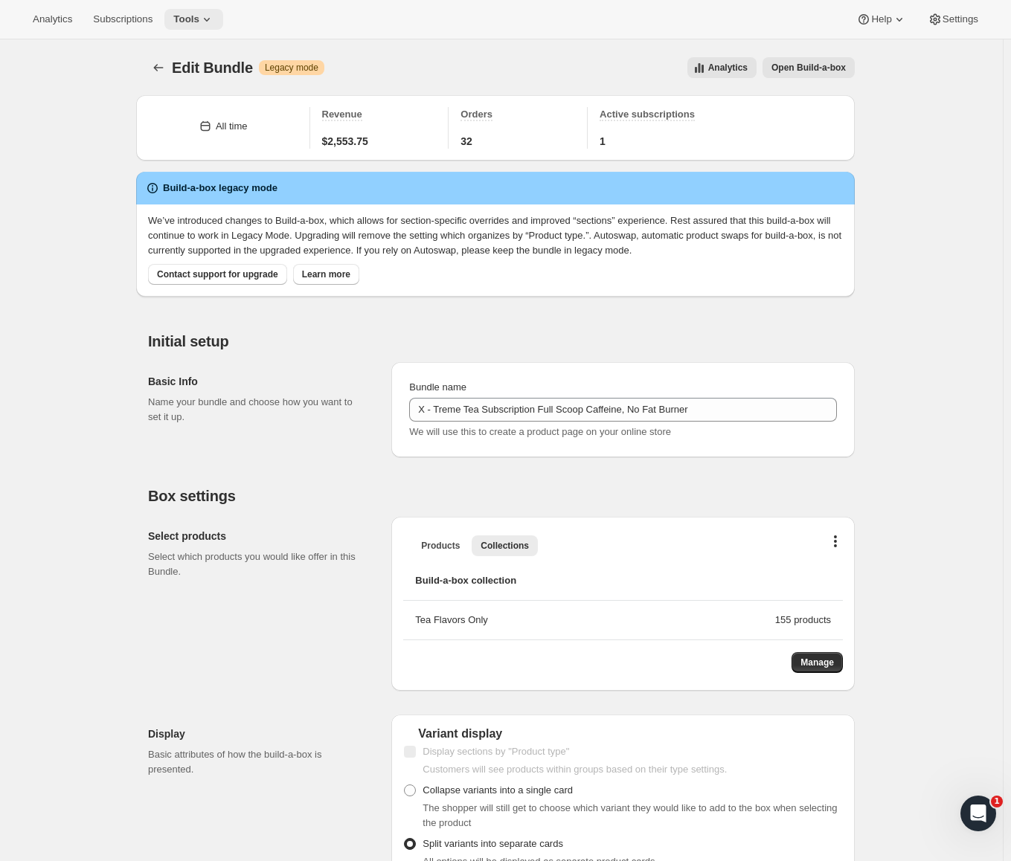
click at [199, 19] on span "Tools" at bounding box center [186, 19] width 26 height 12
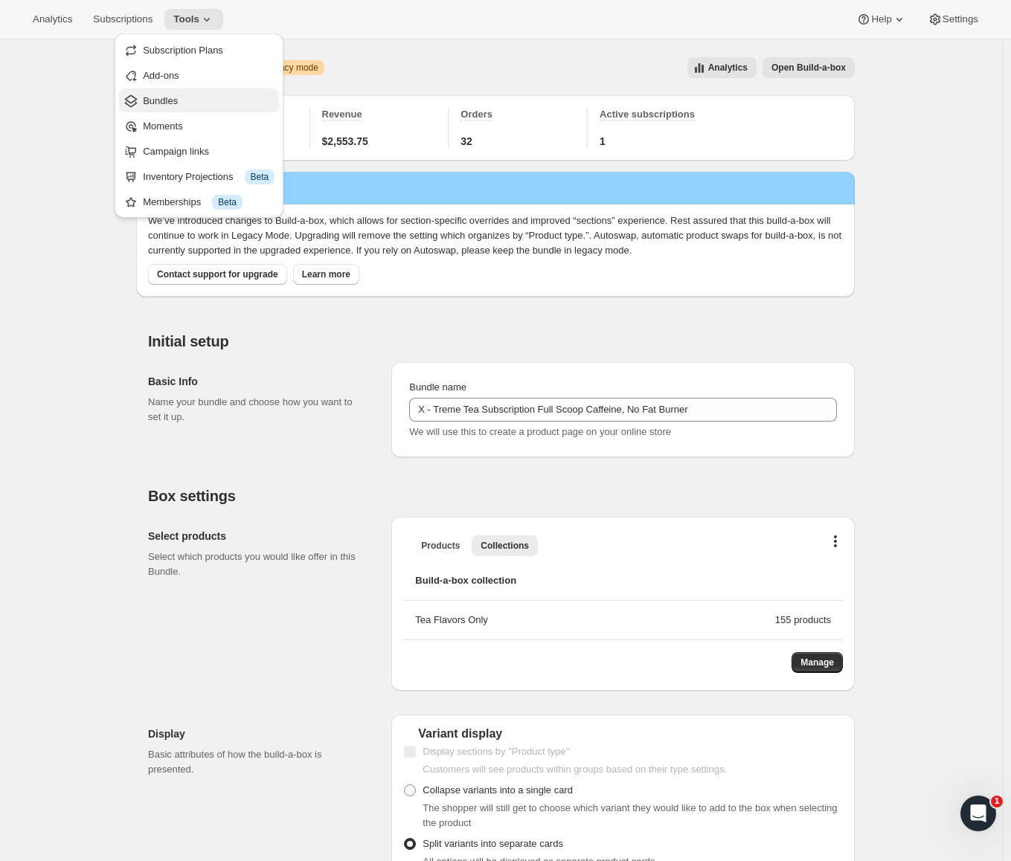
click at [178, 98] on span "Bundles" at bounding box center [160, 100] width 35 height 11
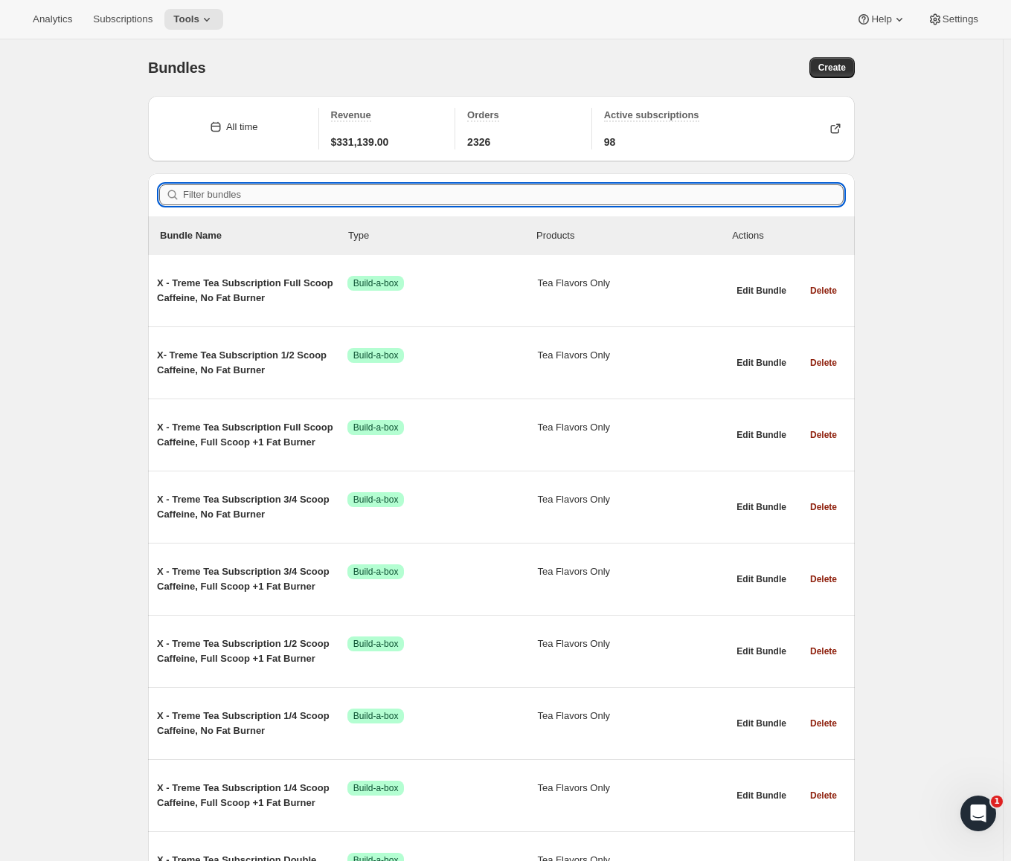
click at [291, 192] on input "Filter bundles" at bounding box center [513, 194] width 660 height 21
paste input "7806426611920"
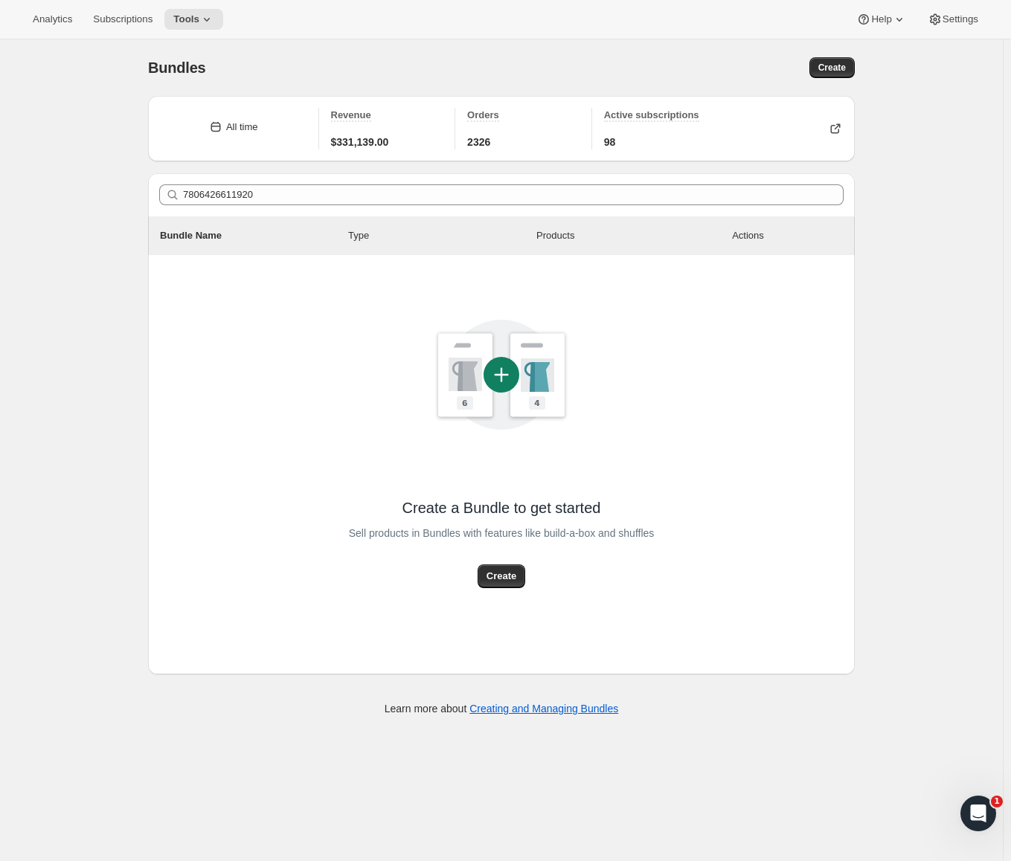
click at [123, 229] on div "Bundles. This page is ready Bundles Create All time Revenue $331,139.00 Orders …" at bounding box center [501, 469] width 1003 height 861
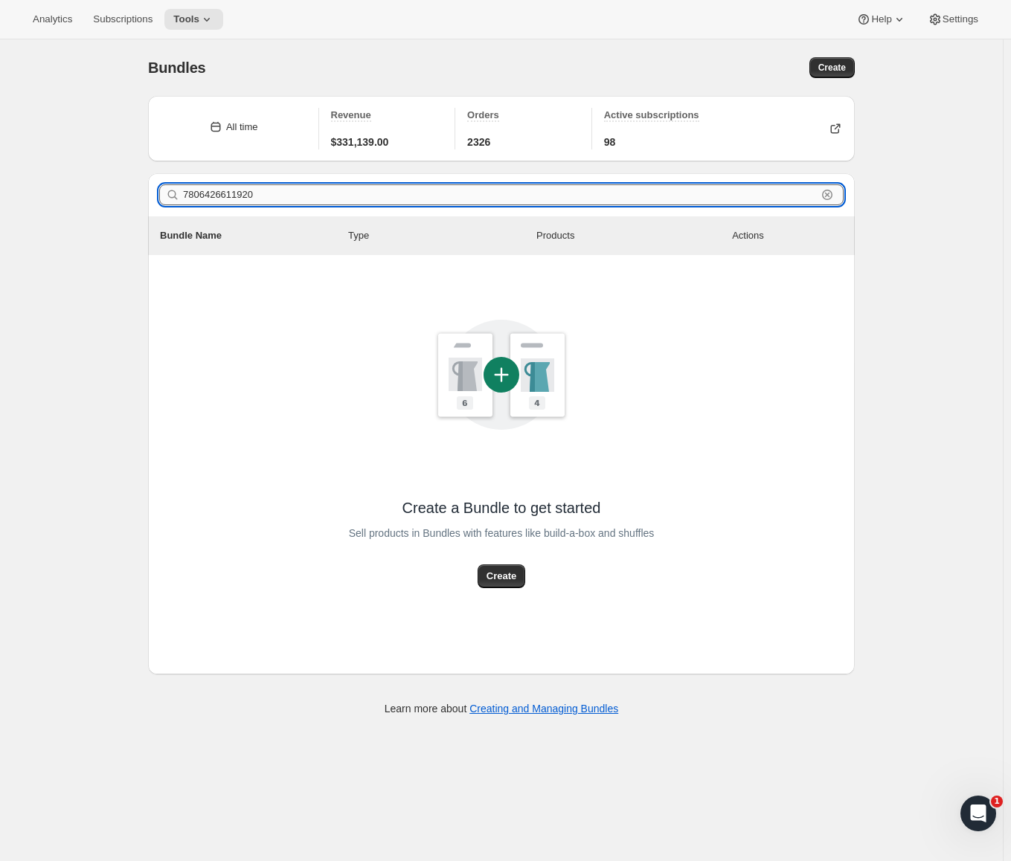
click at [335, 197] on input "7806426611920" at bounding box center [500, 194] width 634 height 21
click at [294, 195] on input "7806426611920" at bounding box center [500, 194] width 634 height 21
type input "7"
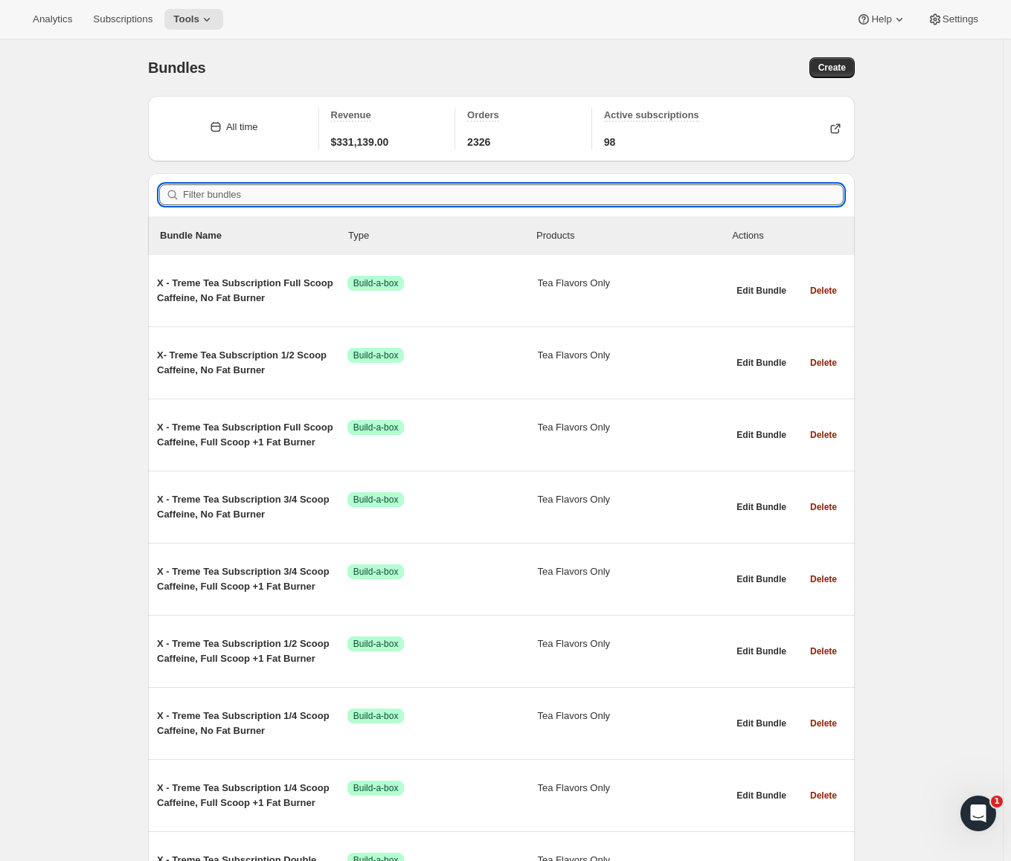
click at [294, 195] on input "Filter bundles" at bounding box center [513, 194] width 660 height 21
paste input "7806426611920"
type input "7806426611920"
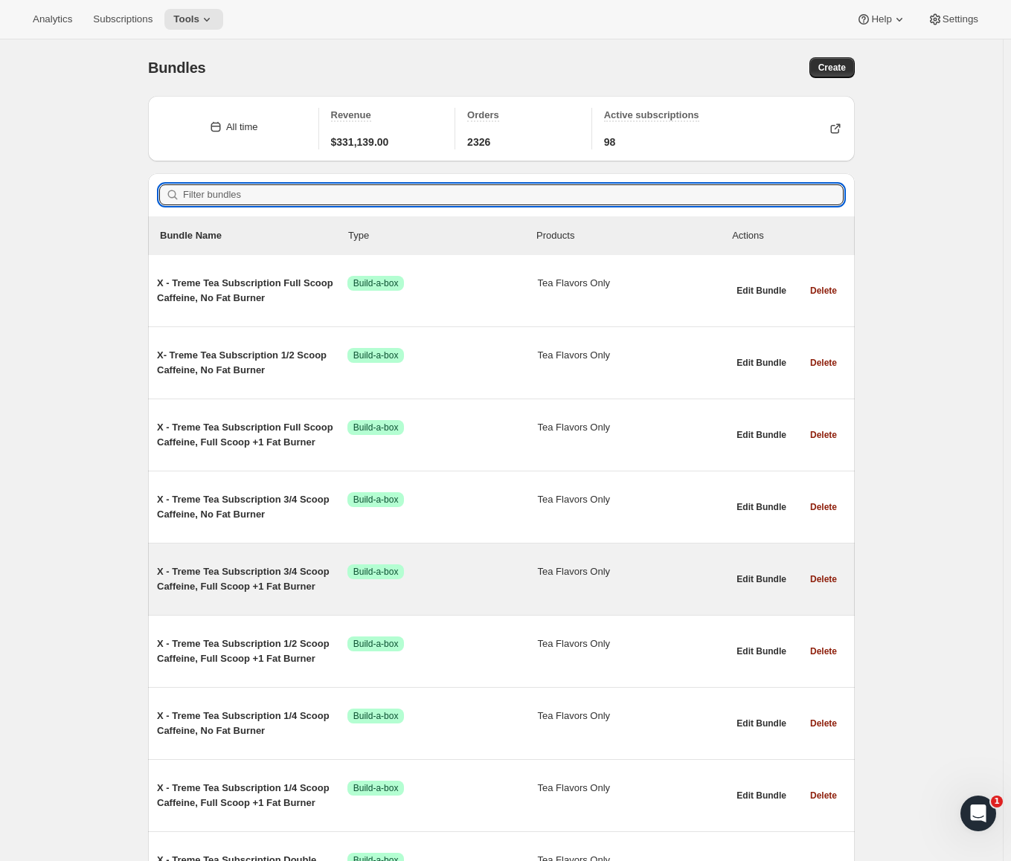
click at [213, 580] on span "X - Treme Tea Subscription 3/4 Scoop Caffeine, Full Scoop +1 Fat Burner" at bounding box center [252, 580] width 190 height 30
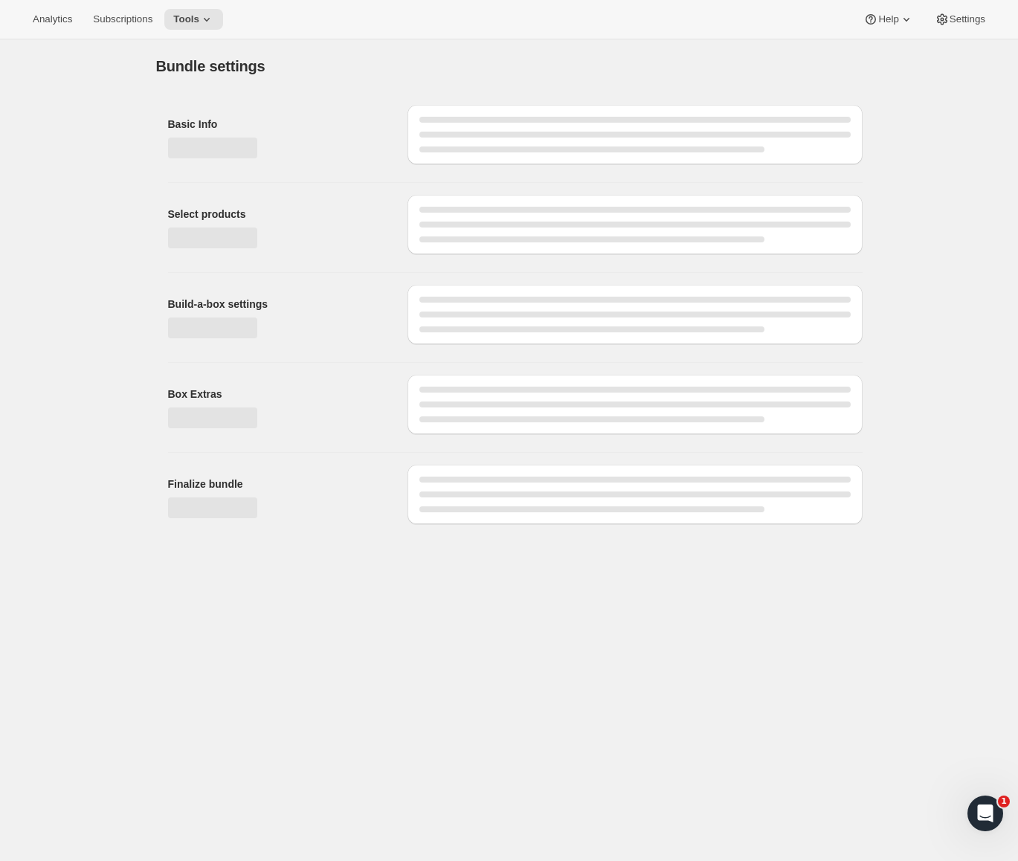
type input "X - Treme Tea Subscription 3/4 Scoop Caffeine, Full Scoop +1 Fat Burner"
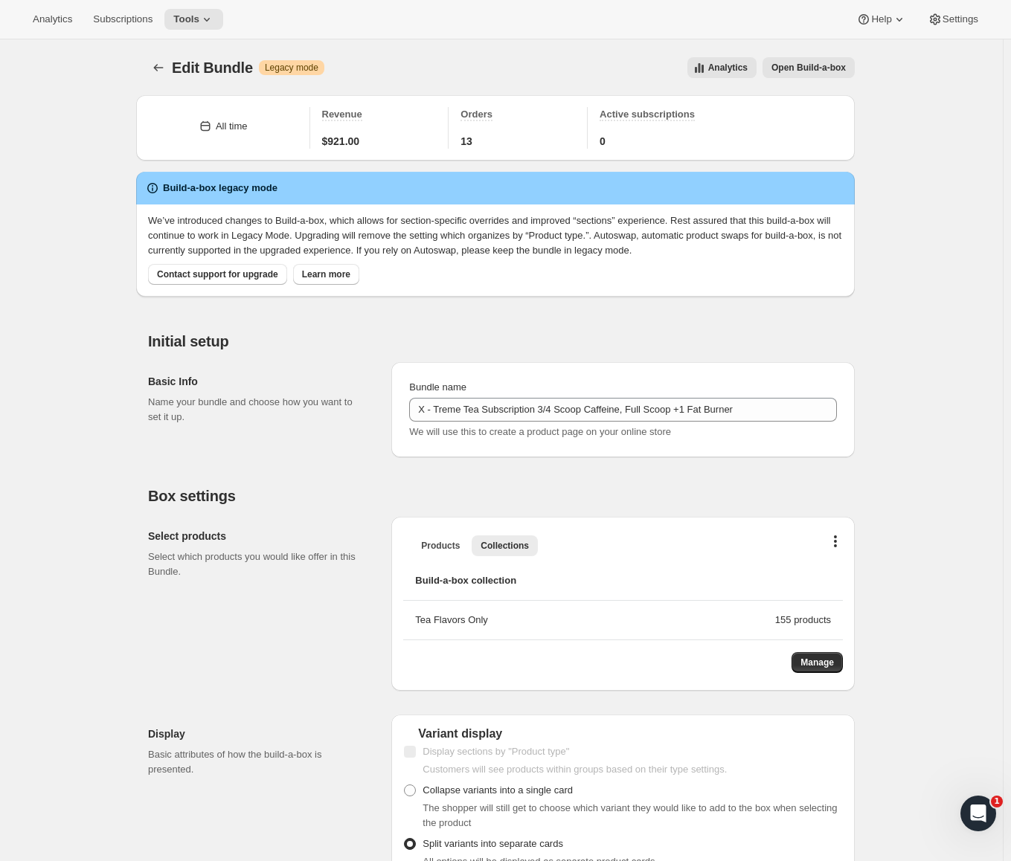
click at [840, 68] on span "Open Build-a-box" at bounding box center [808, 68] width 74 height 12
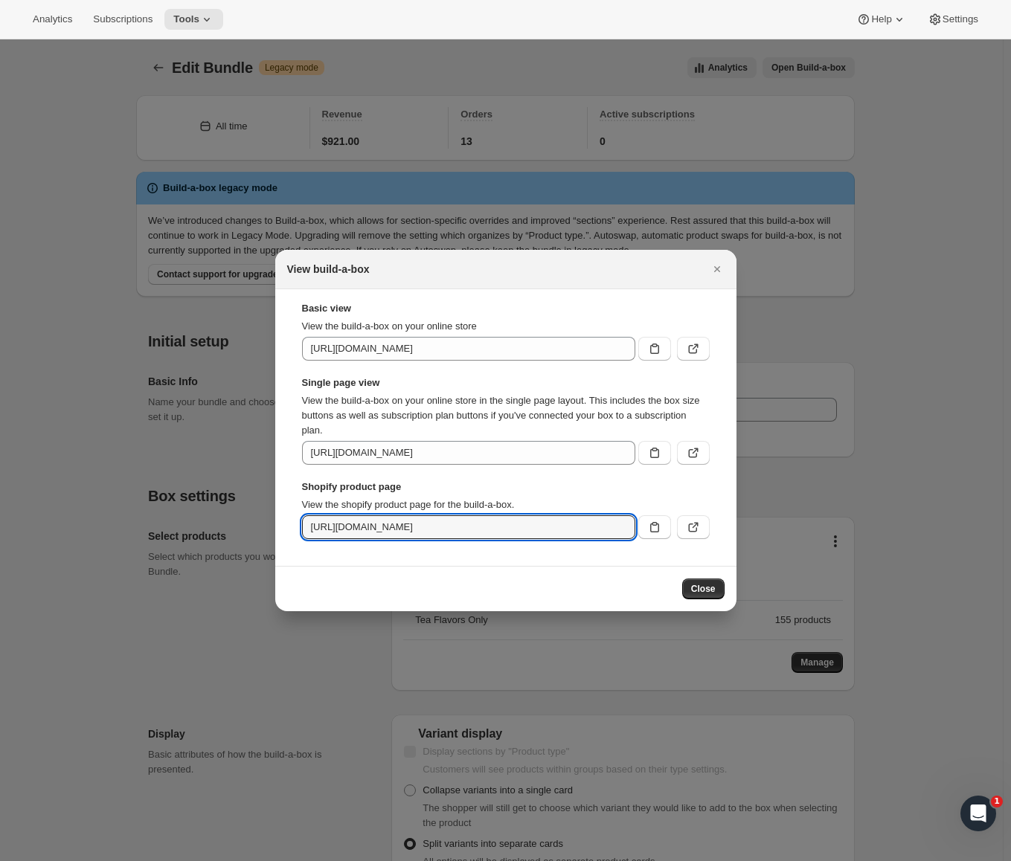
scroll to position [0, 222]
drag, startPoint x: 517, startPoint y: 533, endPoint x: 736, endPoint y: 558, distance: 220.1
click at [736, 558] on section "Basic view View the build-a-box on your online store https://saltea-sloth.mysho…" at bounding box center [505, 427] width 461 height 277
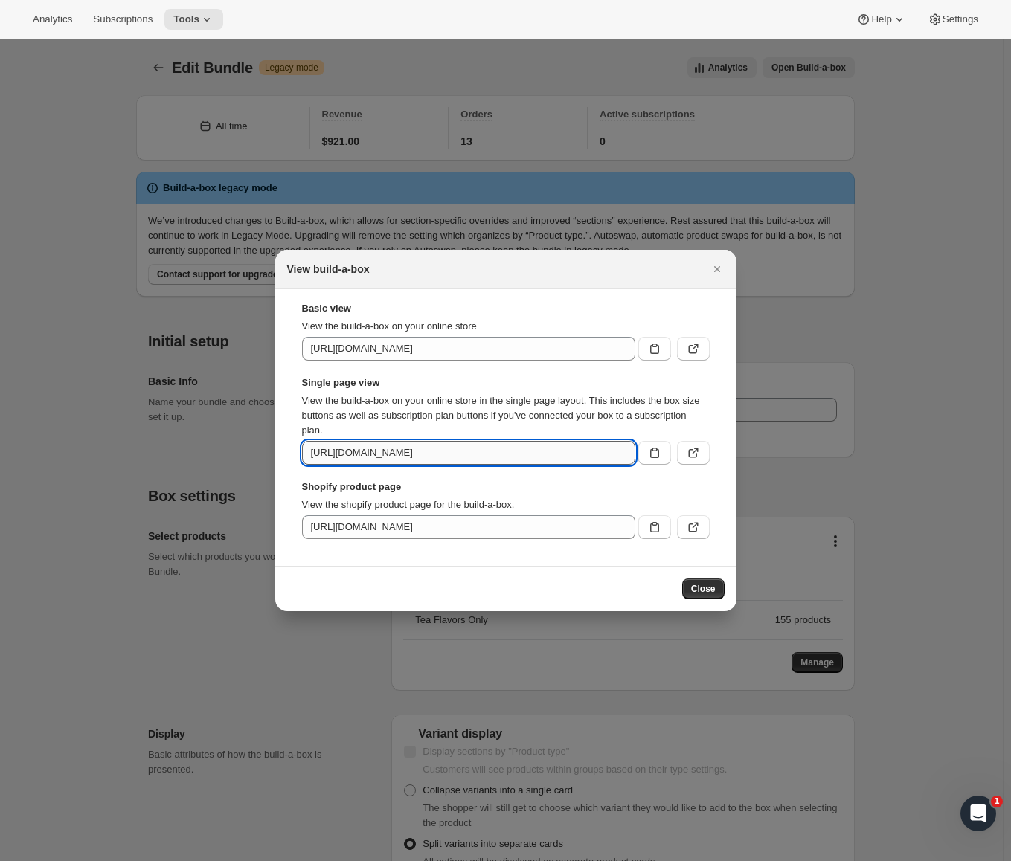
scroll to position [0, 94]
drag, startPoint x: 518, startPoint y: 457, endPoint x: 501, endPoint y: 461, distance: 17.5
click at [501, 461] on input "https://saltea-sloth.myshopify.com/tools/bundle-subscriptions/bundle/7351994613…" at bounding box center [468, 453] width 333 height 24
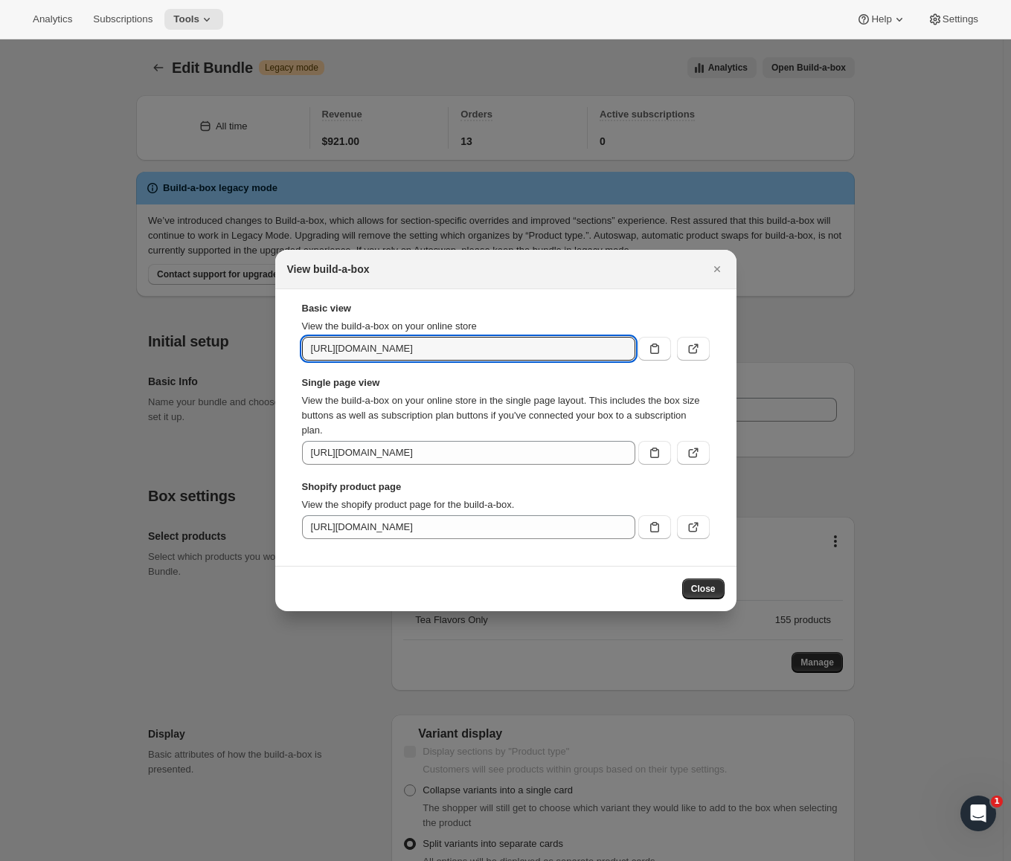
scroll to position [0, 91]
drag, startPoint x: 543, startPoint y: 356, endPoint x: 571, endPoint y: 358, distance: 28.4
click at [571, 358] on input "https://saltea-sloth.myshopify.com/tools/bundle-subscriptions/bundle/7351994613…" at bounding box center [468, 349] width 333 height 24
click at [693, 355] on icon ":r8c:" at bounding box center [693, 348] width 15 height 15
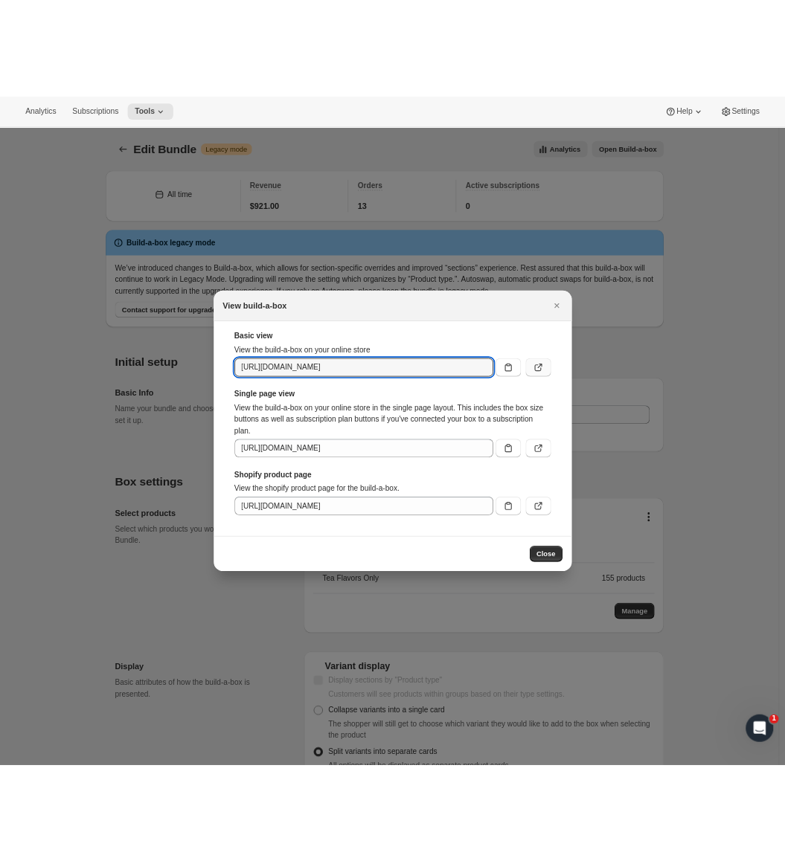
scroll to position [0, 0]
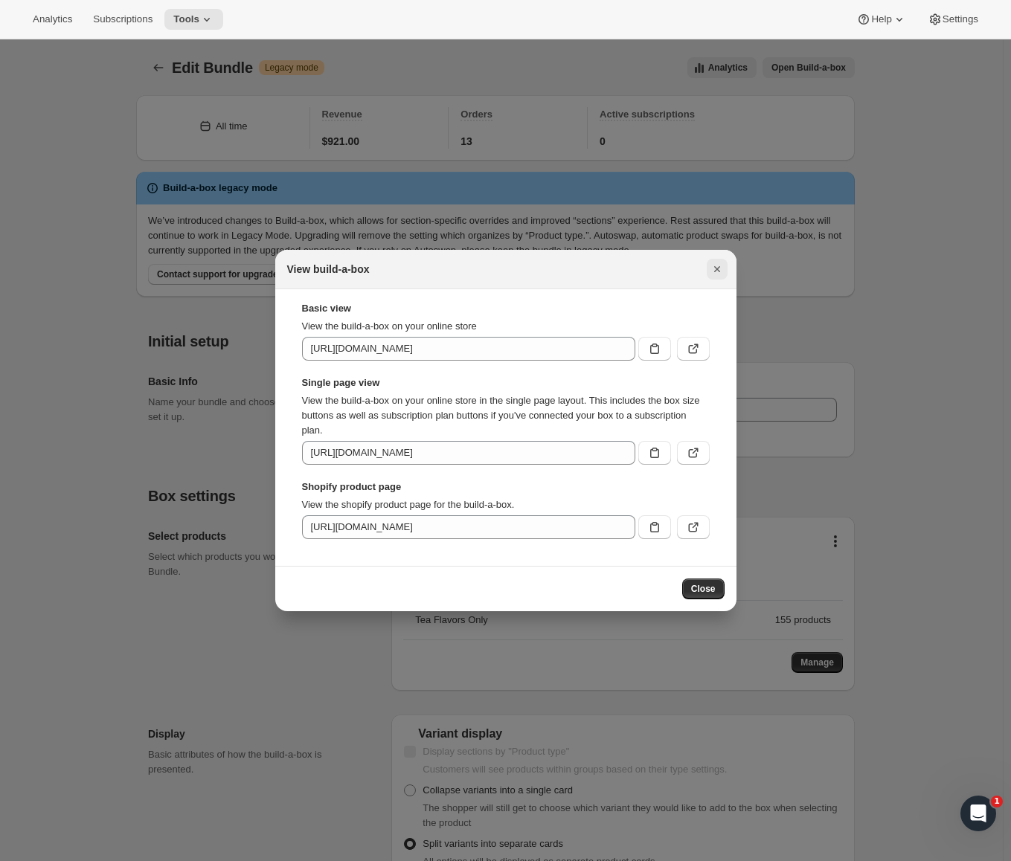
click at [715, 266] on icon "Close" at bounding box center [717, 269] width 15 height 15
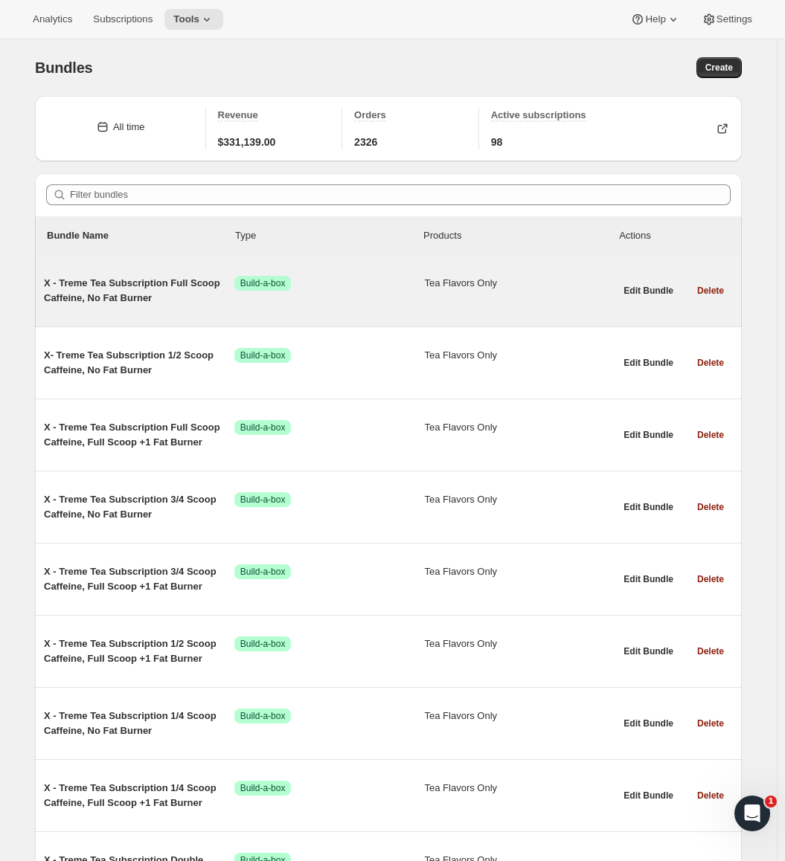
click at [112, 297] on span "X - Treme Tea Subscription Full Scoop Caffeine, No Fat Burner" at bounding box center [139, 291] width 190 height 30
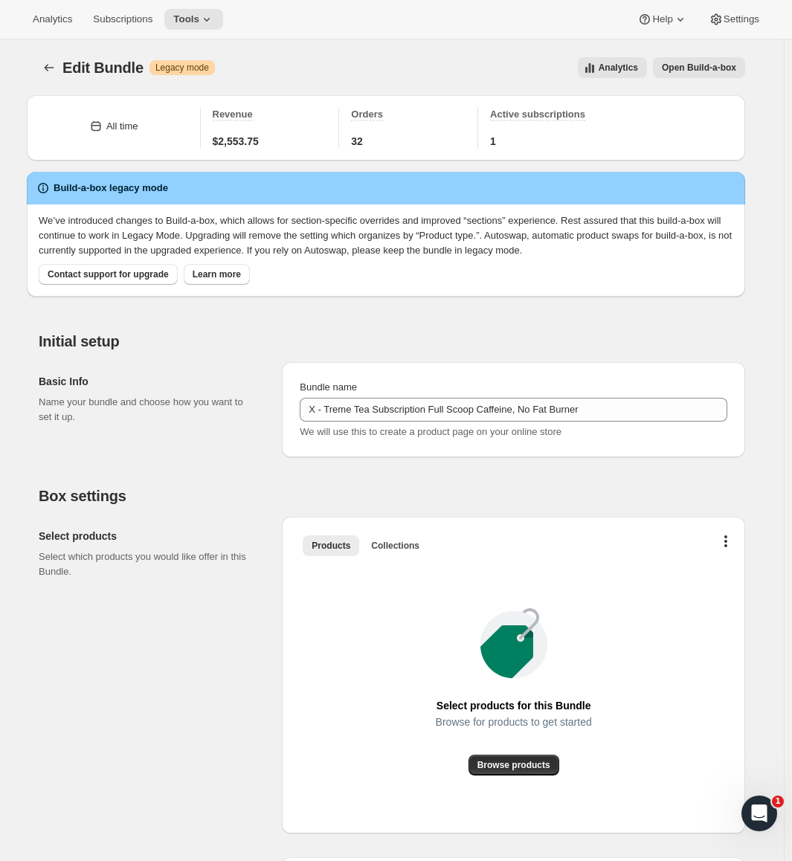
type input "X - Treme Tea Subscription Full Scoop Caffeine, No Fat Burner"
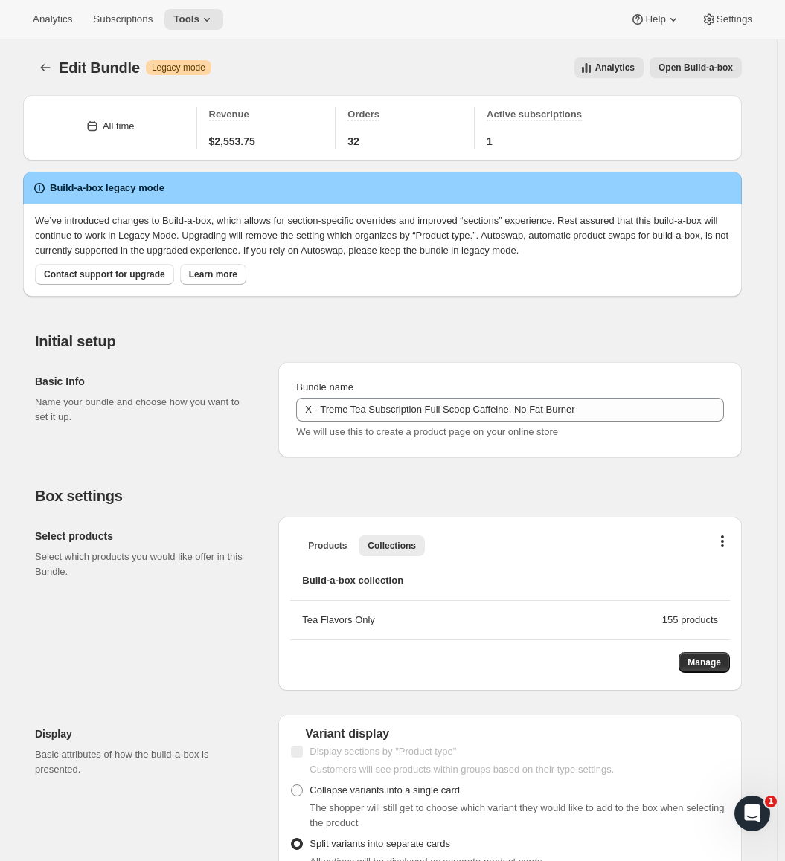
click at [666, 70] on span "Open Build-a-box" at bounding box center [695, 68] width 74 height 12
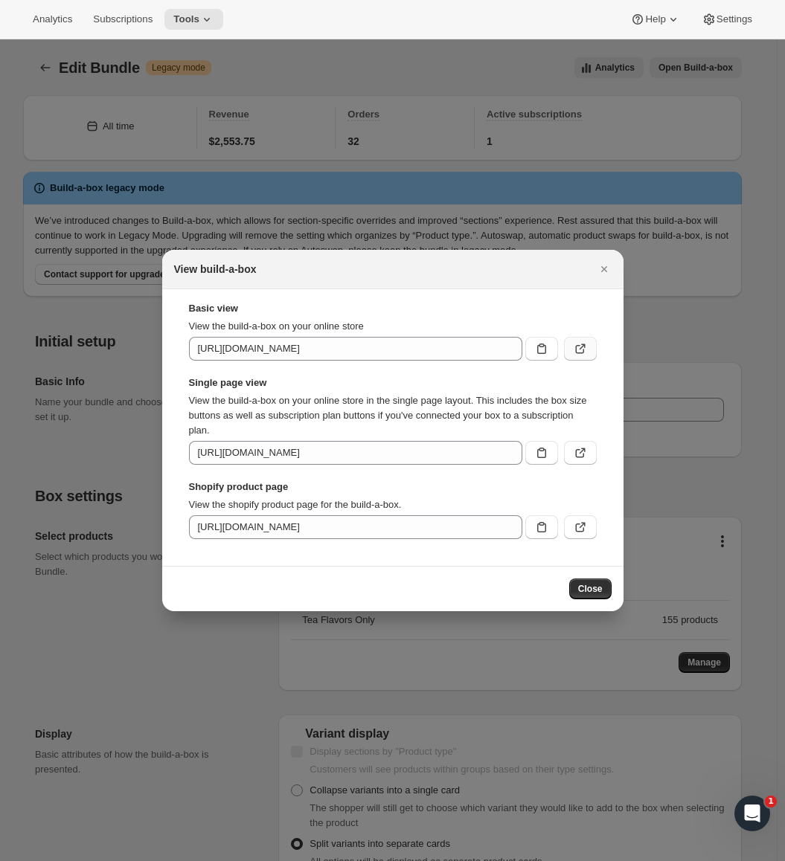
click at [571, 347] on button ":rbg:" at bounding box center [580, 349] width 33 height 24
click at [604, 270] on icon "Close" at bounding box center [603, 269] width 6 height 6
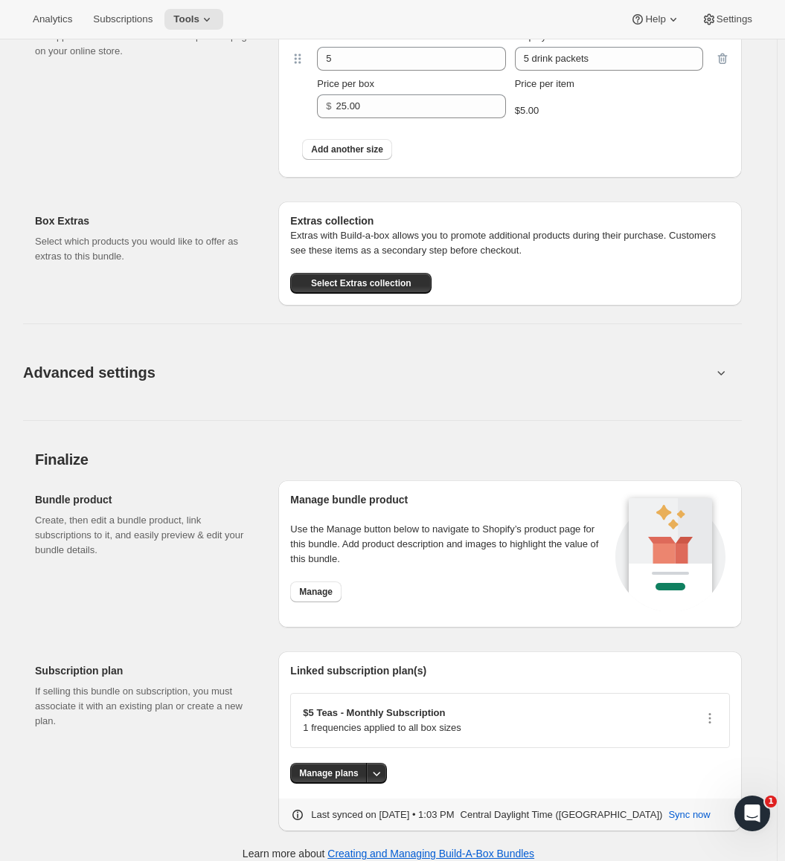
scroll to position [941, 0]
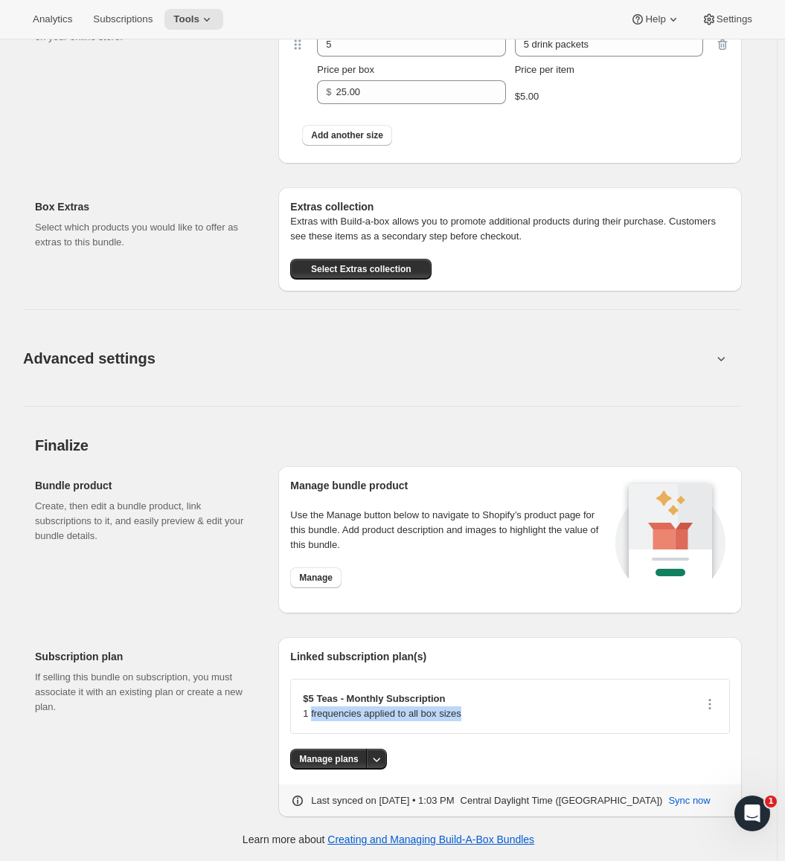
drag, startPoint x: 351, startPoint y: 714, endPoint x: 533, endPoint y: 711, distance: 181.5
click at [533, 711] on div "$5 Teas - Monthly Subscription 1 frequencies applied to all box sizes" at bounding box center [510, 707] width 414 height 30
drag, startPoint x: 600, startPoint y: 718, endPoint x: 231, endPoint y: 694, distance: 369.7
click at [231, 694] on div "Subscription plan If selling this bundle on subscription, you must associate it…" at bounding box center [388, 721] width 707 height 192
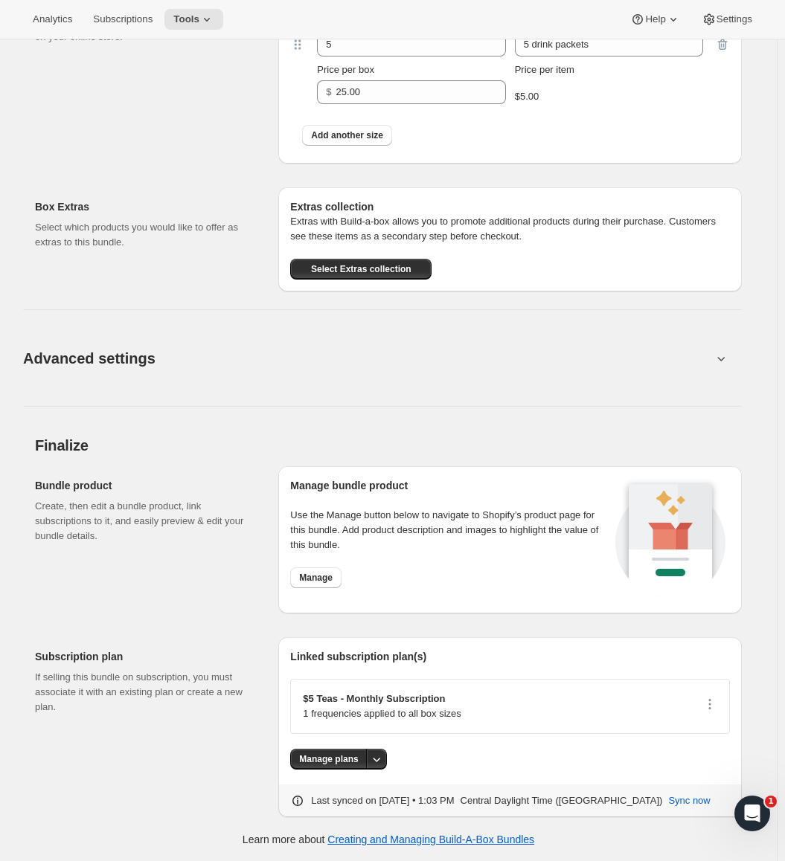
click at [213, 690] on p "If selling this bundle on subscription, you must associate it with an existing …" at bounding box center [144, 692] width 219 height 45
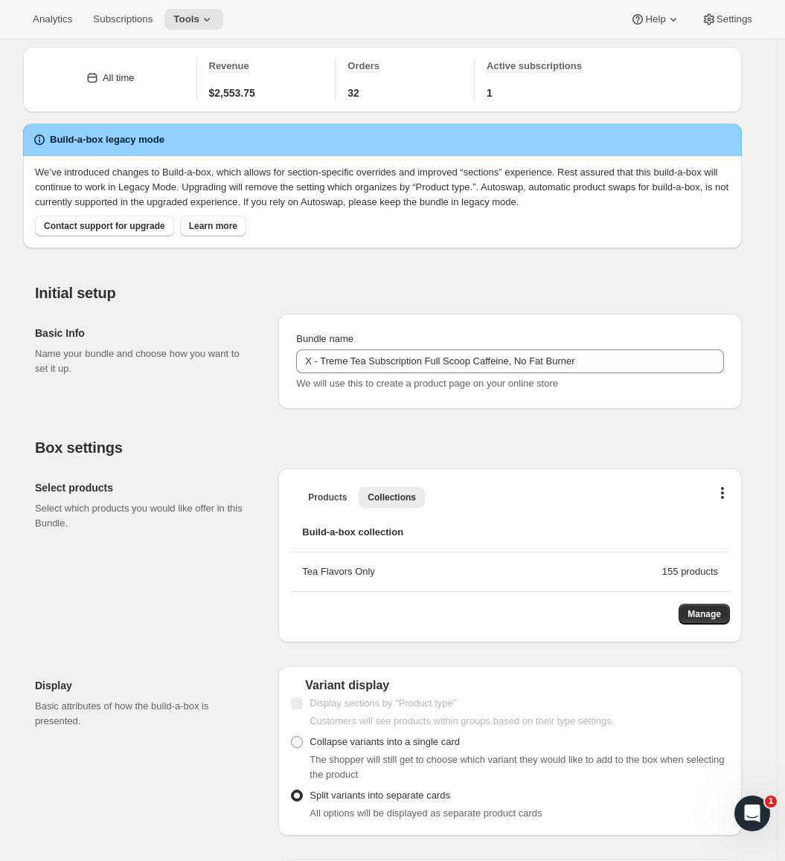
scroll to position [0, 0]
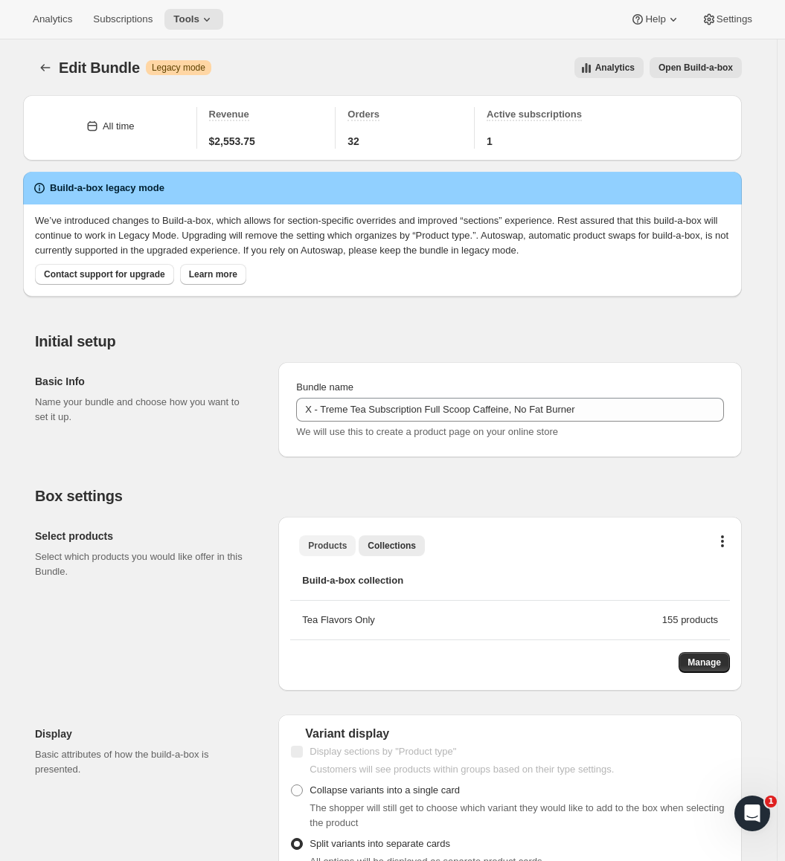
click at [332, 548] on span "Products" at bounding box center [327, 546] width 39 height 12
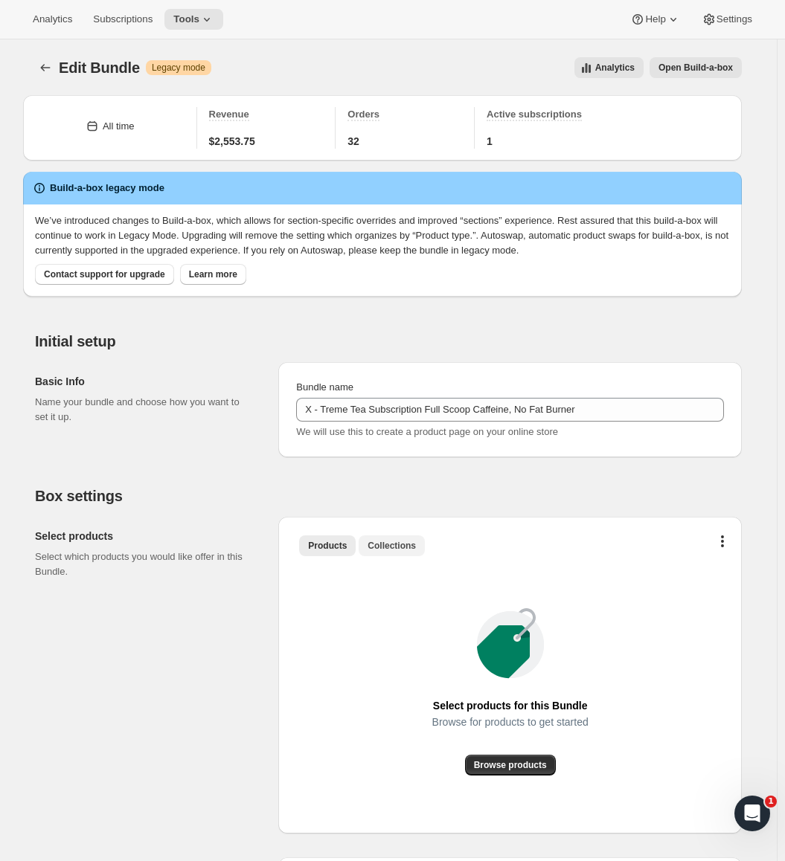
click at [393, 546] on span "Collections" at bounding box center [391, 546] width 48 height 12
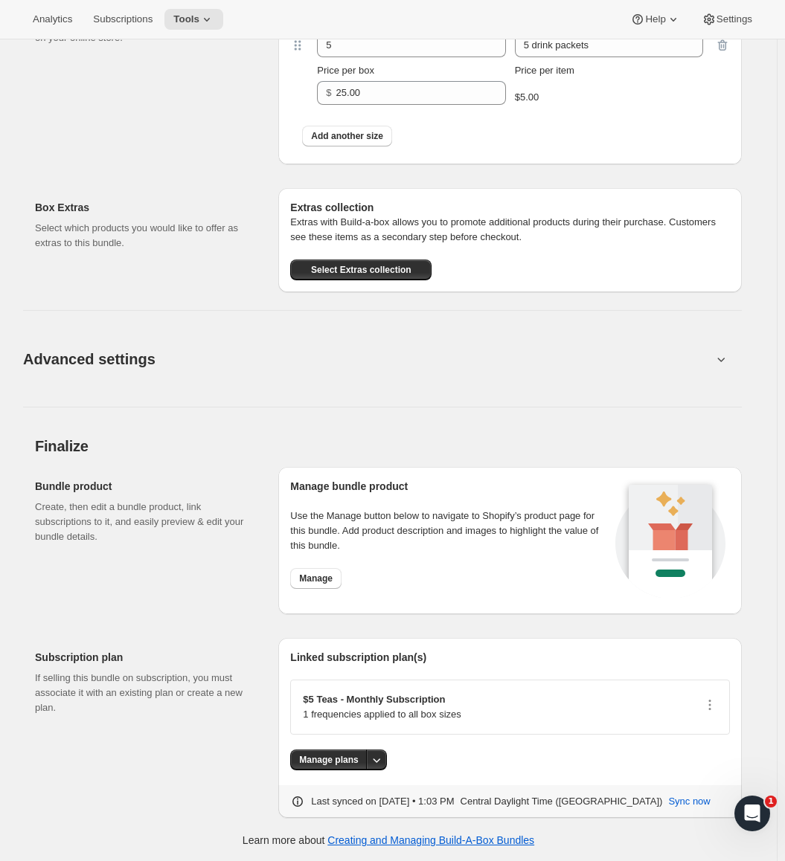
scroll to position [941, 0]
click at [341, 584] on button "Manage" at bounding box center [315, 577] width 51 height 21
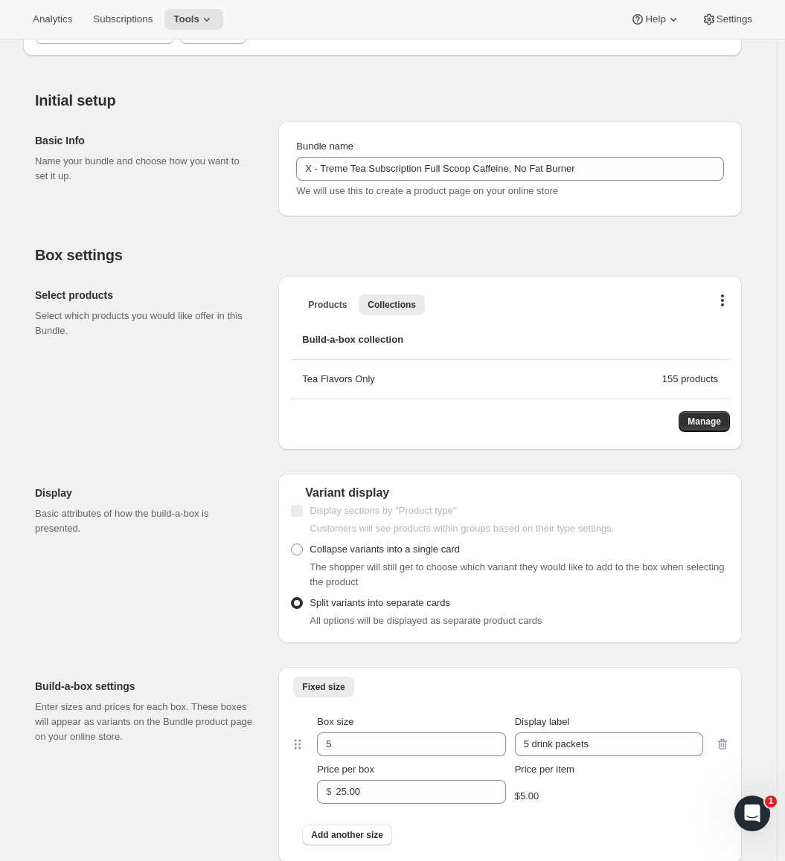
scroll to position [0, 0]
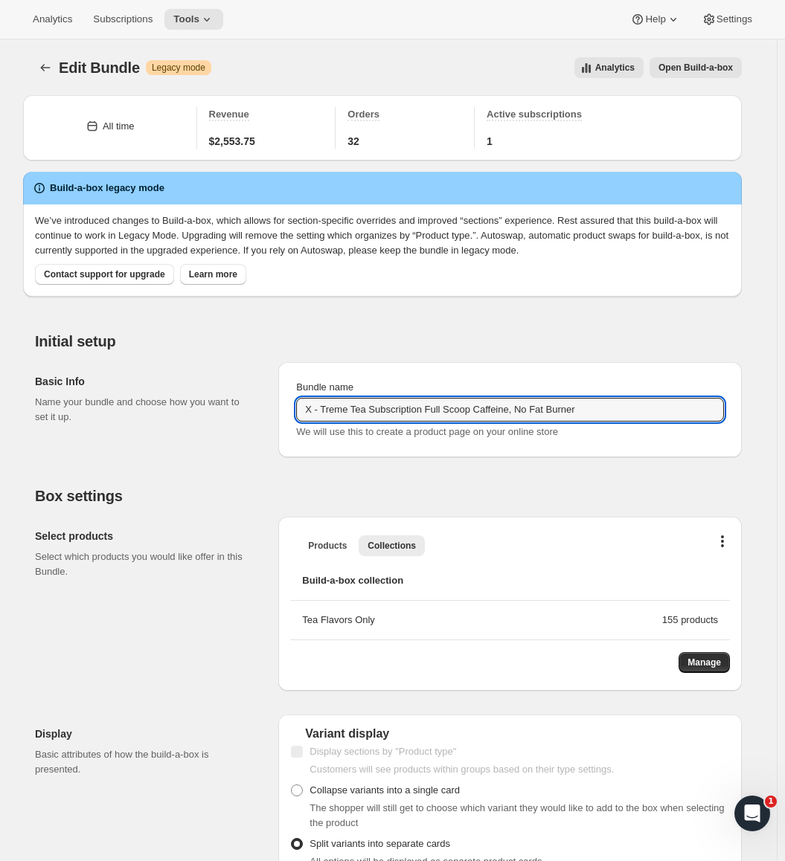
drag, startPoint x: 634, startPoint y: 414, endPoint x: 243, endPoint y: 402, distance: 390.6
click at [243, 402] on div "Basic Info Name your bundle and choose how you want to set it up. Bundle name X…" at bounding box center [388, 403] width 707 height 107
click at [443, 411] on input "X - Treme Tea Subscription Full Scoop Caffeine, No Fat Burner" at bounding box center [510, 410] width 428 height 24
click at [465, 493] on h2 "Box settings" at bounding box center [388, 496] width 707 height 18
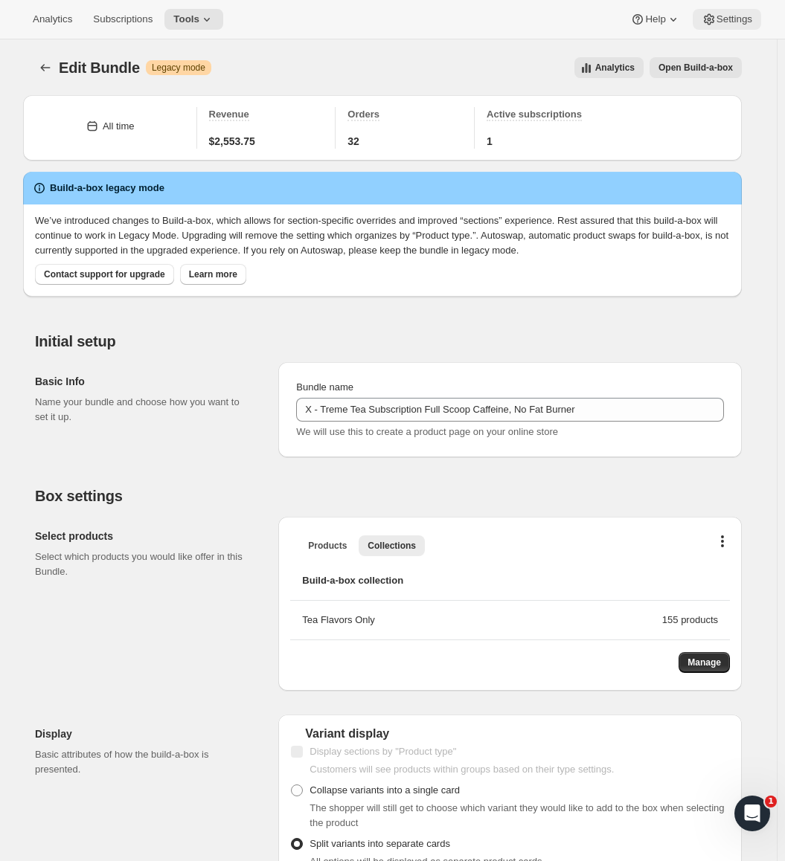
click at [733, 26] on button "Settings" at bounding box center [726, 19] width 68 height 21
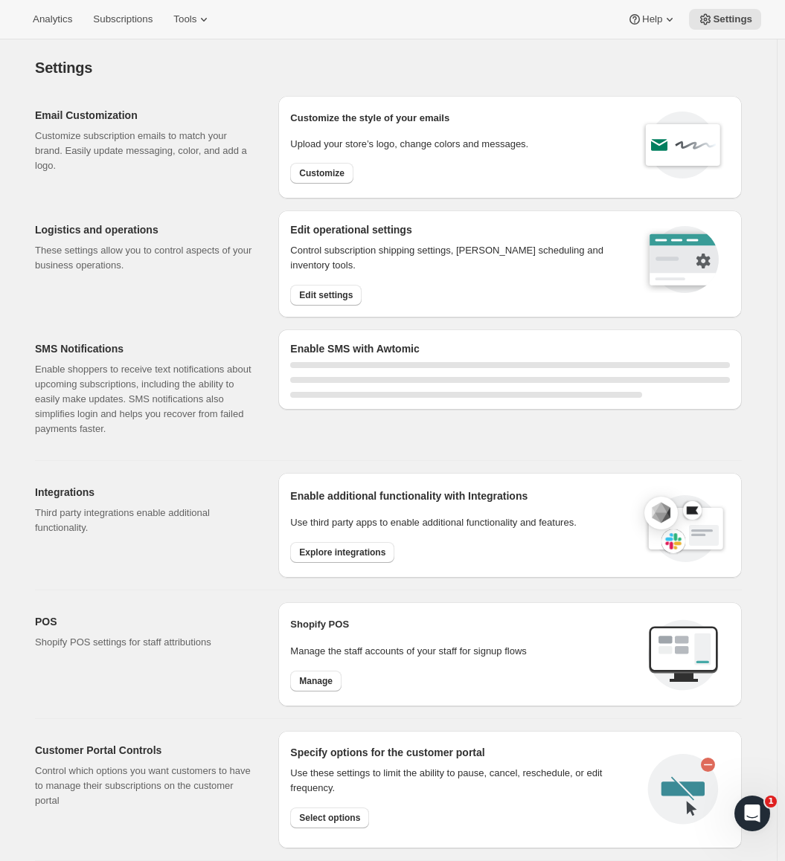
select select "22:00"
select select "09:00"
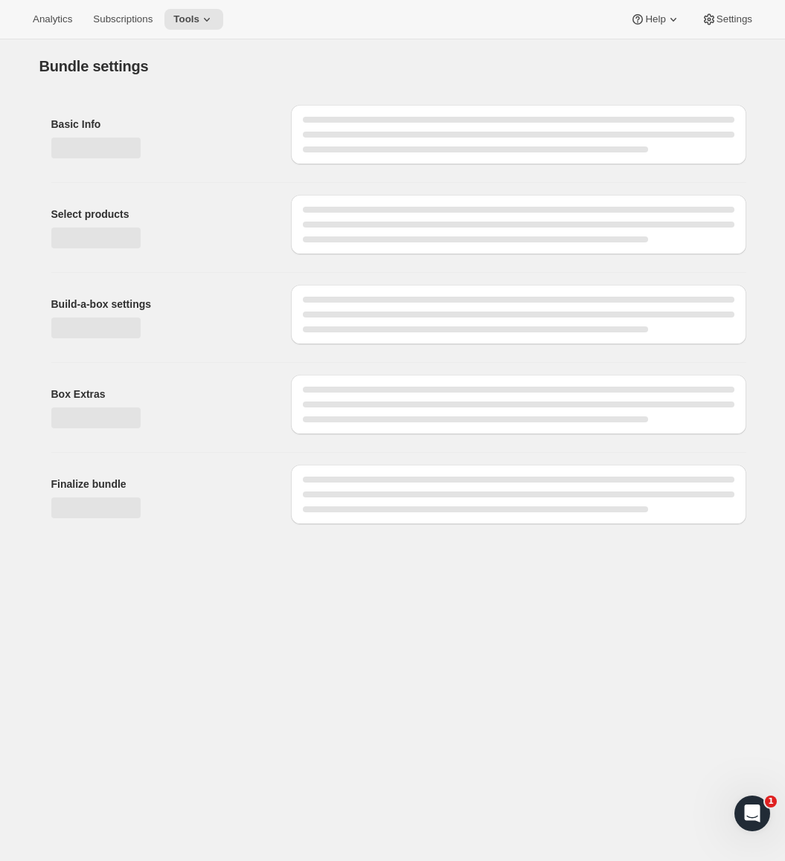
type input "X - Treme Tea Subscription Full Scoop Caffeine, No Fat Burner"
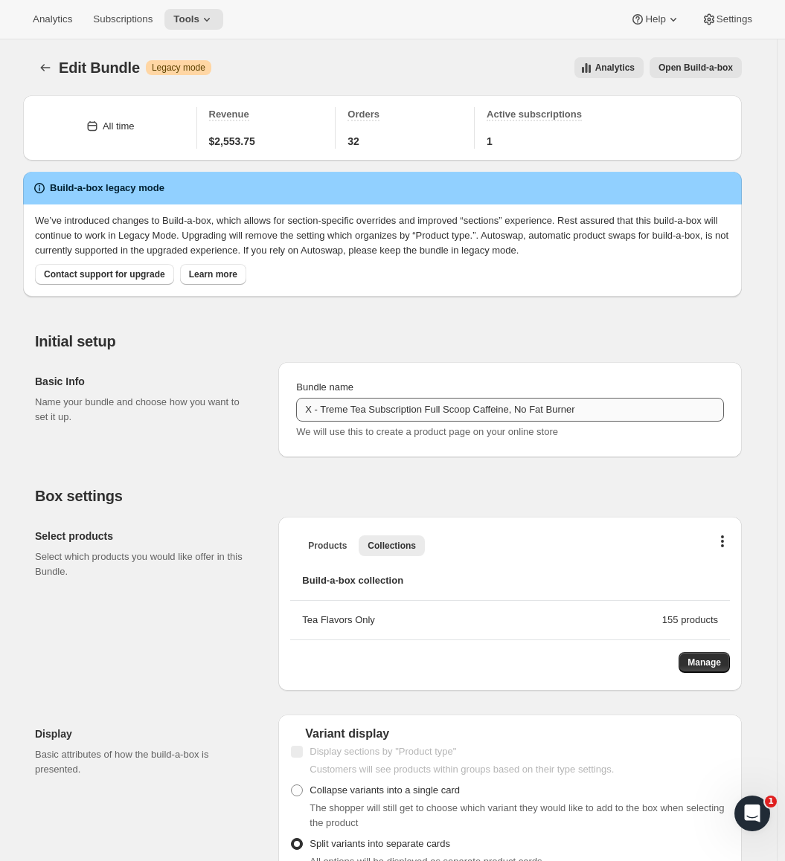
scroll to position [297, 0]
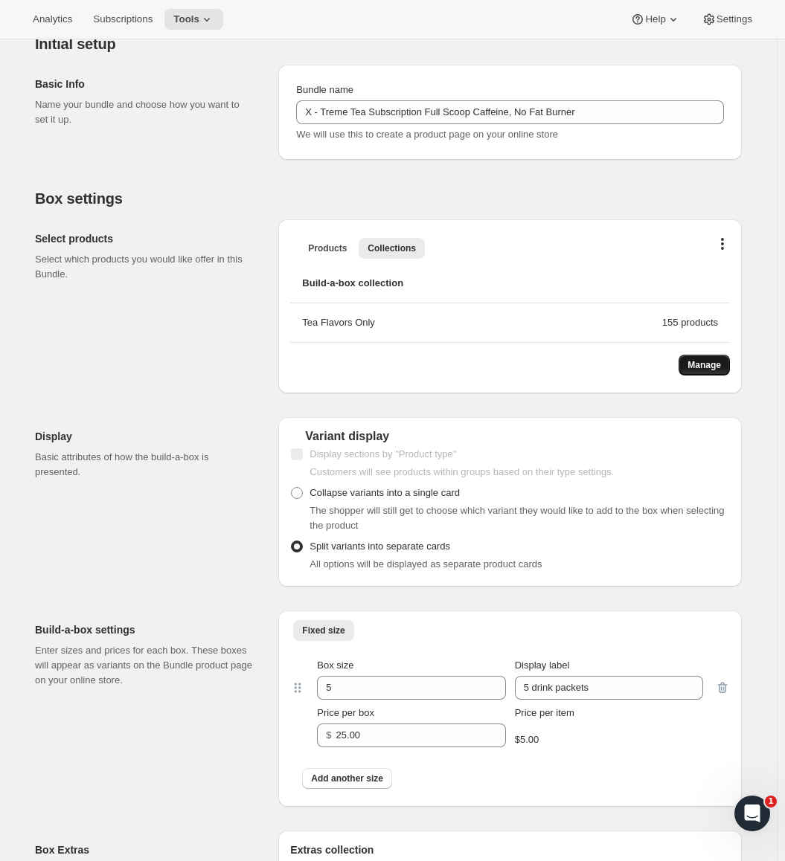
click at [697, 367] on span "Manage" at bounding box center [703, 365] width 33 height 12
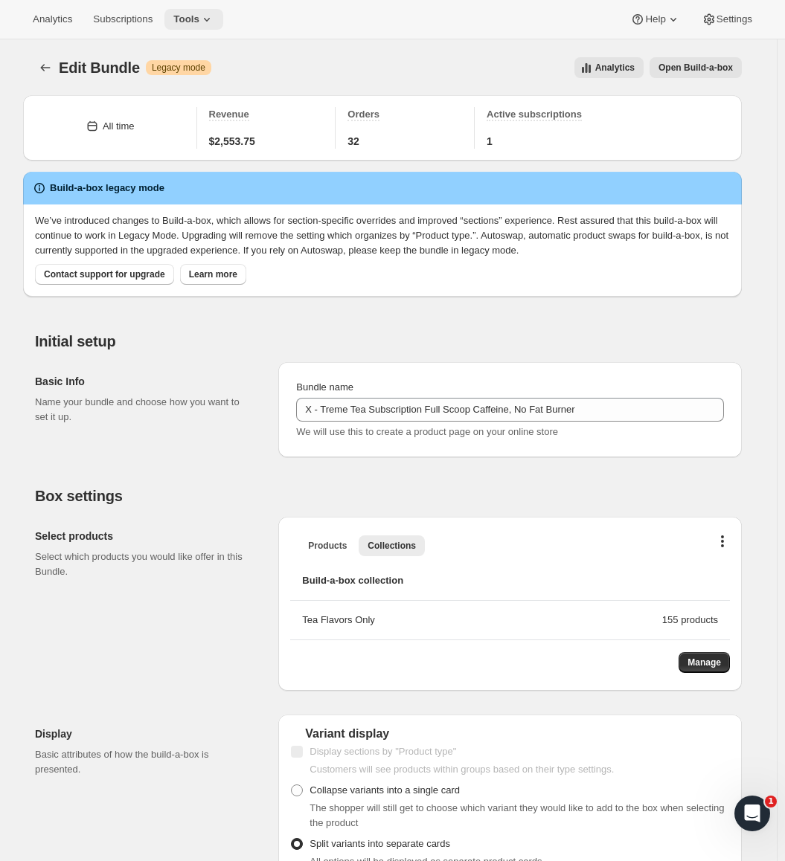
click at [211, 28] on button "Tools" at bounding box center [193, 19] width 59 height 21
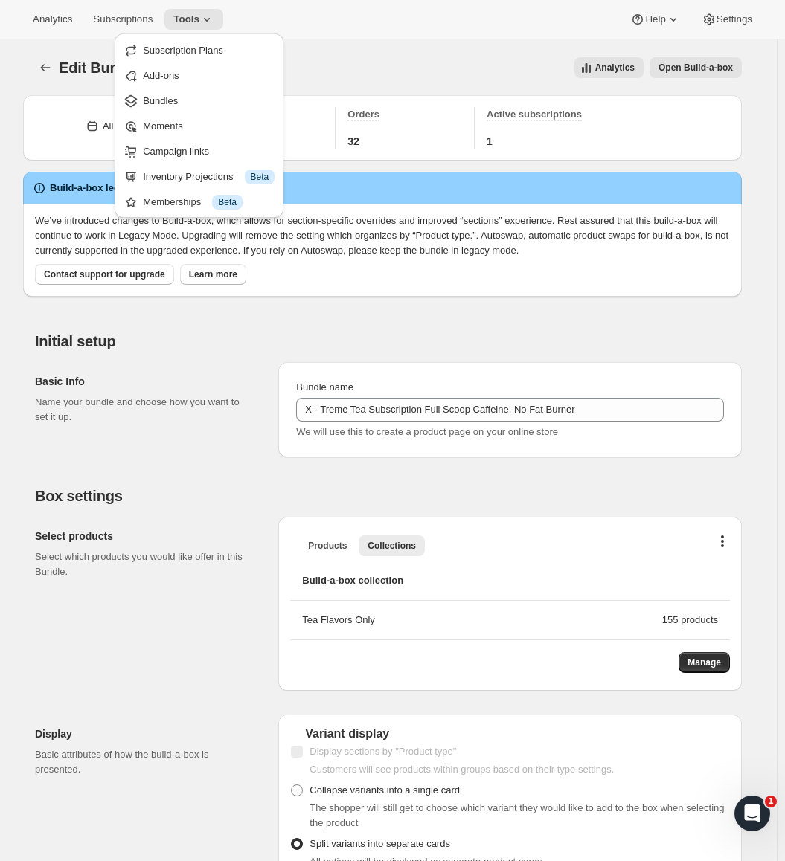
click at [327, 37] on div "Analytics Subscriptions Tools Help Settings" at bounding box center [392, 19] width 785 height 39
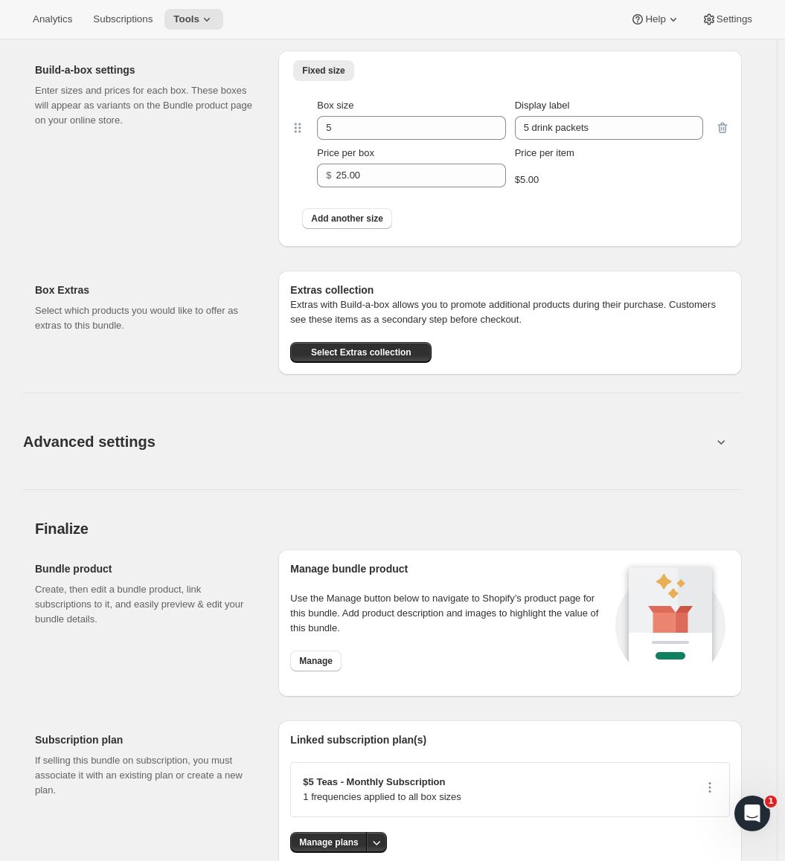
scroll to position [941, 0]
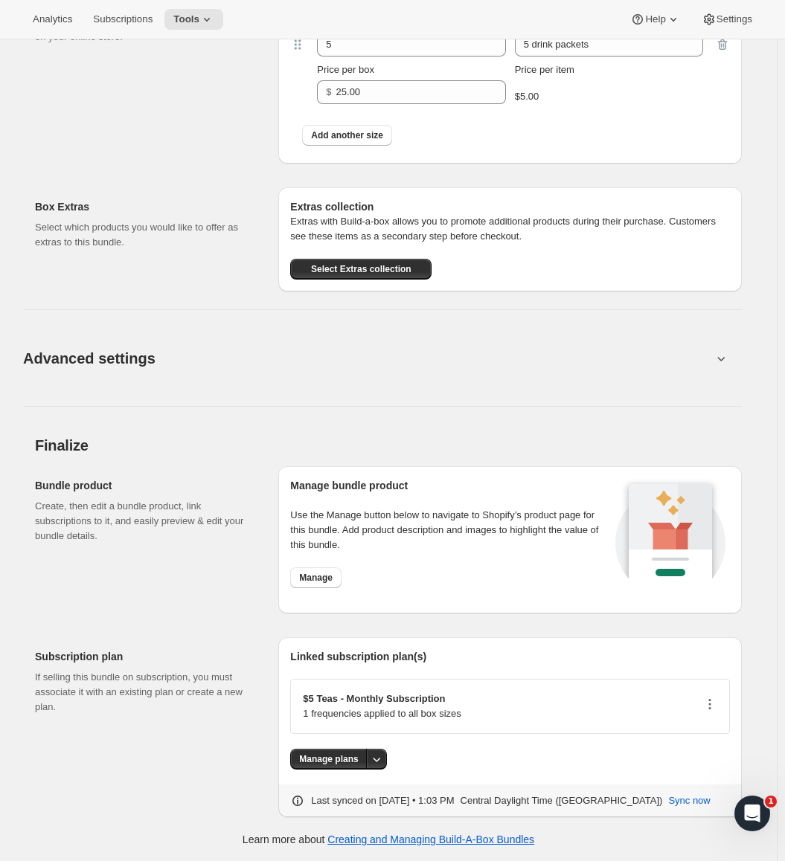
click at [710, 704] on icon "button" at bounding box center [709, 704] width 15 height 15
click at [556, 693] on div "$5 Teas - Monthly Subscription 1 frequencies applied to all box sizes" at bounding box center [510, 707] width 414 height 30
click at [319, 580] on span "Manage" at bounding box center [315, 578] width 33 height 12
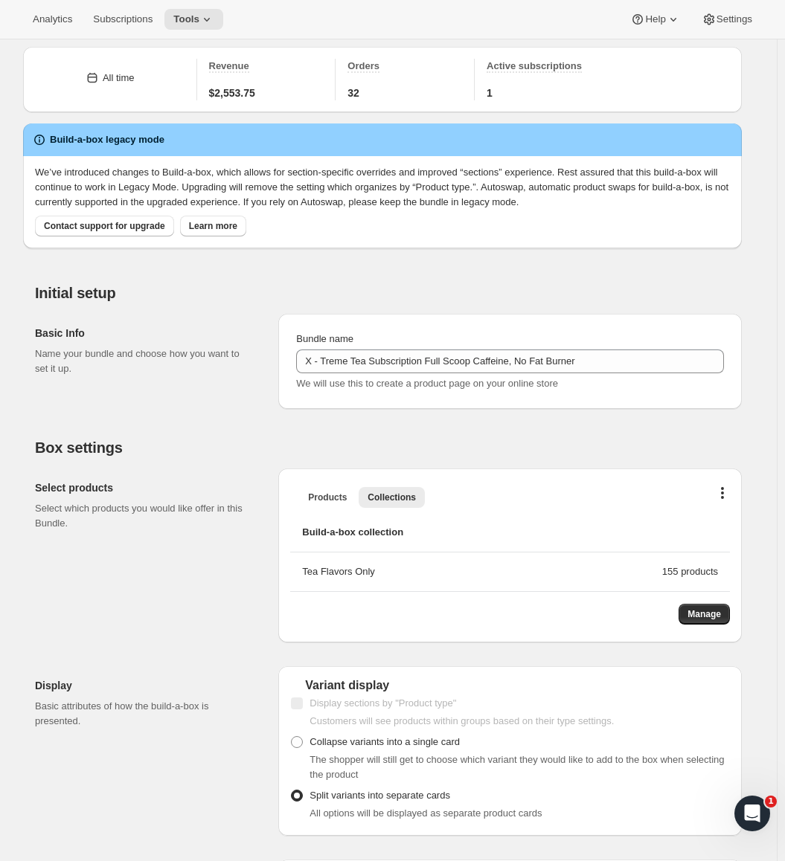
scroll to position [0, 0]
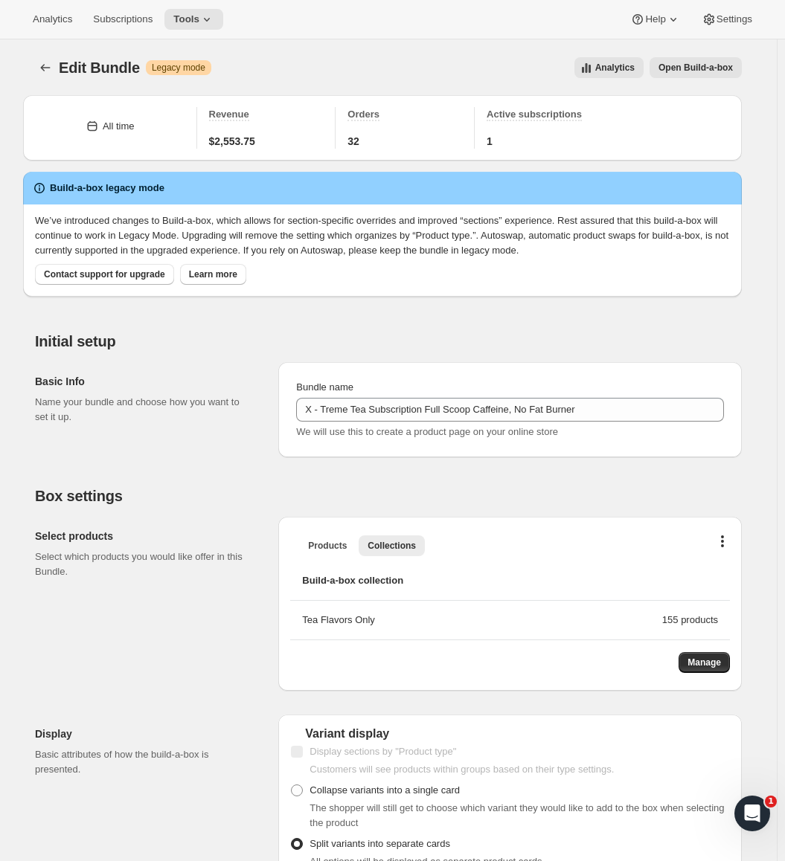
click at [702, 69] on span "Open Build-a-box" at bounding box center [695, 68] width 74 height 12
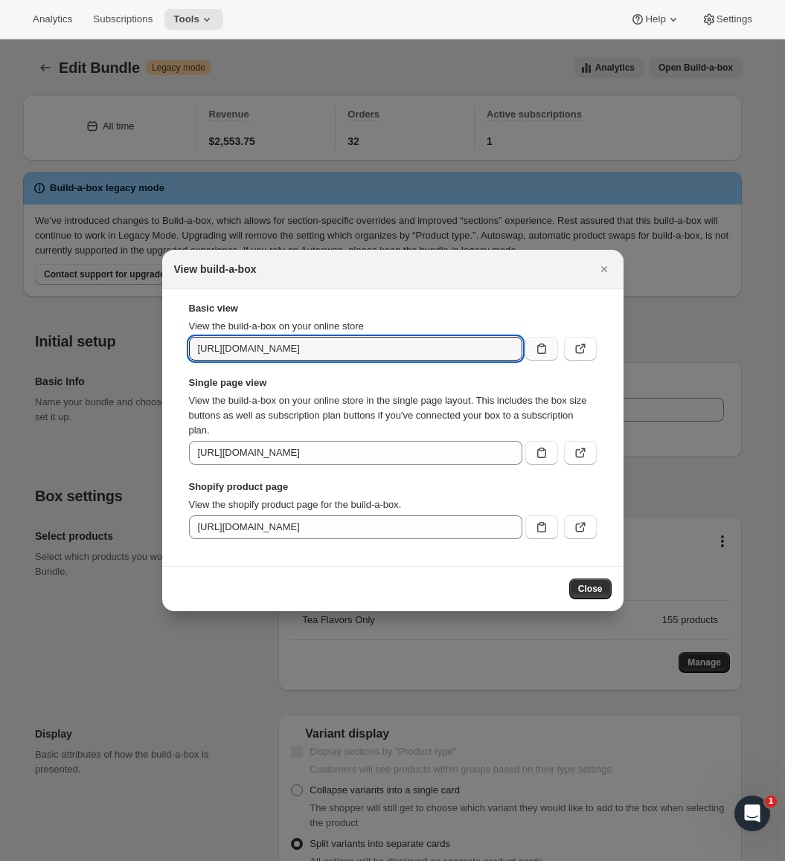
scroll to position [0, 91]
drag, startPoint x: 470, startPoint y: 350, endPoint x: 387, endPoint y: 353, distance: 82.6
click at [387, 353] on input "https://saltea-sloth.myshopify.com/tools/bundle-subscriptions/bundle/7351594975…" at bounding box center [355, 349] width 333 height 24
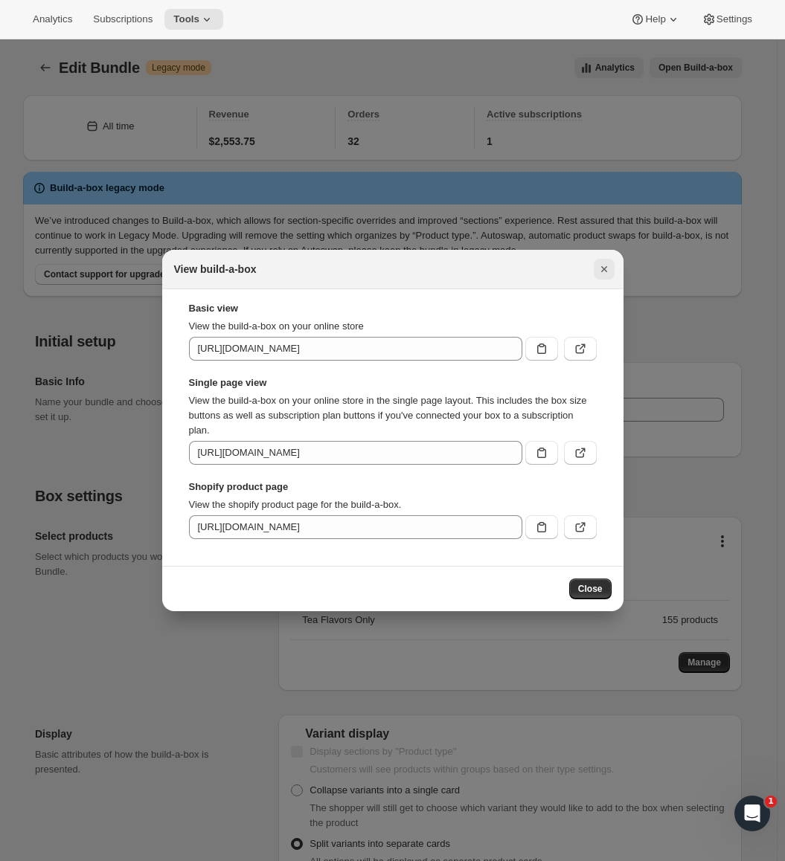
scroll to position [0, 0]
click at [604, 268] on icon "Close" at bounding box center [603, 269] width 15 height 15
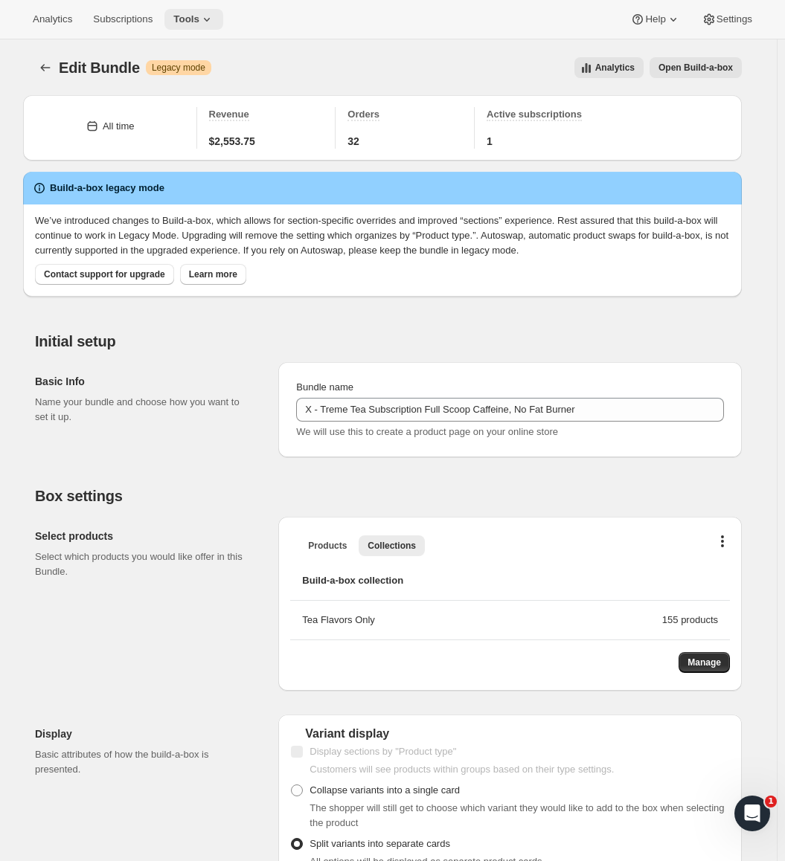
click at [208, 11] on button "Tools" at bounding box center [193, 19] width 59 height 21
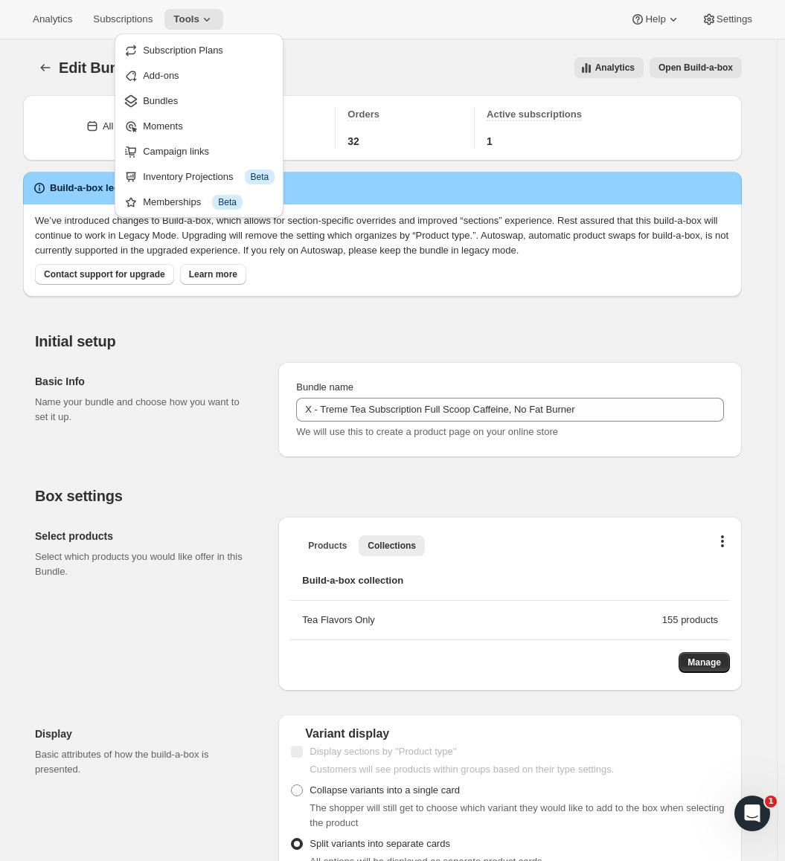
click at [202, 103] on span "Bundles" at bounding box center [209, 101] width 132 height 15
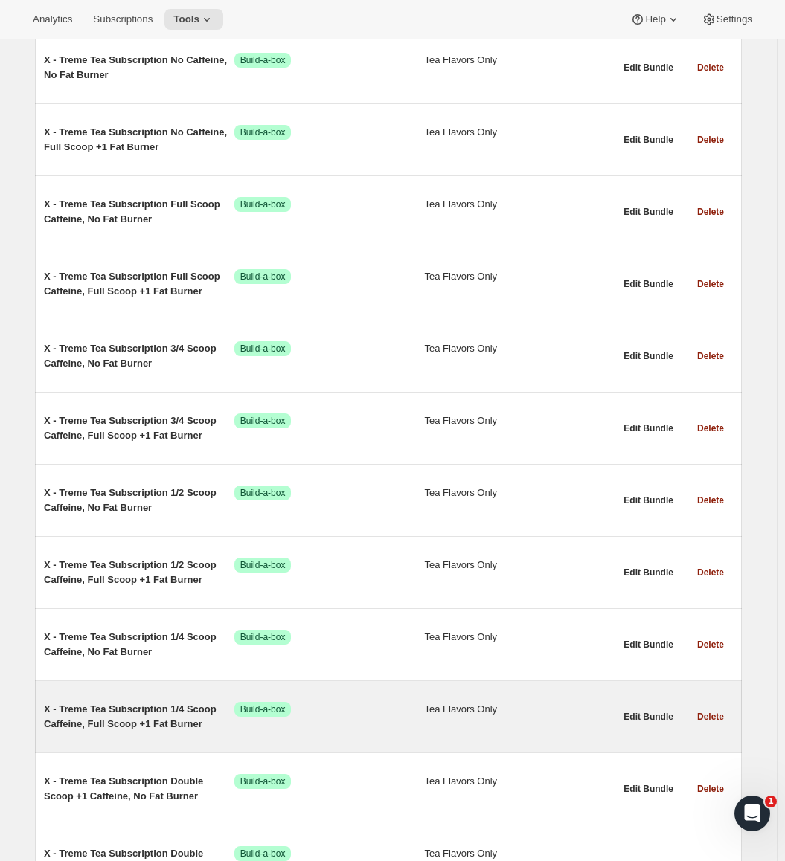
scroll to position [2975, 0]
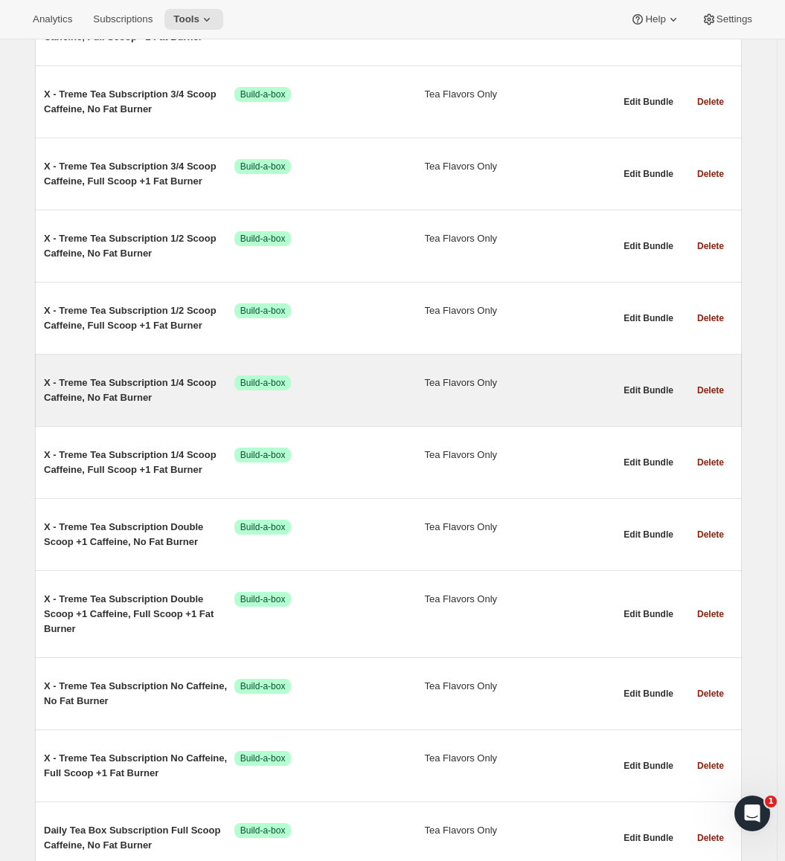
click at [124, 396] on span "X - Treme Tea Subscription 1/4 Scoop Caffeine, No Fat Burner" at bounding box center [139, 391] width 190 height 30
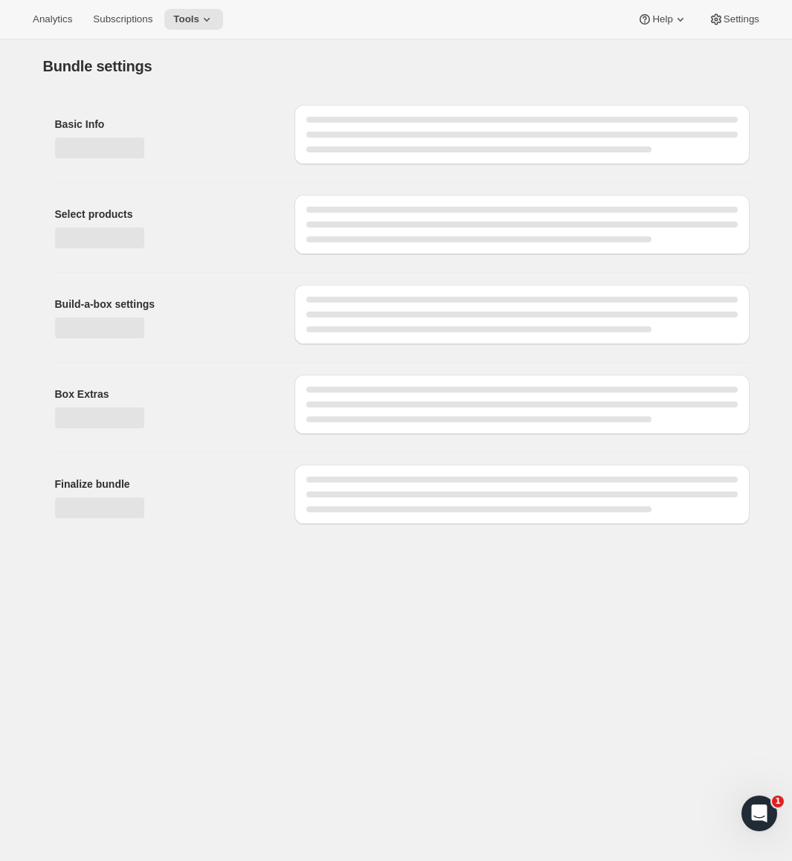
type input "X - Treme Tea Subscription 1/4 Scoop Caffeine, No Fat Burner"
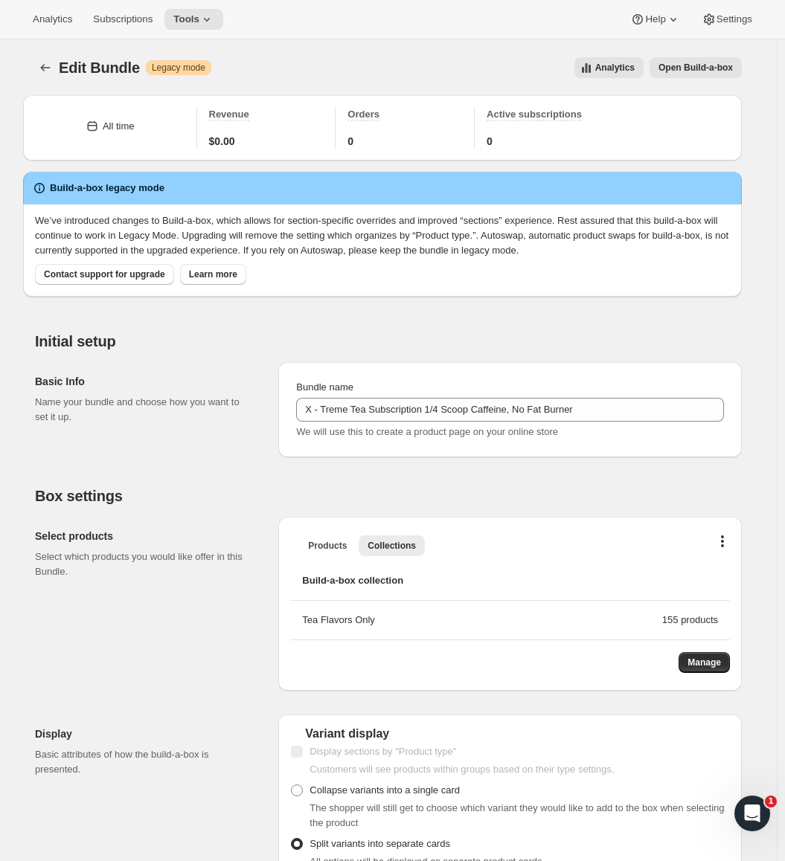
click at [695, 69] on span "Open Build-a-box" at bounding box center [695, 68] width 74 height 12
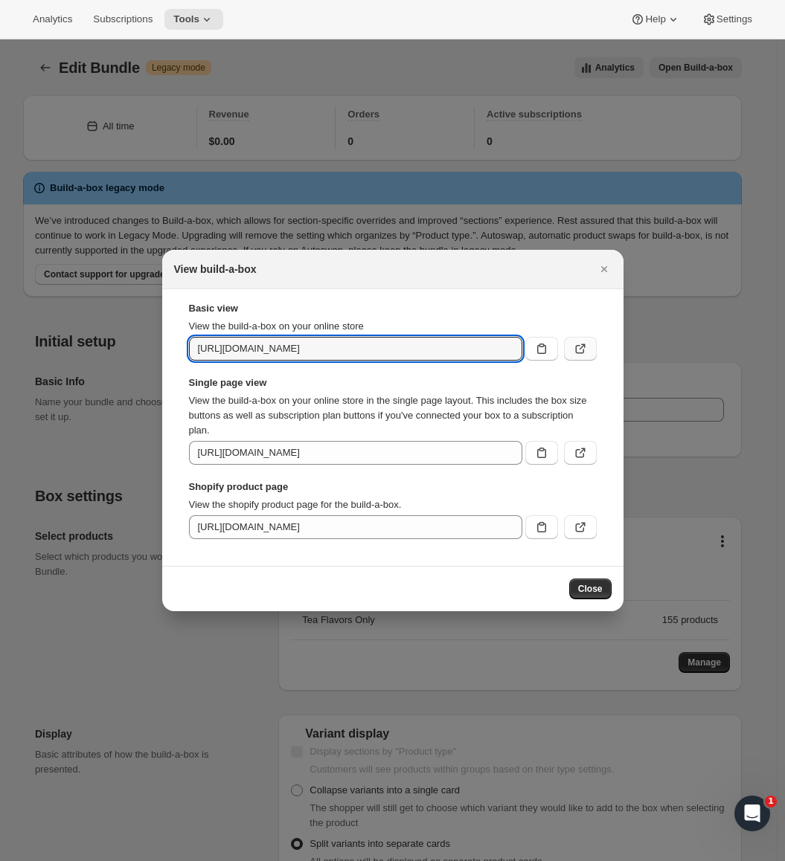
scroll to position [0, 94]
drag, startPoint x: 237, startPoint y: 351, endPoint x: 345, endPoint y: 349, distance: 108.6
click at [345, 349] on input "https://saltea-sloth.myshopify.com/tools/bundle-subscriptions/bundle/7352026530…" at bounding box center [355, 349] width 333 height 24
click at [274, 352] on input "https://saltea-sloth.myshopify.com/tools/bundle-subscriptions/bundle/7352026530…" at bounding box center [355, 349] width 333 height 24
drag, startPoint x: 277, startPoint y: 347, endPoint x: 416, endPoint y: 340, distance: 139.3
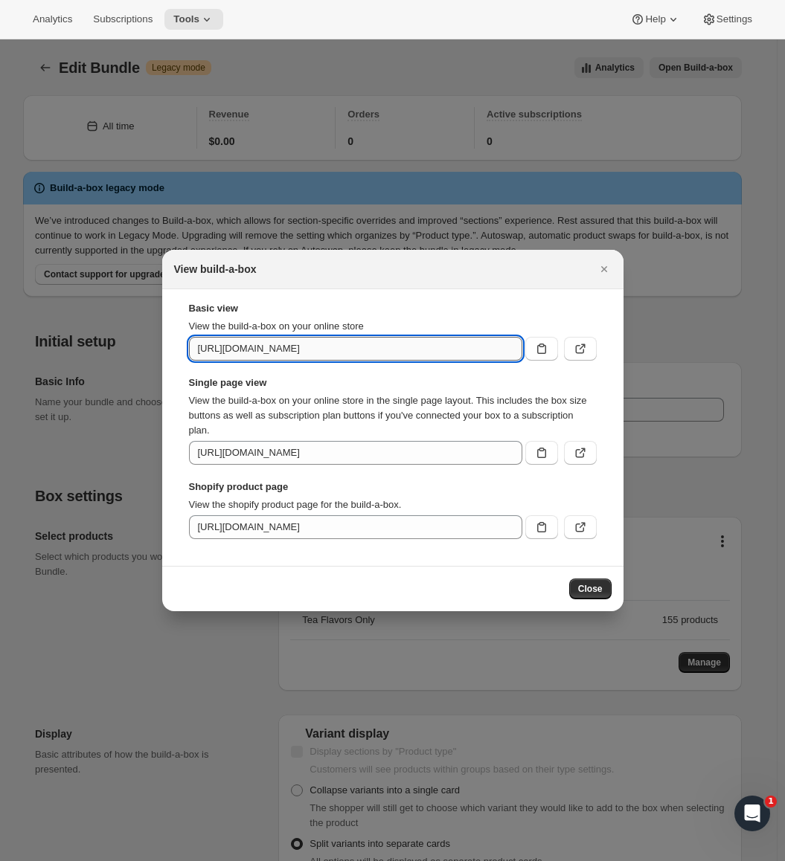
click at [416, 340] on input "https://saltea-sloth.myshopify.com/tools/bundle-subscriptions/bundle/7352026530…" at bounding box center [355, 349] width 333 height 24
drag, startPoint x: 435, startPoint y: 340, endPoint x: 571, endPoint y: 350, distance: 136.5
click at [571, 350] on div "https://saltea-sloth.myshopify.com/tools/bundle-subscriptions/bundle/7352026530…" at bounding box center [393, 349] width 408 height 24
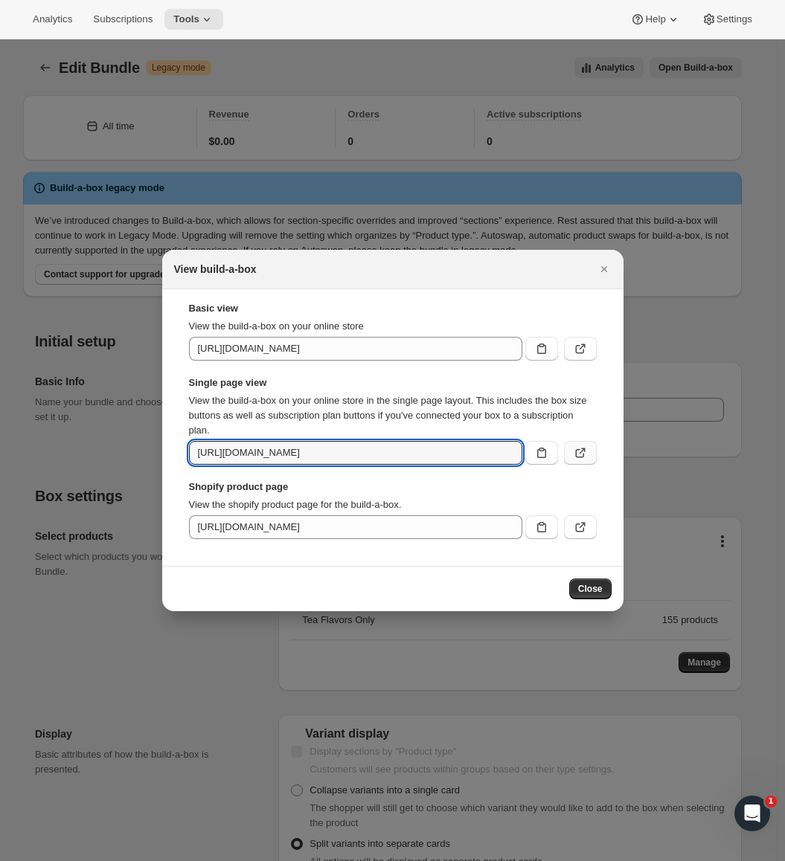
scroll to position [0, 431]
drag, startPoint x: 388, startPoint y: 460, endPoint x: 595, endPoint y: 443, distance: 207.4
click at [595, 443] on div "https://saltea-sloth.myshopify.com/tools/bundle-subscriptions/bundle/7352026530…" at bounding box center [393, 453] width 408 height 24
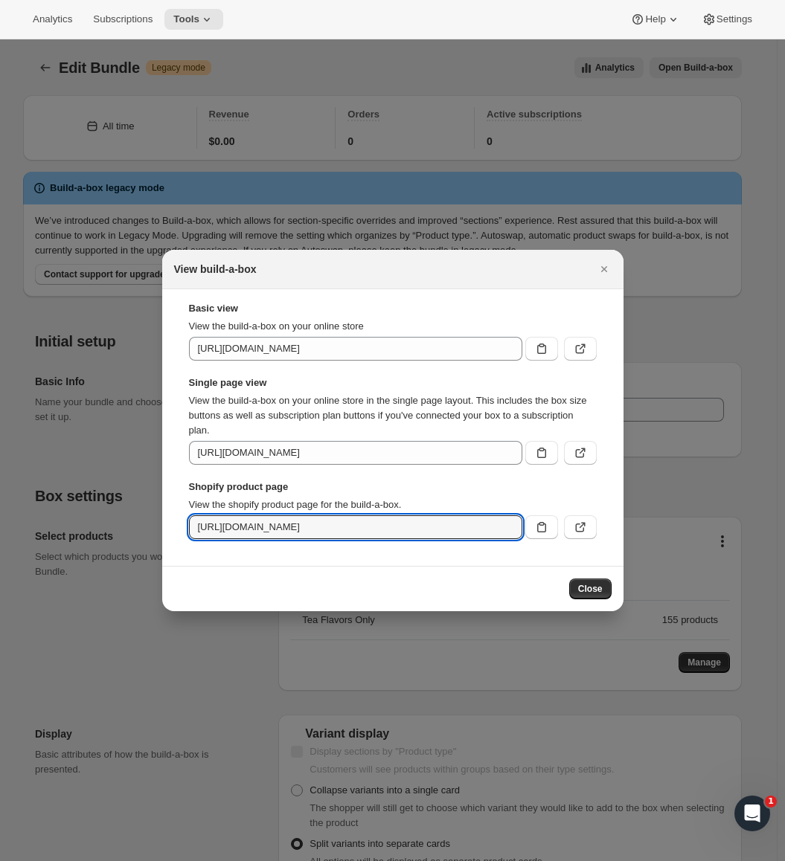
scroll to position [0, 0]
drag, startPoint x: 286, startPoint y: 537, endPoint x: 441, endPoint y: 527, distance: 155.7
click at [441, 527] on input "https://saltea-sloth.myshopify.com/products/x-treme-tea-subscription-1-4-scoop-…" at bounding box center [355, 527] width 333 height 24
click at [428, 295] on section "Basic view View the build-a-box on your online store https://saltea-sloth.mysho…" at bounding box center [392, 427] width 461 height 277
click at [724, 492] on div at bounding box center [392, 430] width 785 height 861
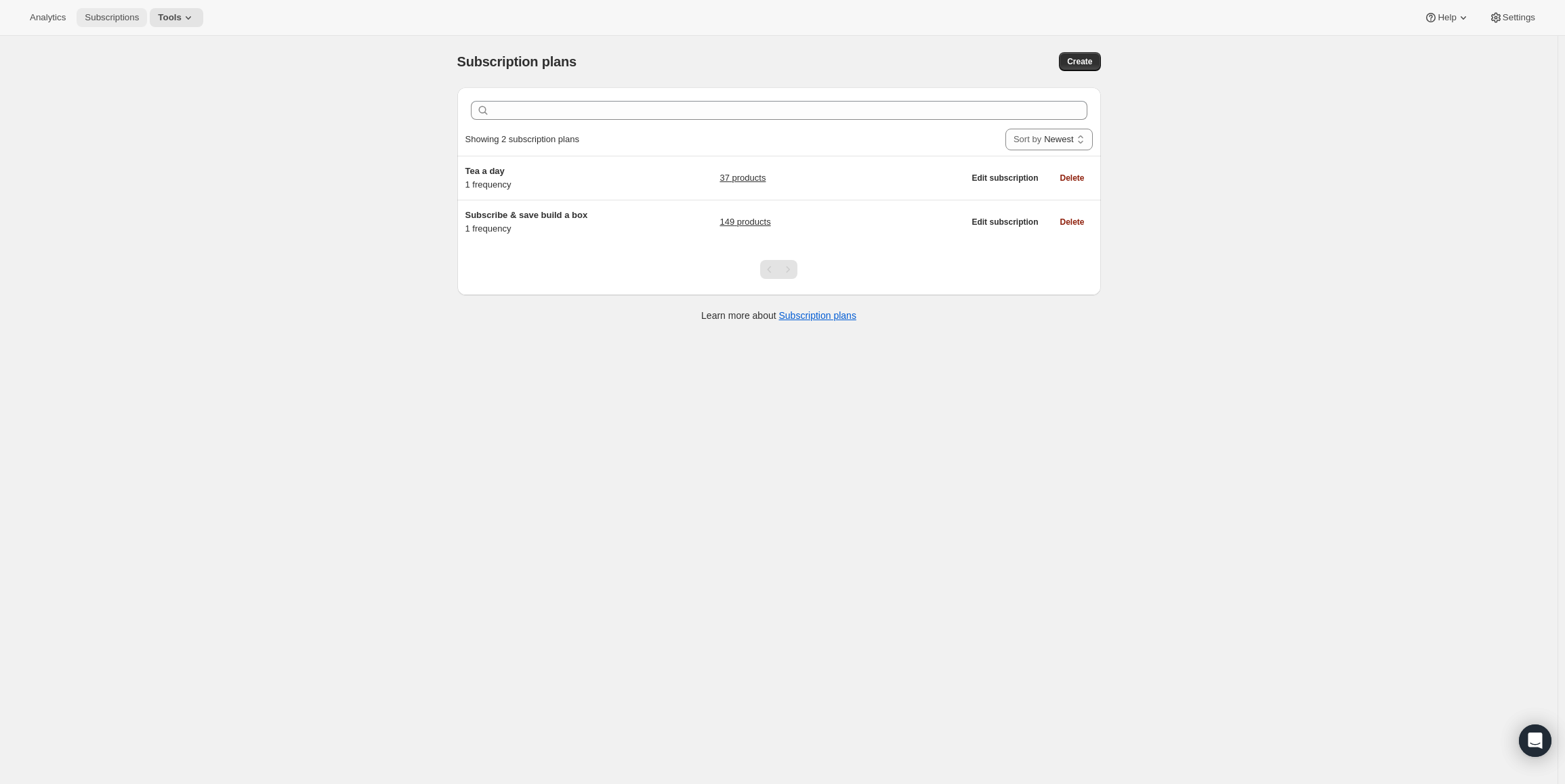
click at [101, 14] on span "Subscriptions" at bounding box center [111, 17] width 54 height 11
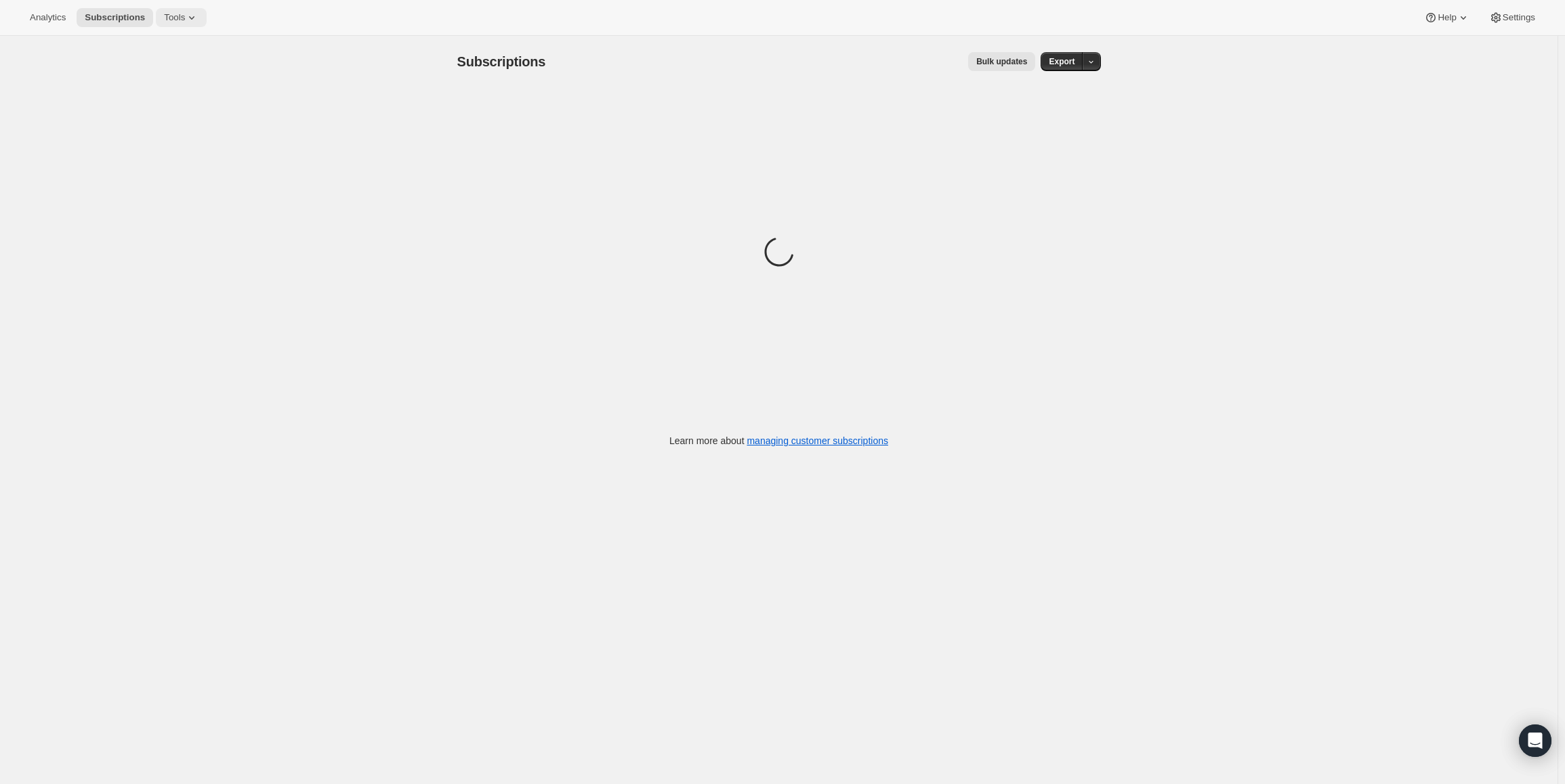
click at [179, 17] on span "Tools" at bounding box center [174, 17] width 21 height 11
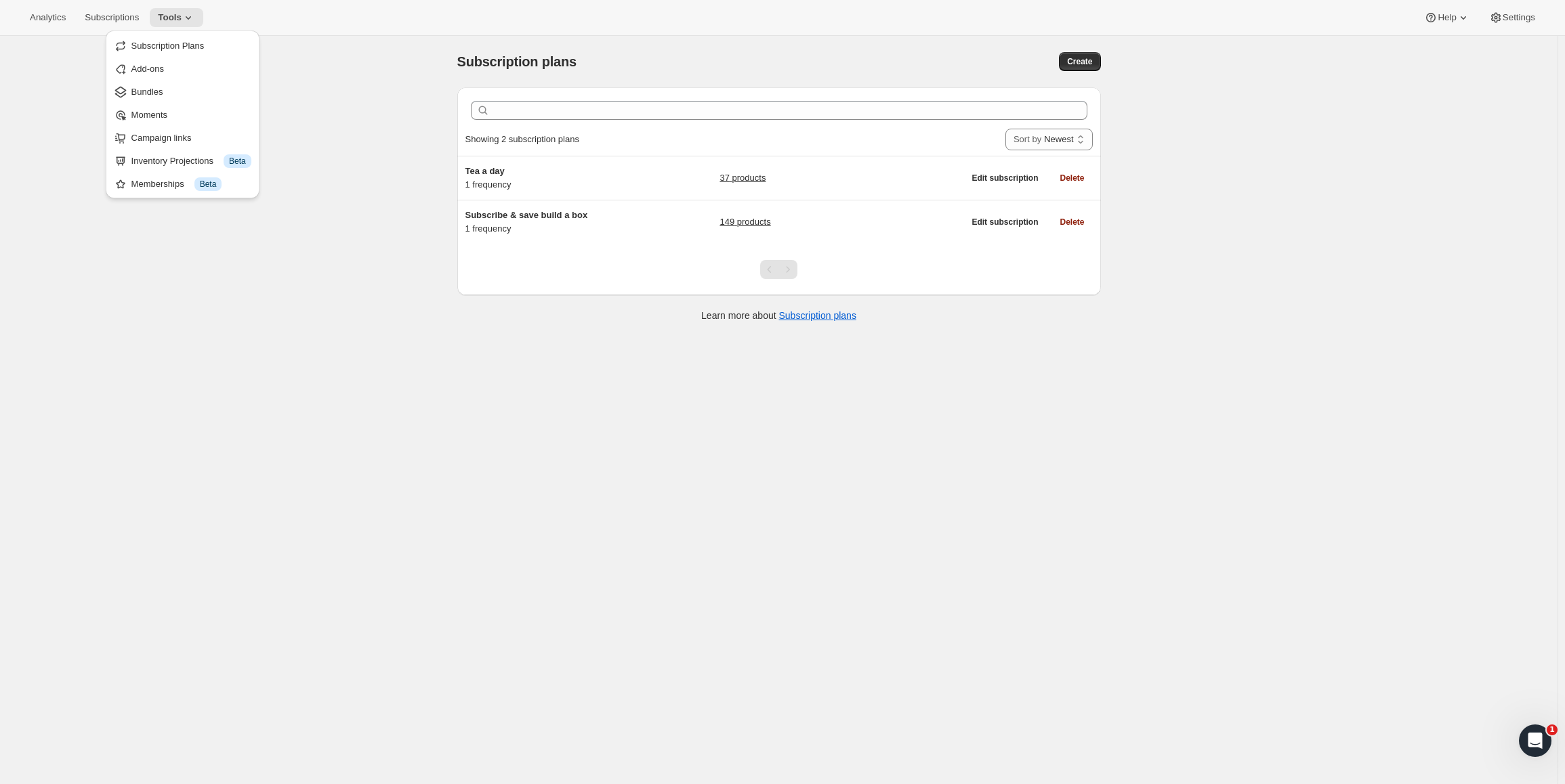
click at [571, 308] on div "Clear Showing 2 subscription plans Sort by Newest Oldest Recently updated Least…" at bounding box center [779, 211] width 644 height 249
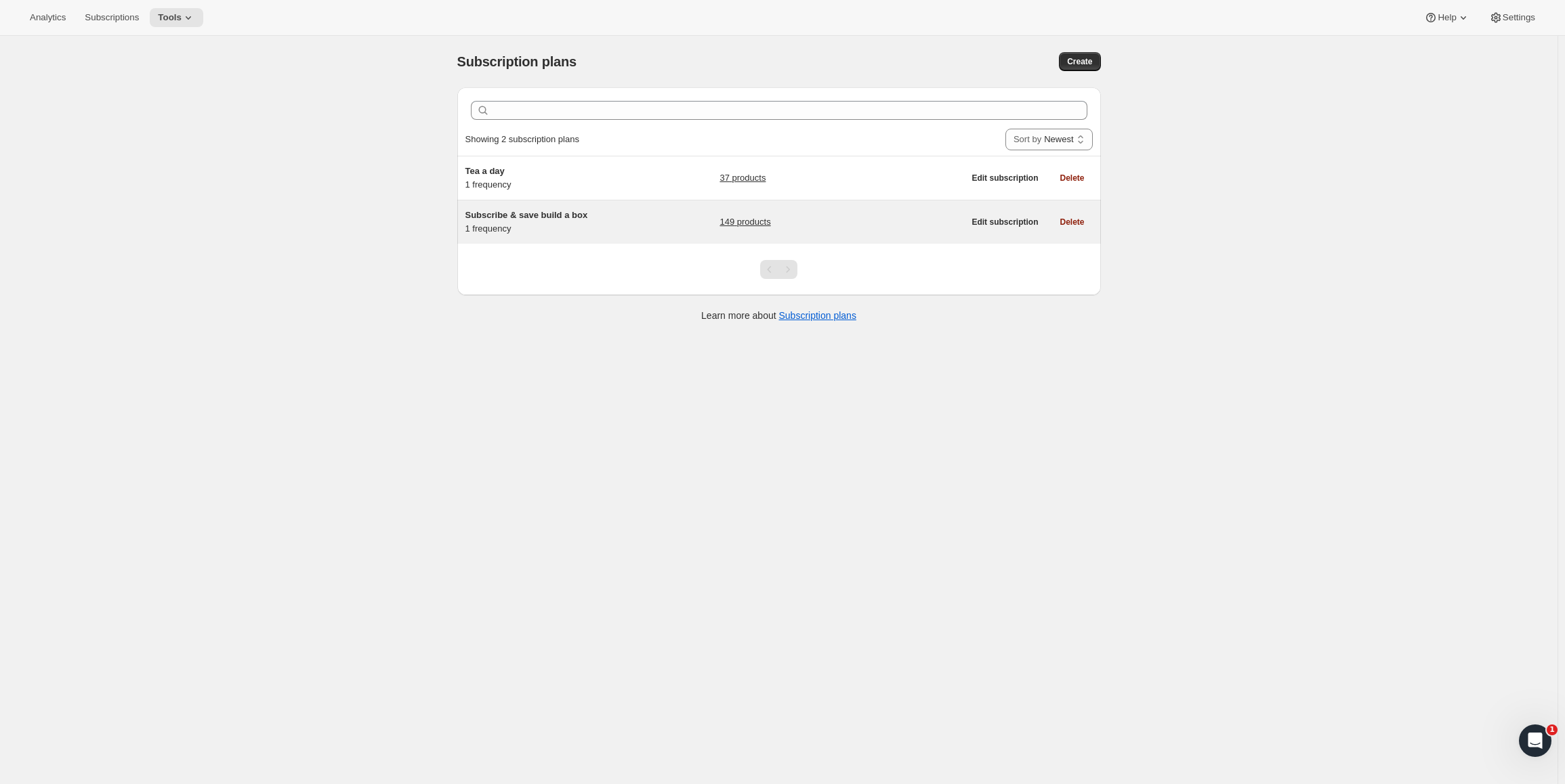
click at [559, 216] on span "Subscribe & save build a box" at bounding box center [527, 215] width 123 height 10
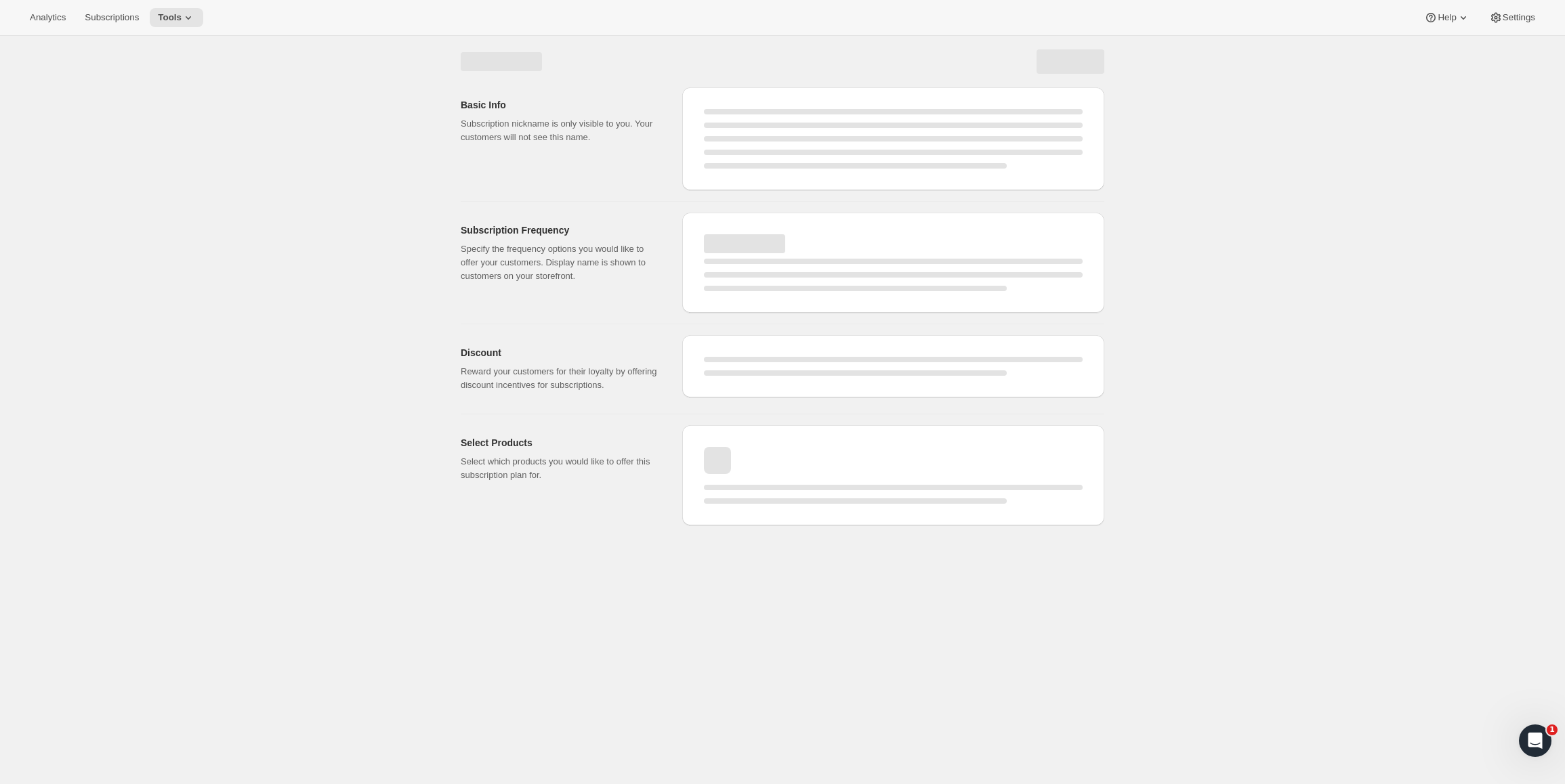
select select "WEEK"
select select "MONTH"
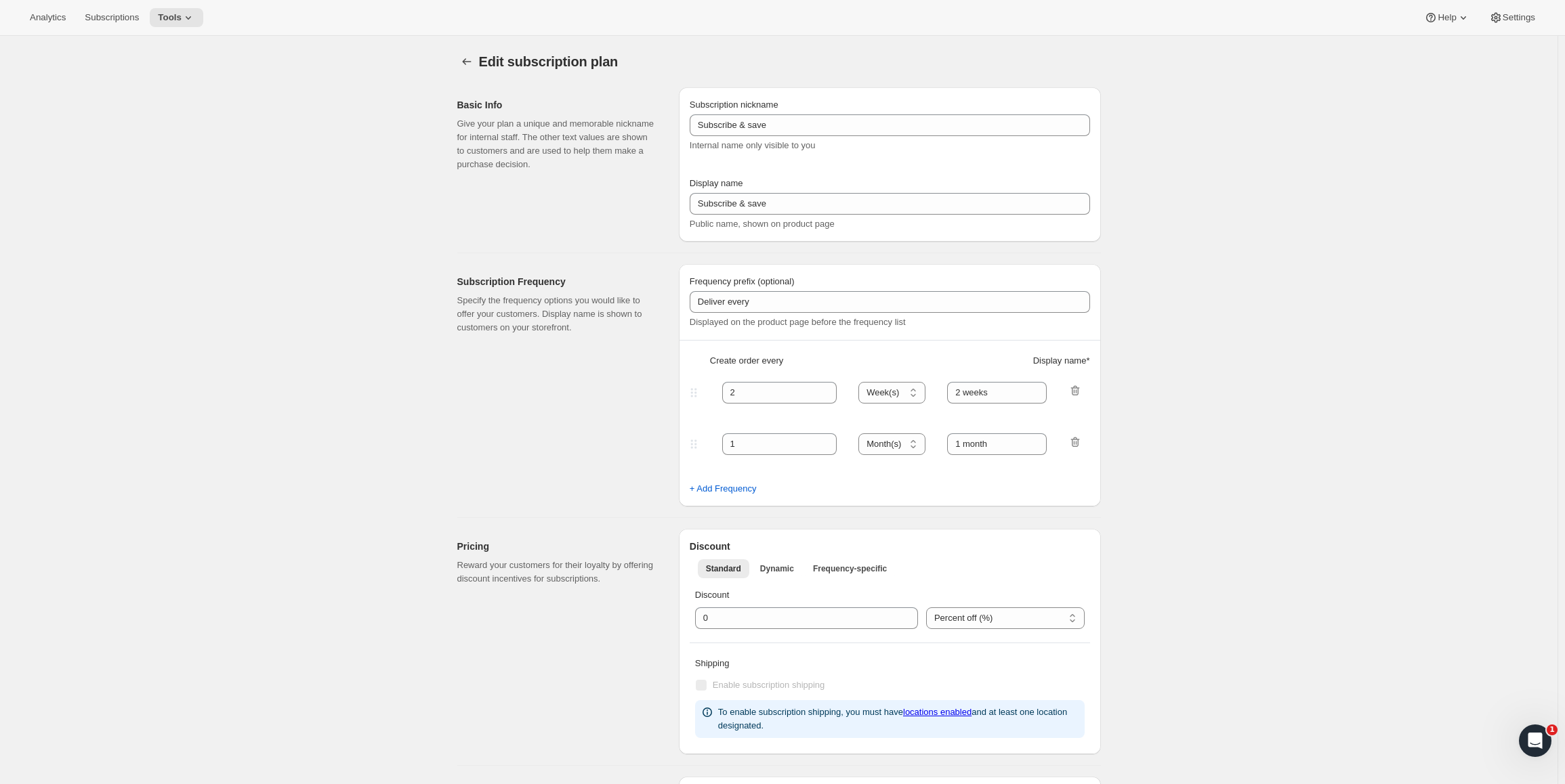
type input "Subscribe & save build a box"
type input "$5 Teas - Monthly Subscription"
type input "1"
select select "MONTH"
type input "month"
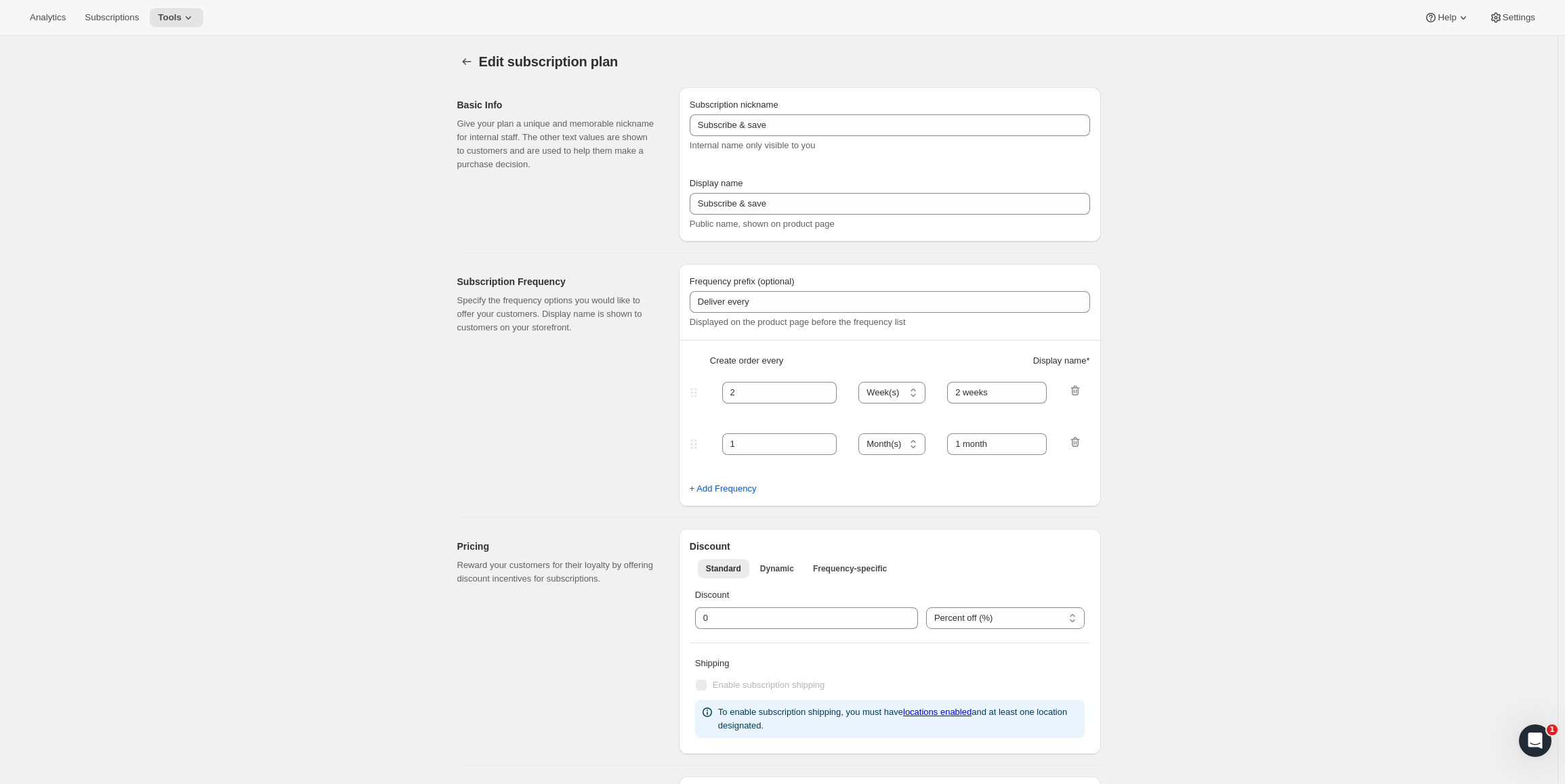
type input "0.0"
select select "FIXED_AMOUNT"
type input "No obligation, cancel at any time. If subscribed for five months, get a $25 cre…"
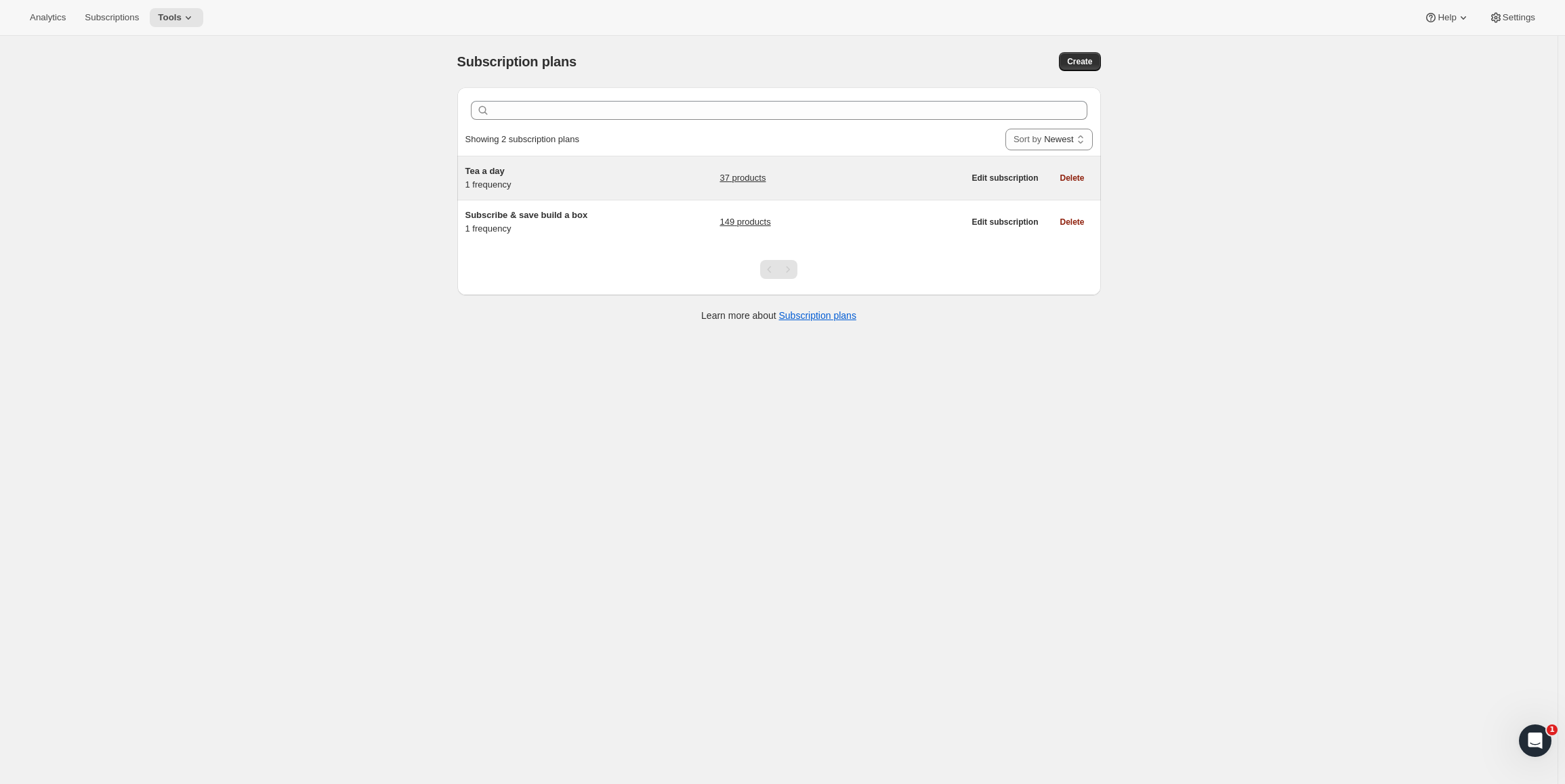
click at [510, 174] on h5 "Tea a day" at bounding box center [550, 171] width 169 height 14
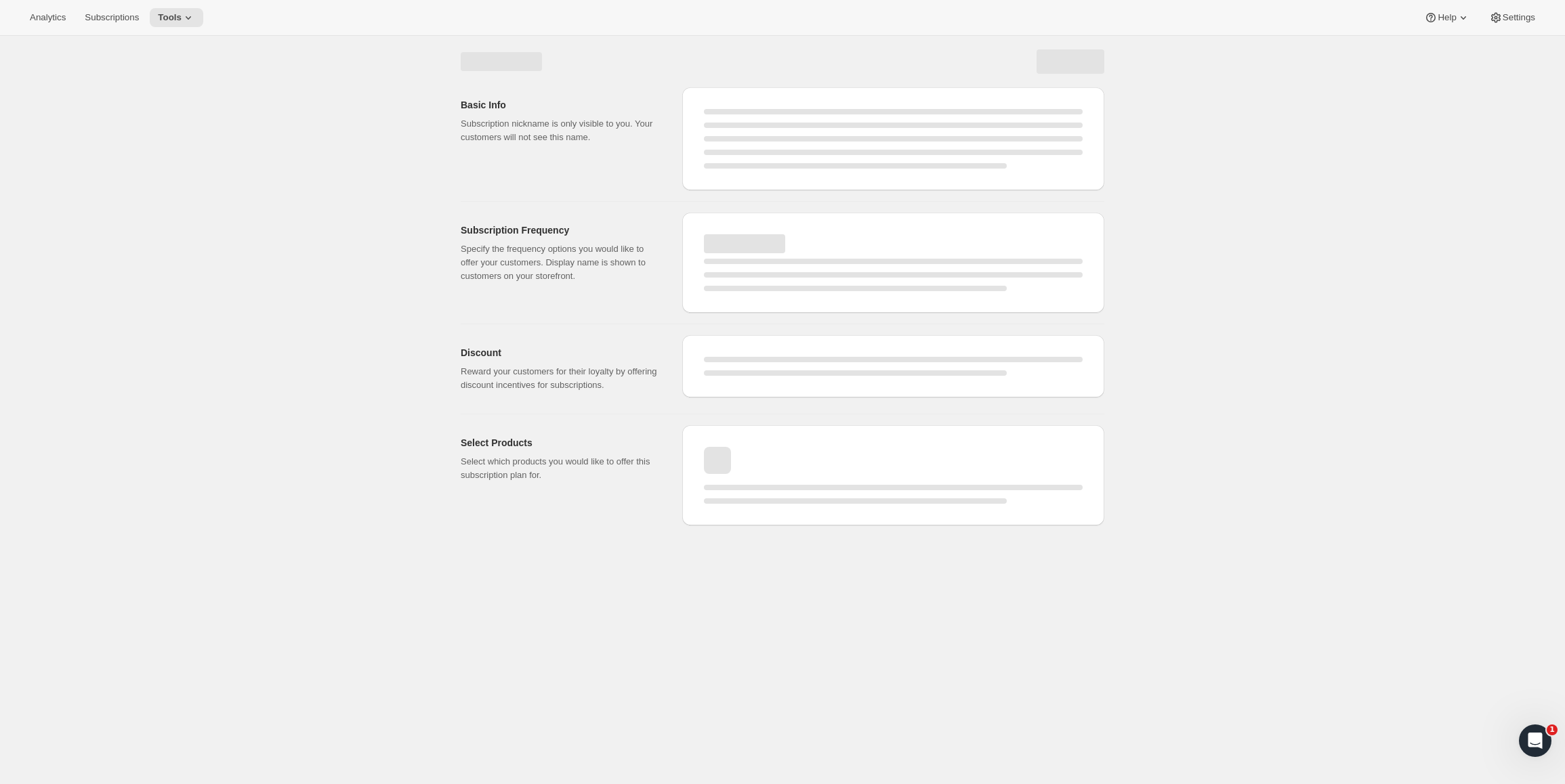
select select "WEEK"
select select "MONTH"
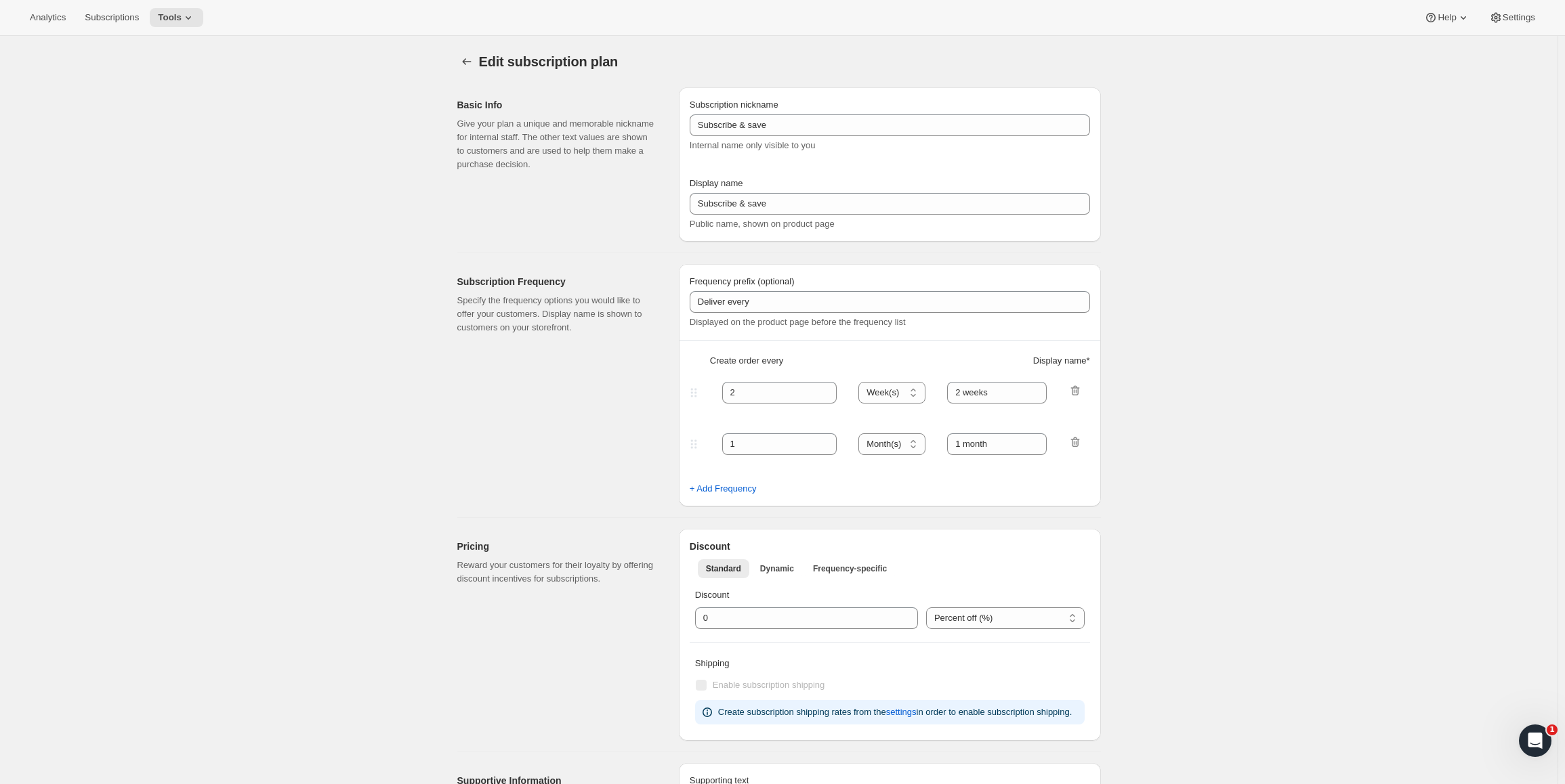
type input "Tea a day"
type input "A tea a day Subscribe and Save"
type input "1"
select select "MONTH"
type input "1 month"
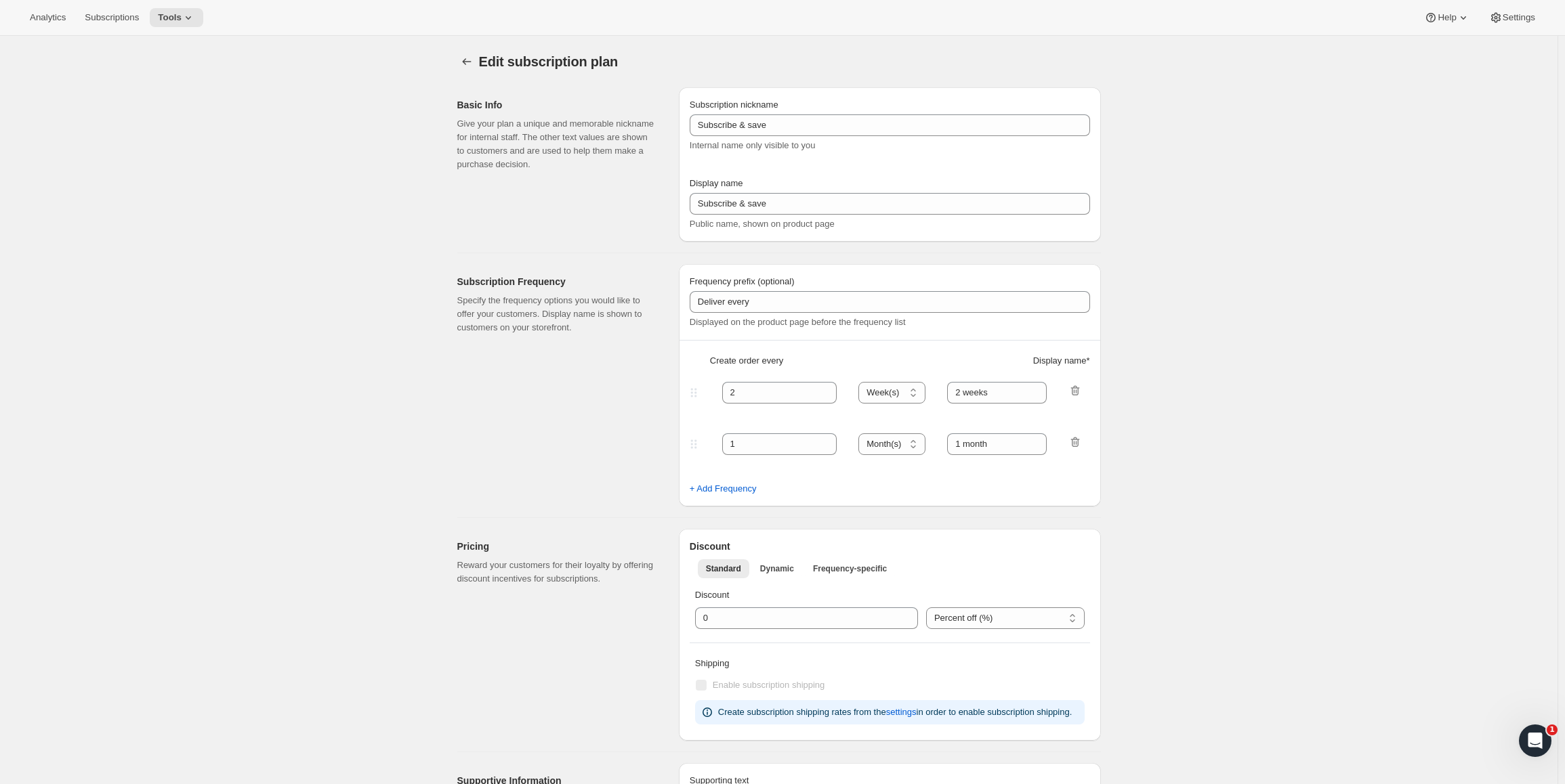
type input "15.0"
select select "FIXED_AMOUNT"
type input "No obligation, cancel at any time."
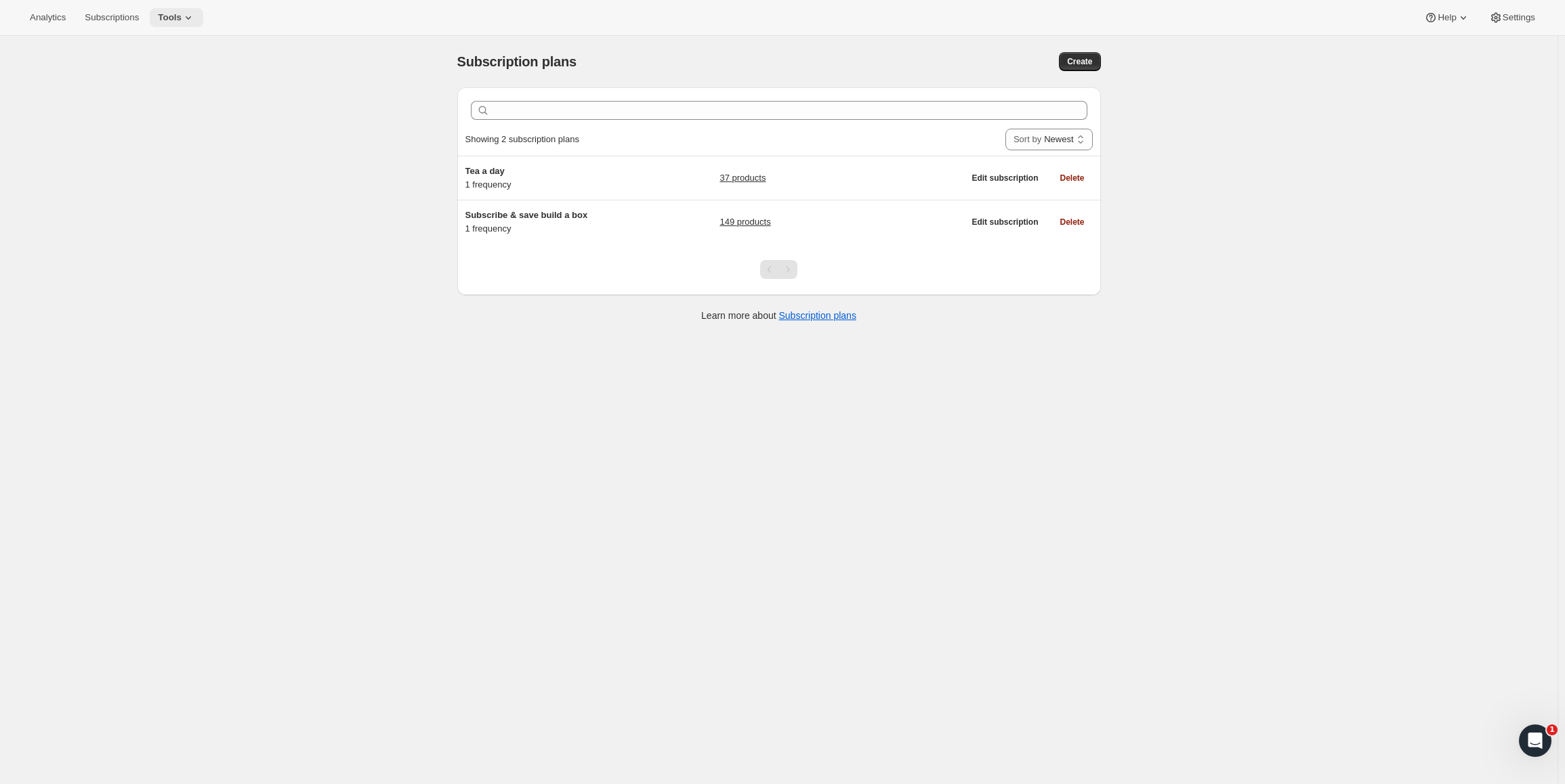
click at [181, 16] on span "Tools" at bounding box center [169, 17] width 24 height 11
click at [194, 99] on button "Bundles" at bounding box center [181, 92] width 146 height 22
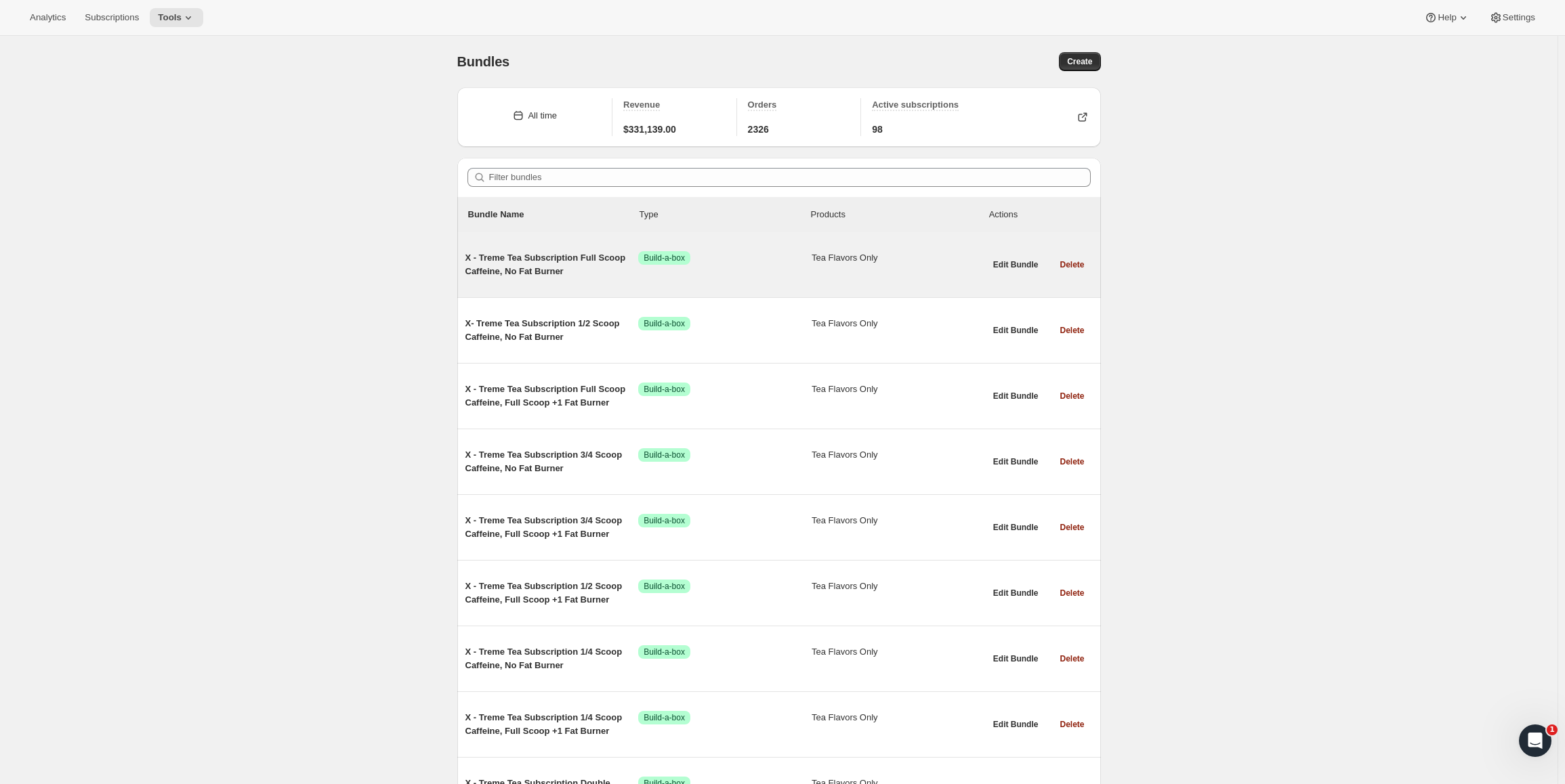
click at [571, 263] on span "X - Treme Tea Subscription Full Scoop Caffeine, No Fat Burner" at bounding box center [552, 265] width 173 height 27
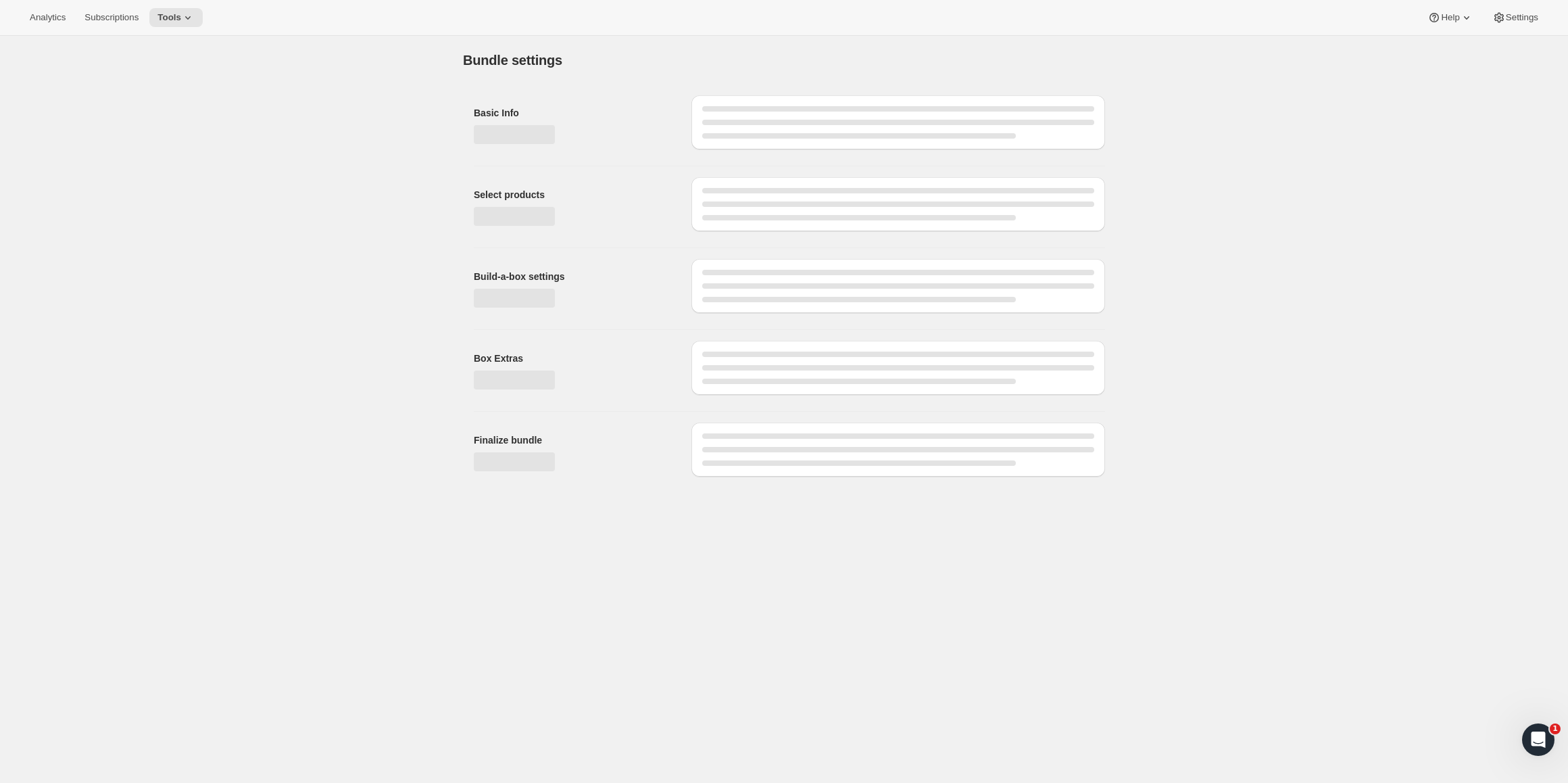
type input "X - Treme Tea Subscription Full Scoop Caffeine, No Fat Burner"
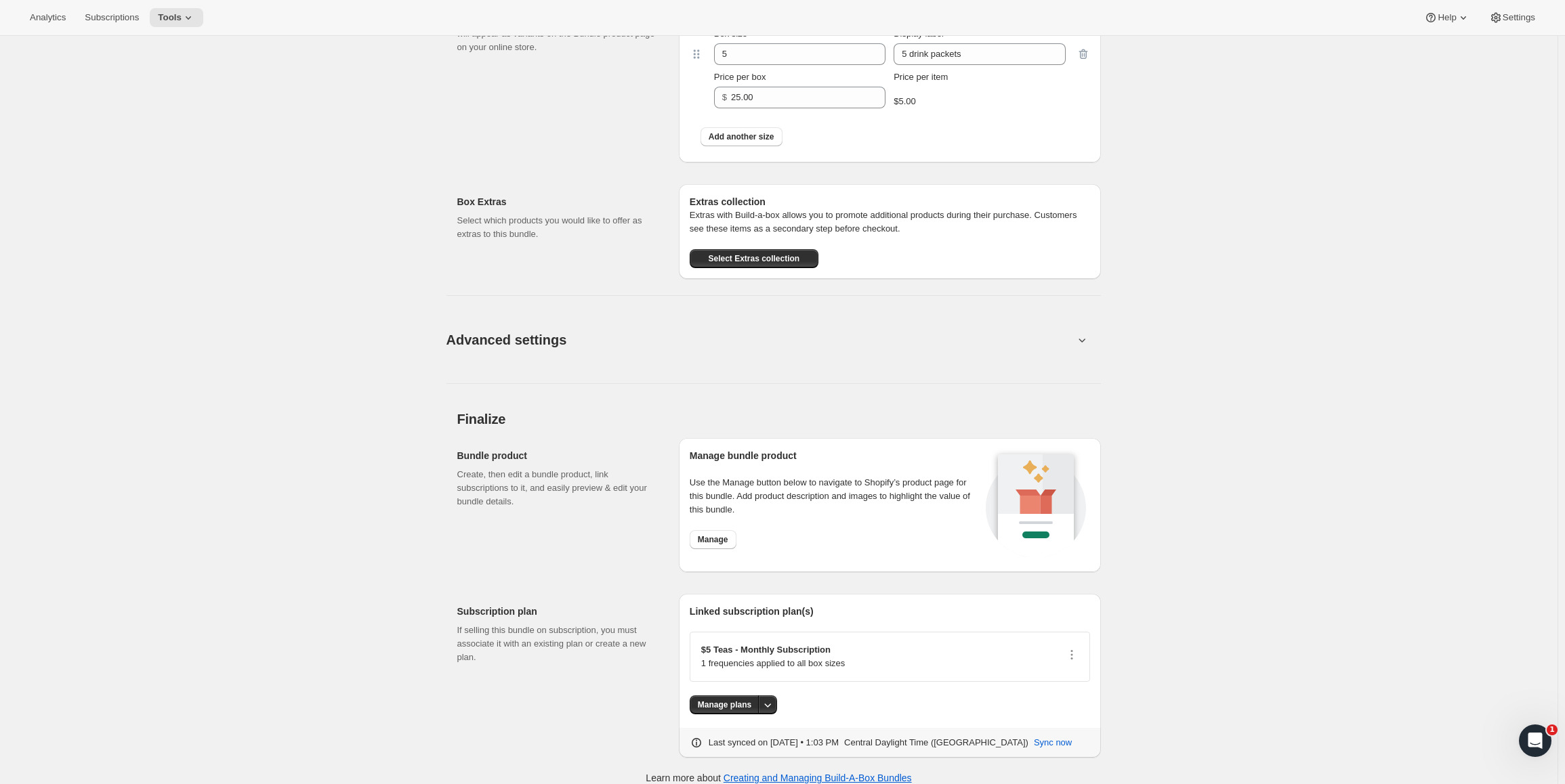
scroll to position [857, 0]
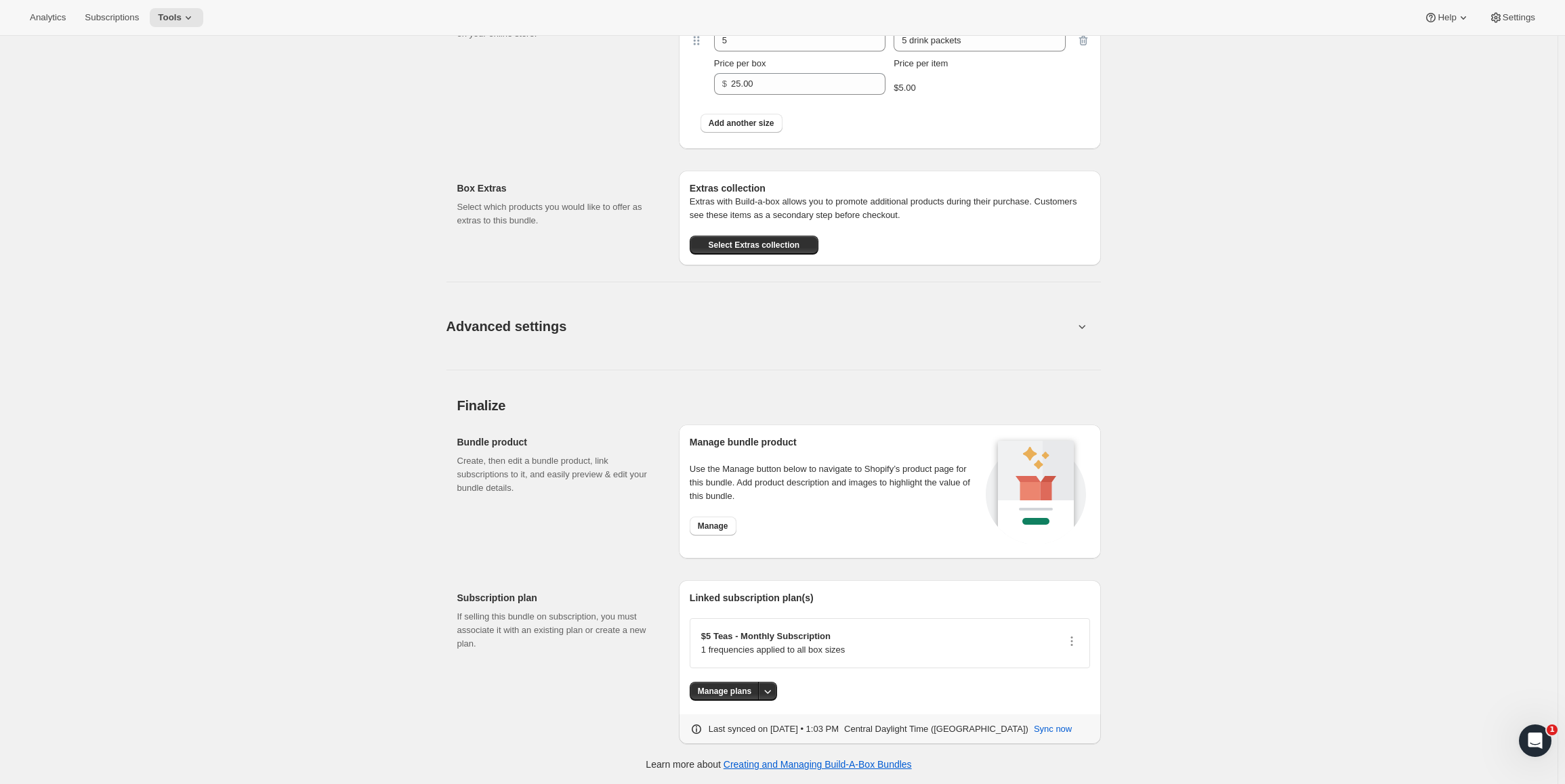
click at [1048, 316] on button "Advanced settings" at bounding box center [760, 325] width 644 height 52
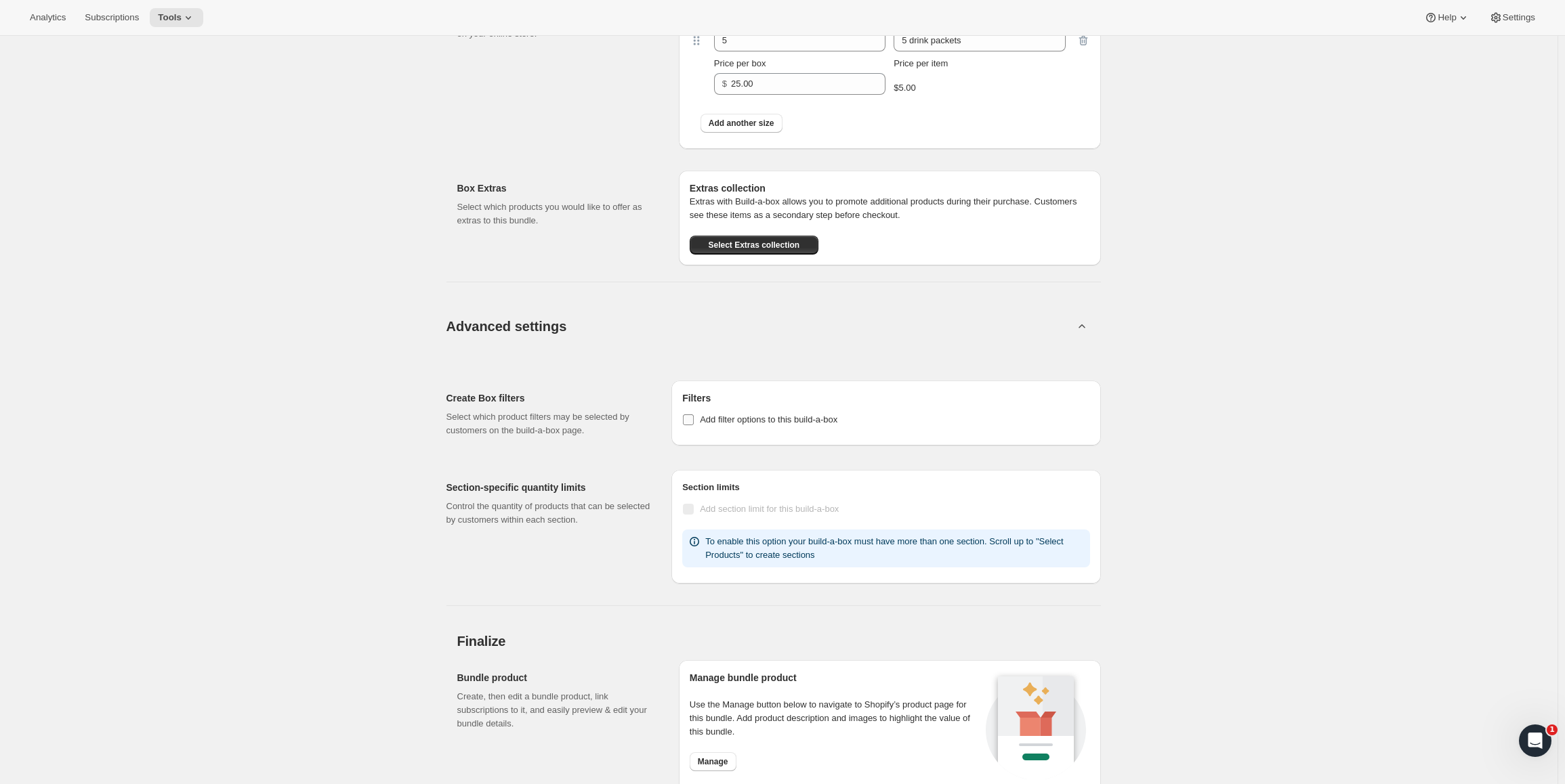
click at [795, 418] on span "Add filter options to this build-a-box" at bounding box center [768, 419] width 138 height 10
click at [694, 418] on input "Add filter options to this build-a-box" at bounding box center [689, 420] width 11 height 11
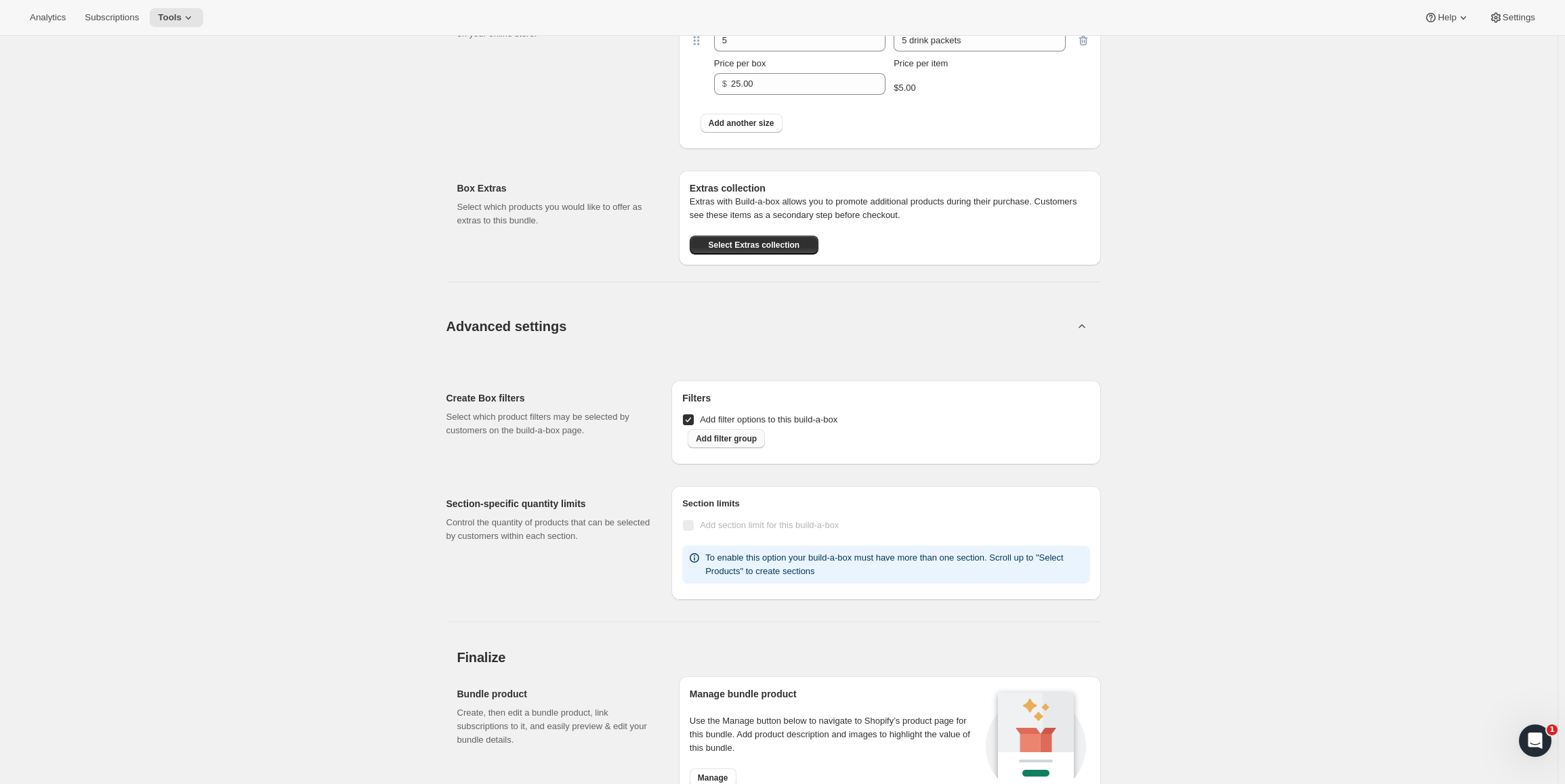
click at [728, 433] on button "Add filter group" at bounding box center [726, 439] width 77 height 19
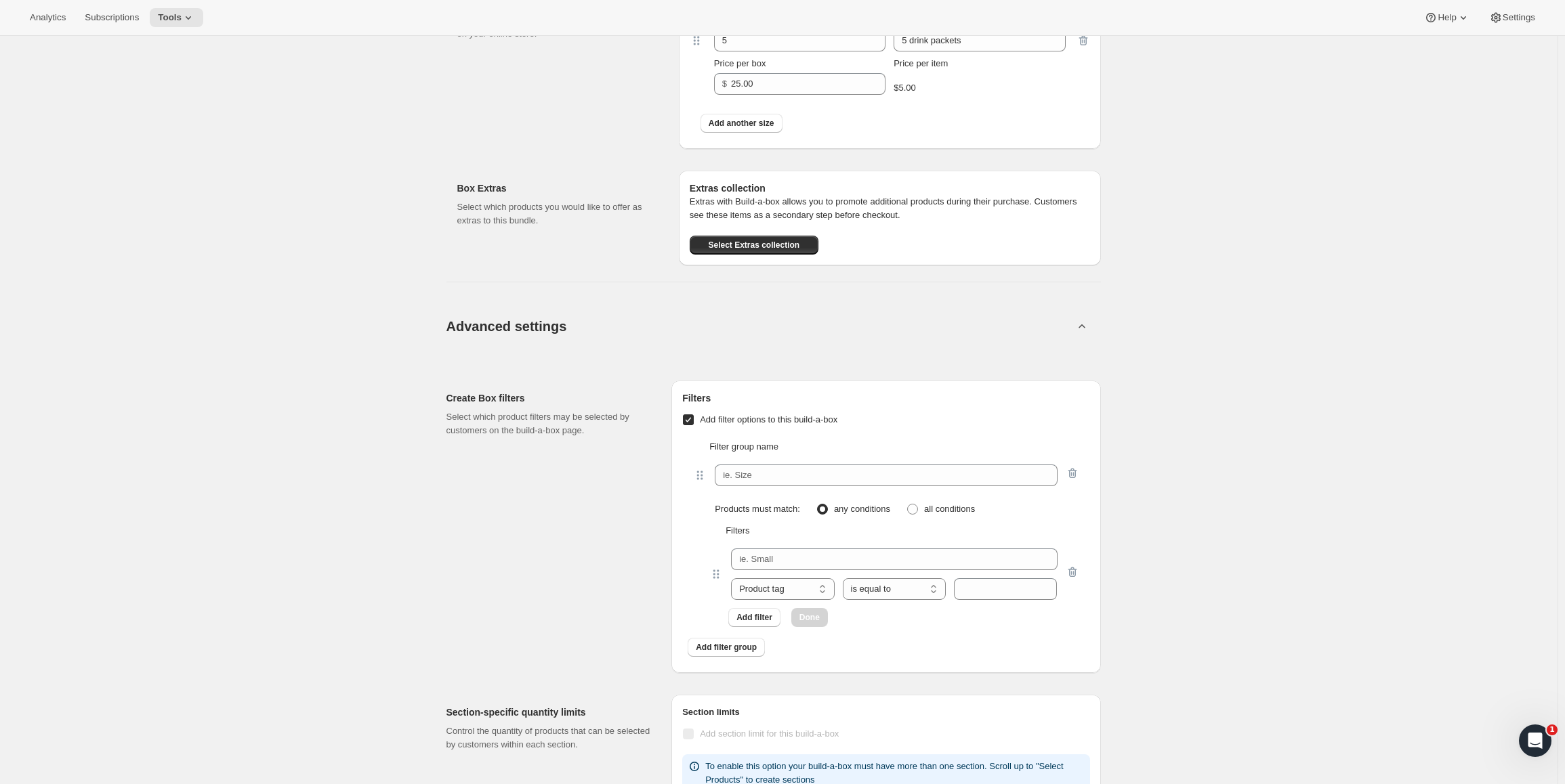
scroll to position [1127, 0]
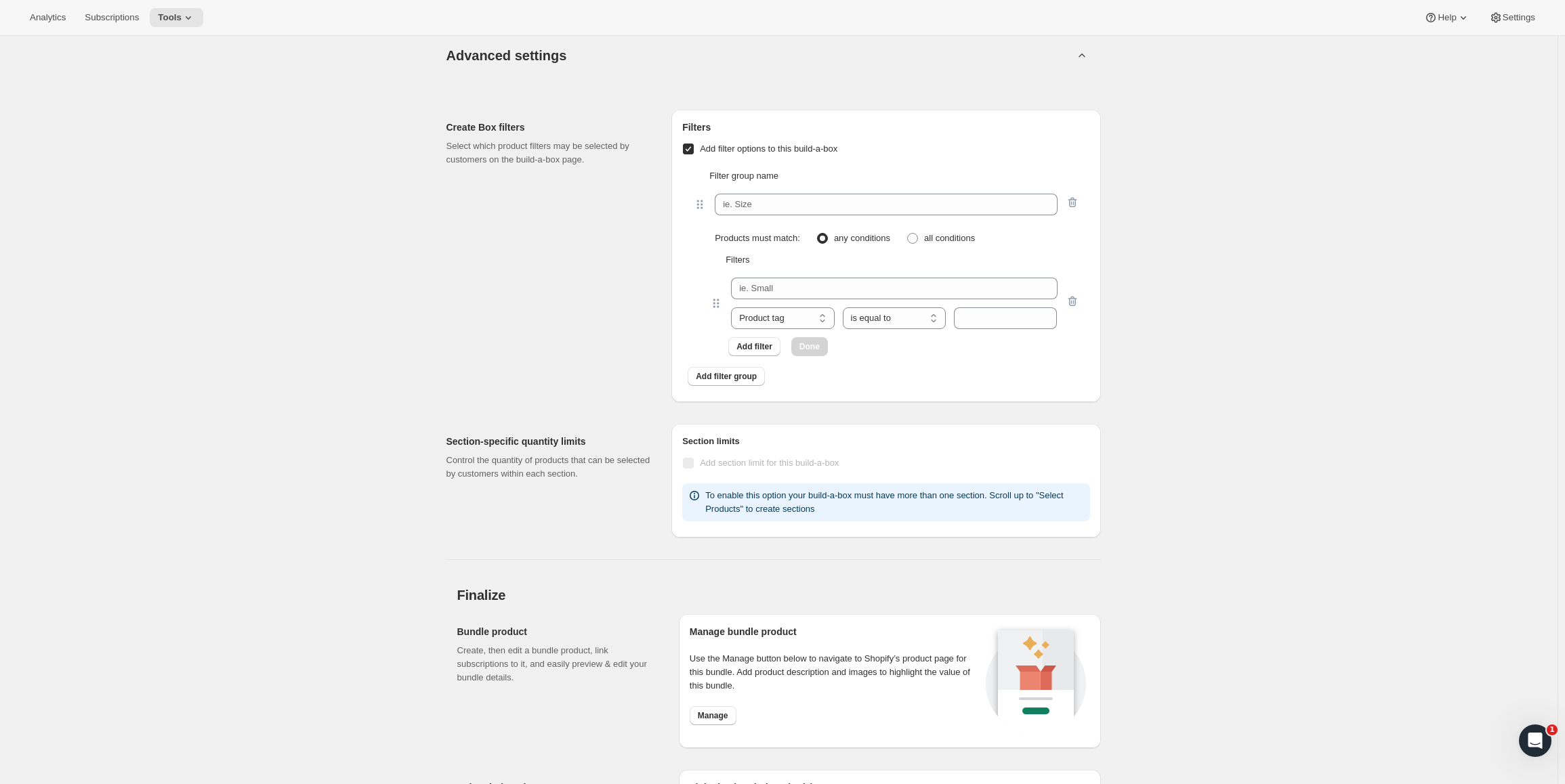
click at [758, 147] on span "Add filter options to this build-a-box" at bounding box center [768, 148] width 138 height 10
click at [694, 147] on input "Add filter options to this build-a-box" at bounding box center [689, 149] width 11 height 11
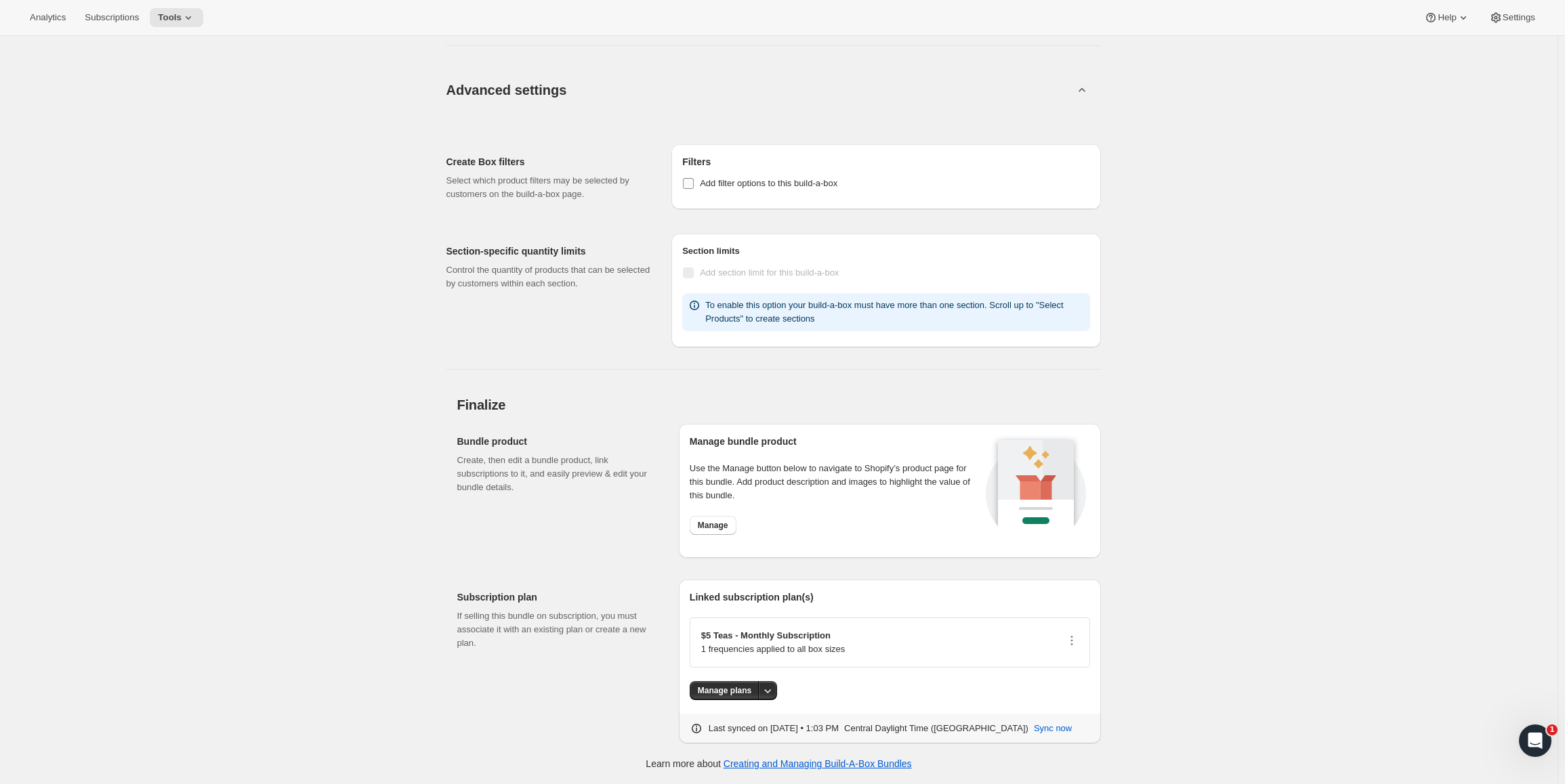
scroll to position [1093, 0]
click at [758, 147] on div "Filters Add filter options to this build-a-box Filter group name Products must …" at bounding box center [885, 177] width 429 height 65
click at [760, 194] on label "Add filter options to this build-a-box" at bounding box center [760, 184] width 155 height 19
click at [694, 189] on input "Add filter options to this build-a-box" at bounding box center [689, 184] width 11 height 11
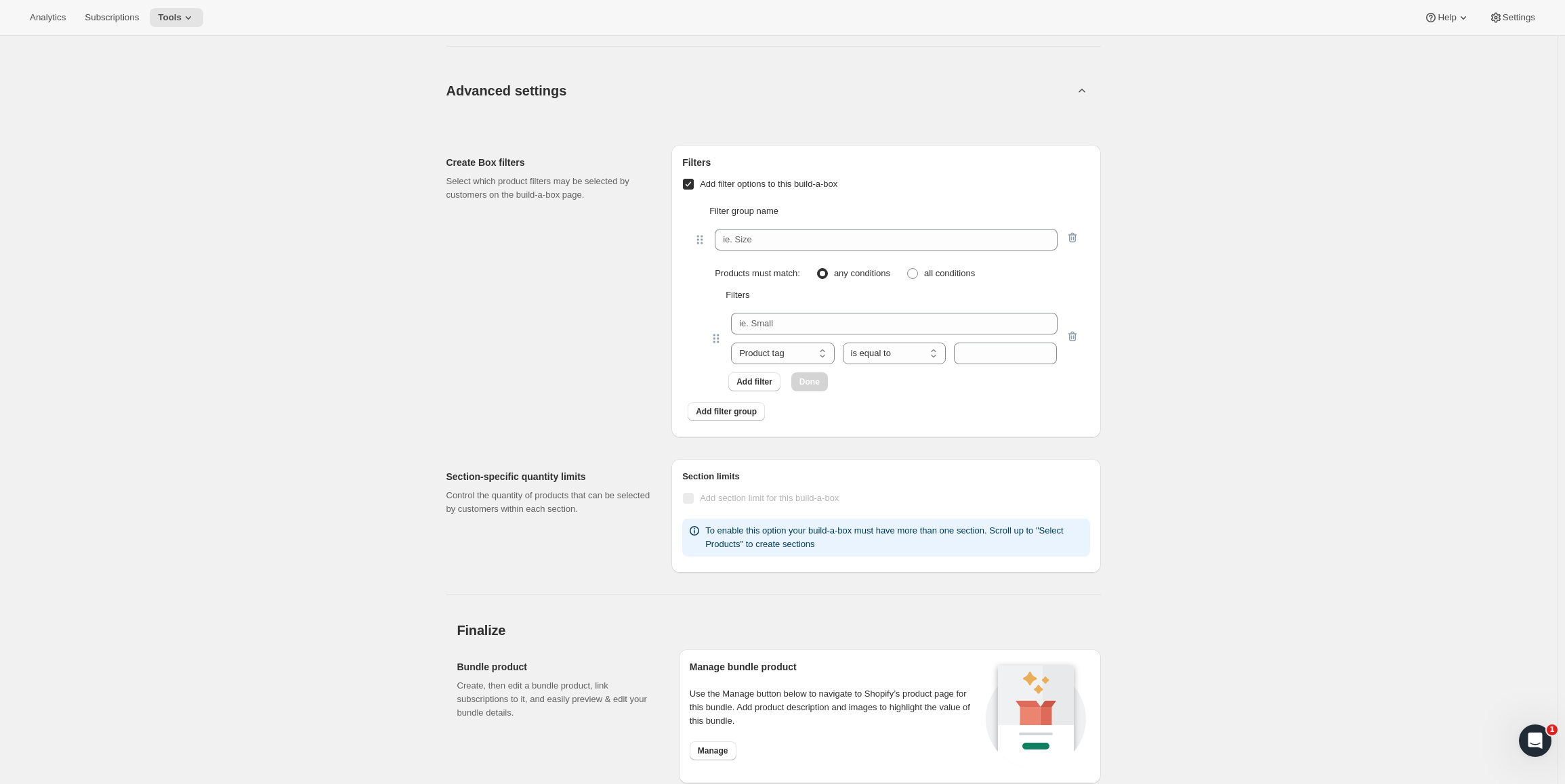
checkbox input "false"
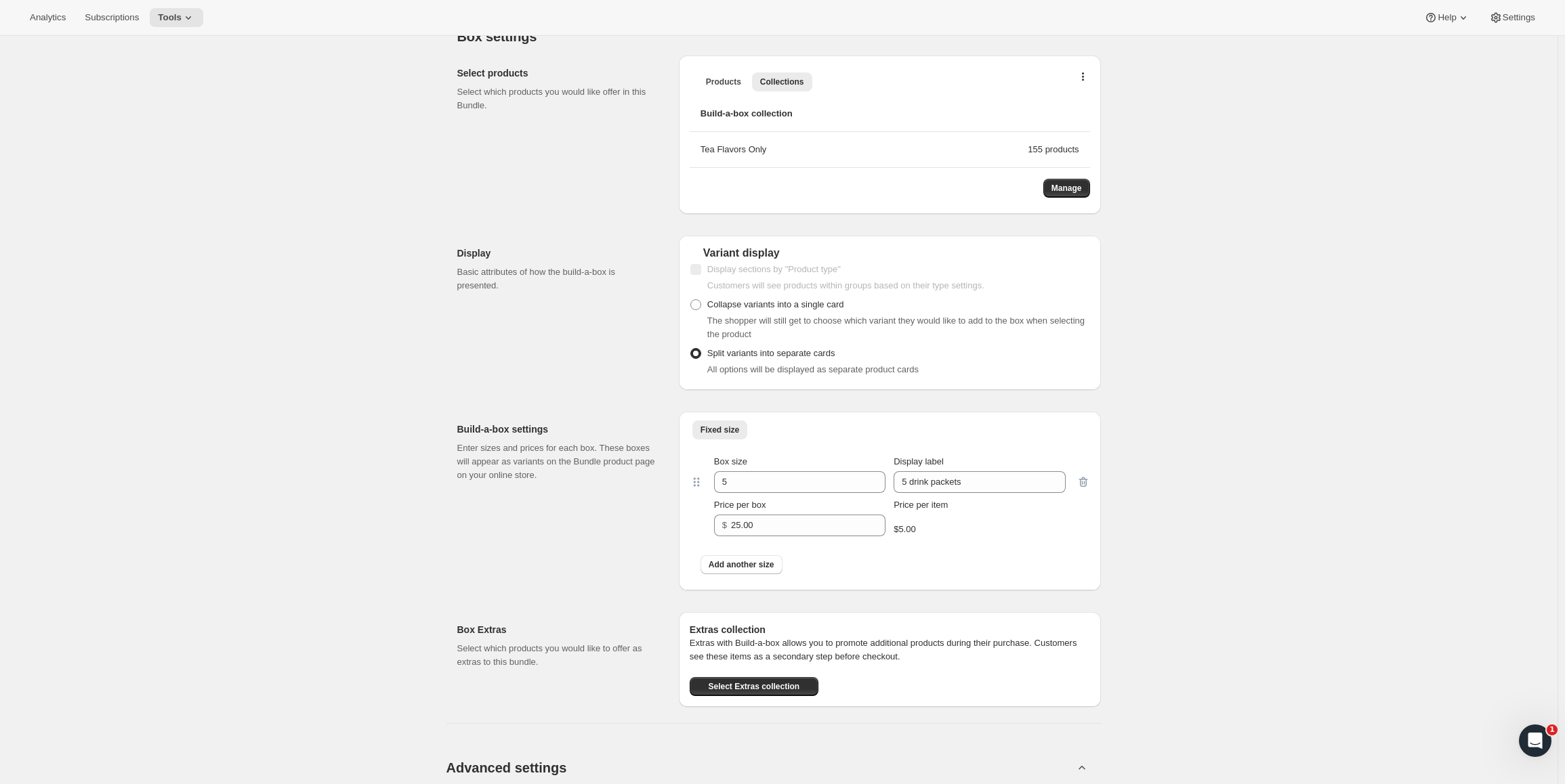
scroll to position [0, 0]
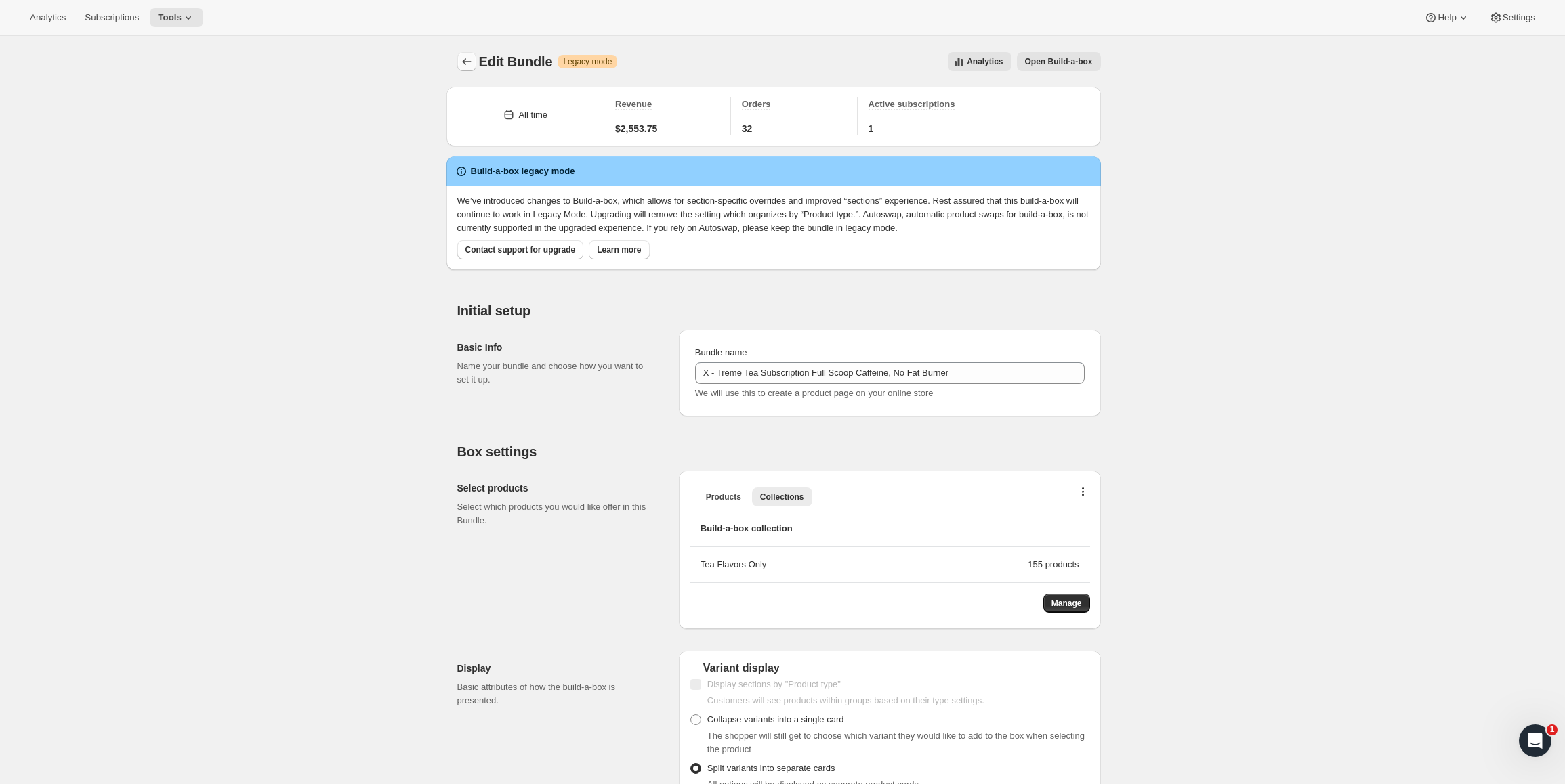
click at [464, 63] on icon "Bundles" at bounding box center [466, 61] width 14 height 14
